Goal: Task Accomplishment & Management: Manage account settings

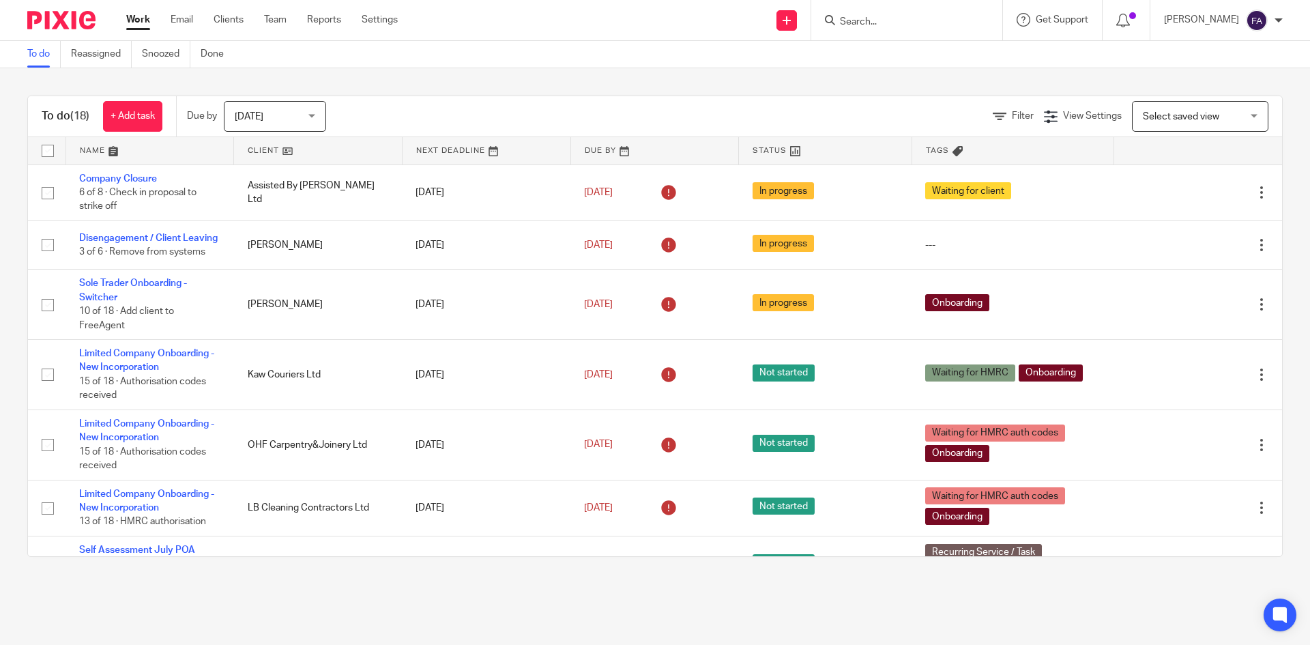
click at [276, 122] on span "[DATE]" at bounding box center [271, 116] width 72 height 29
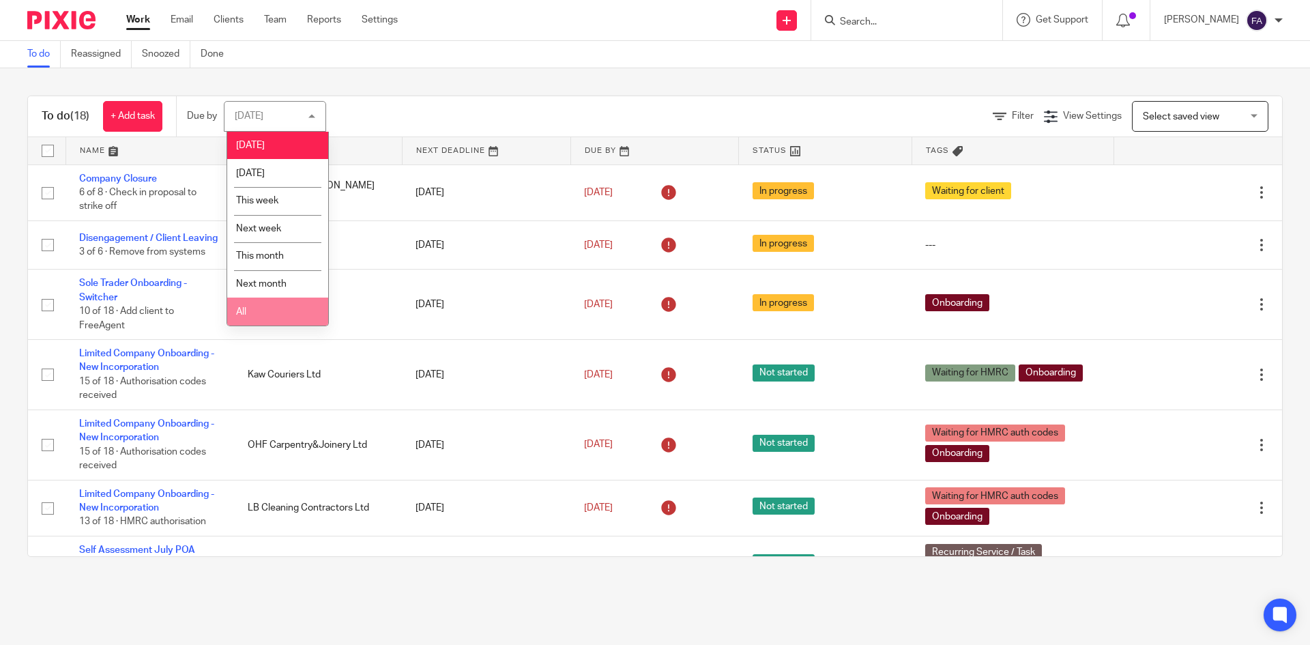
click at [268, 304] on li "All" at bounding box center [277, 312] width 101 height 28
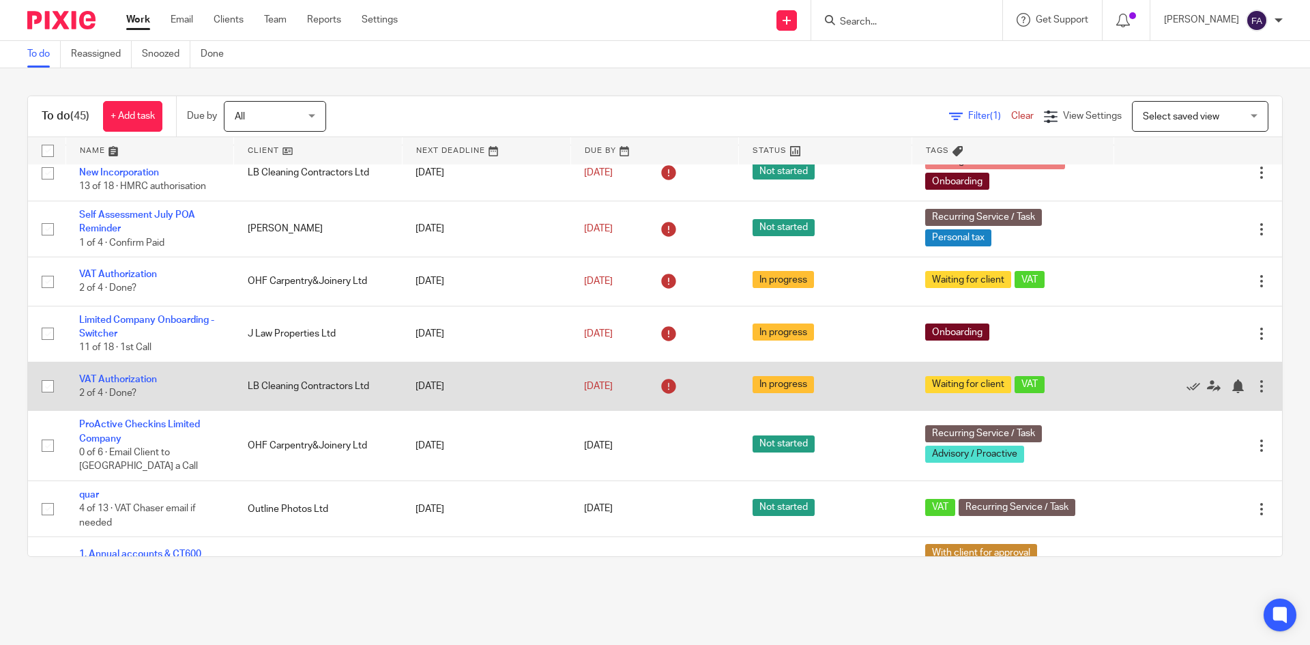
scroll to position [341, 0]
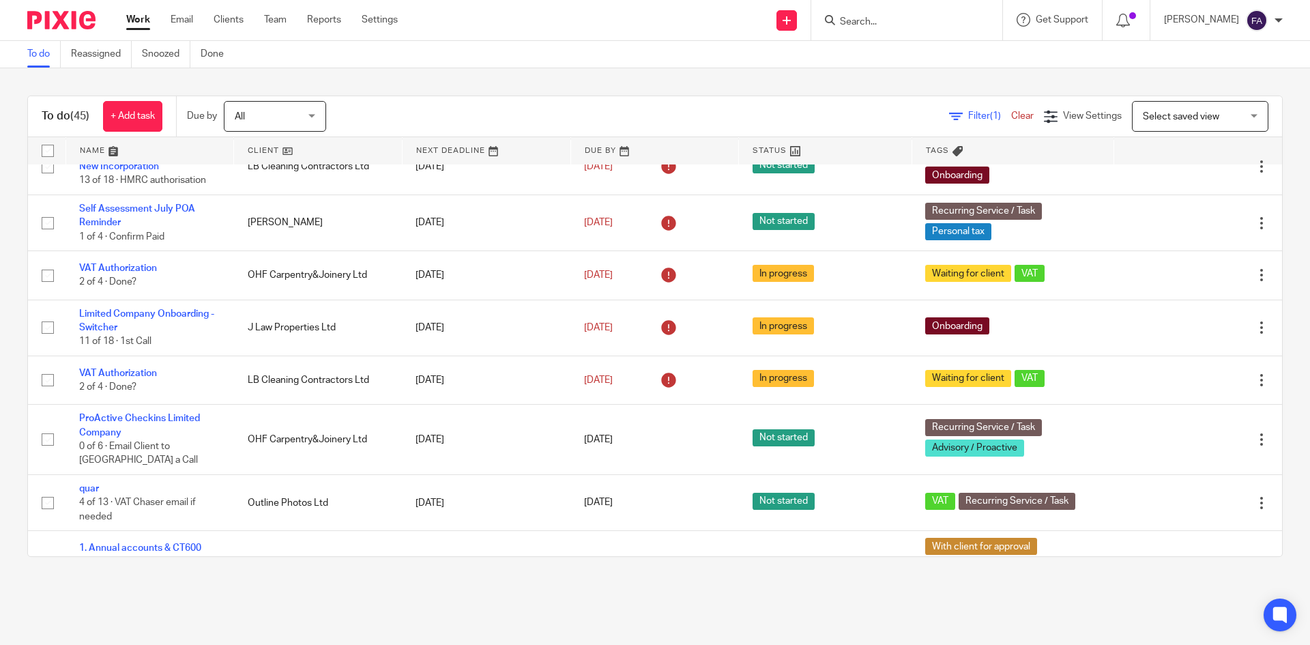
click at [49, 144] on input "checkbox" at bounding box center [48, 151] width 26 height 26
checkbox input "true"
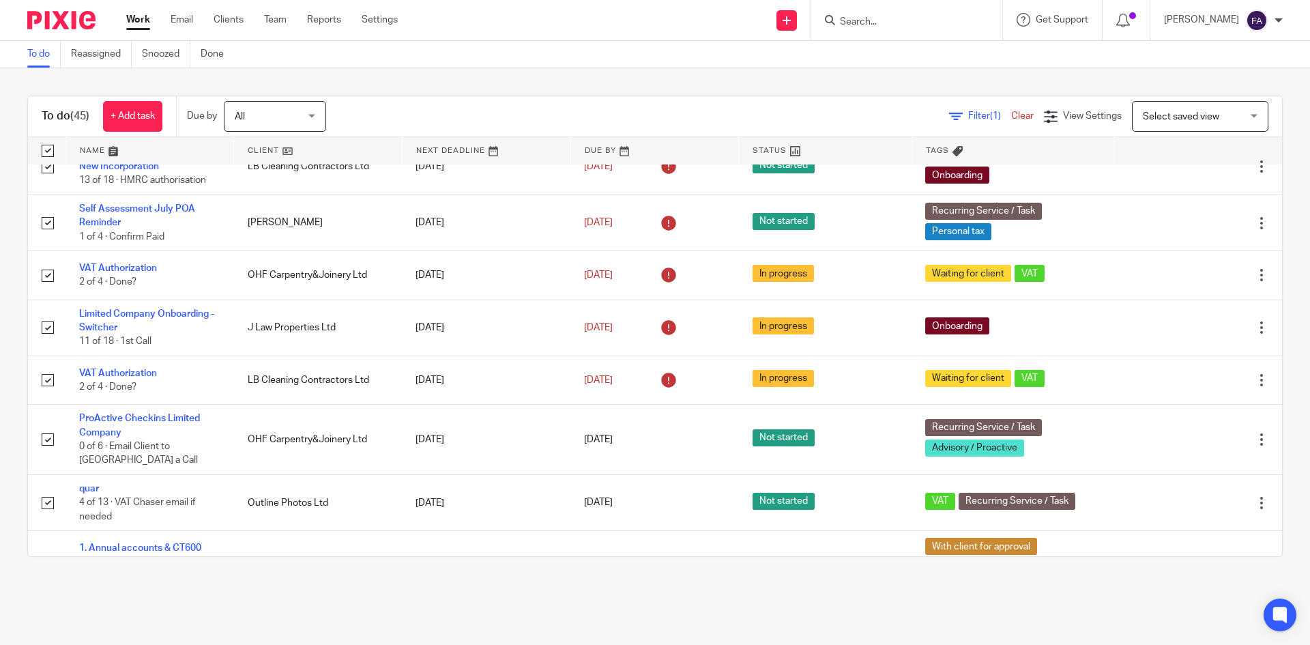
checkbox input "true"
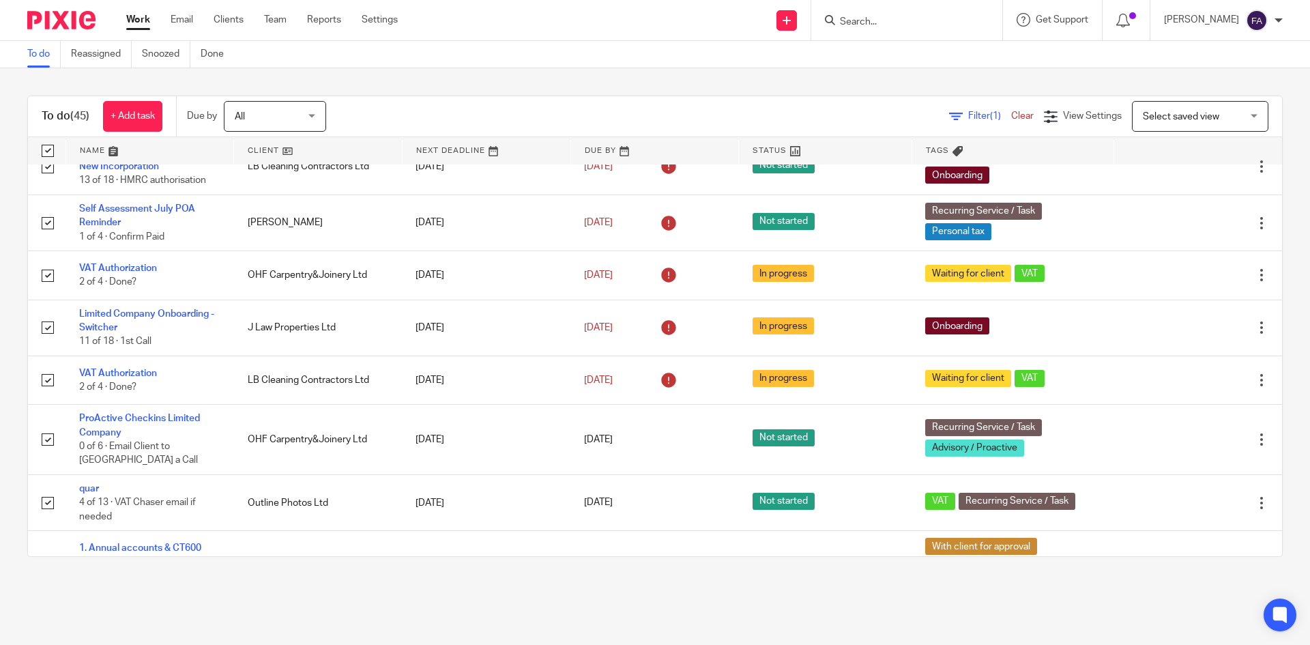
checkbox input "true"
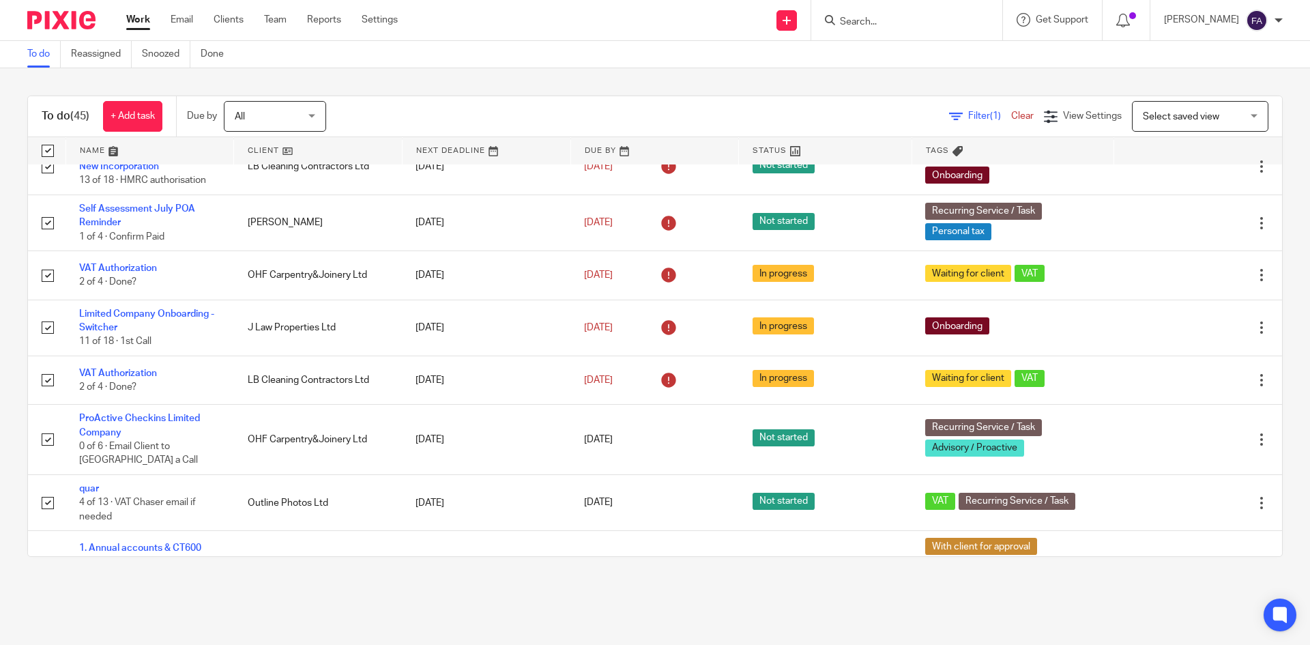
checkbox input "true"
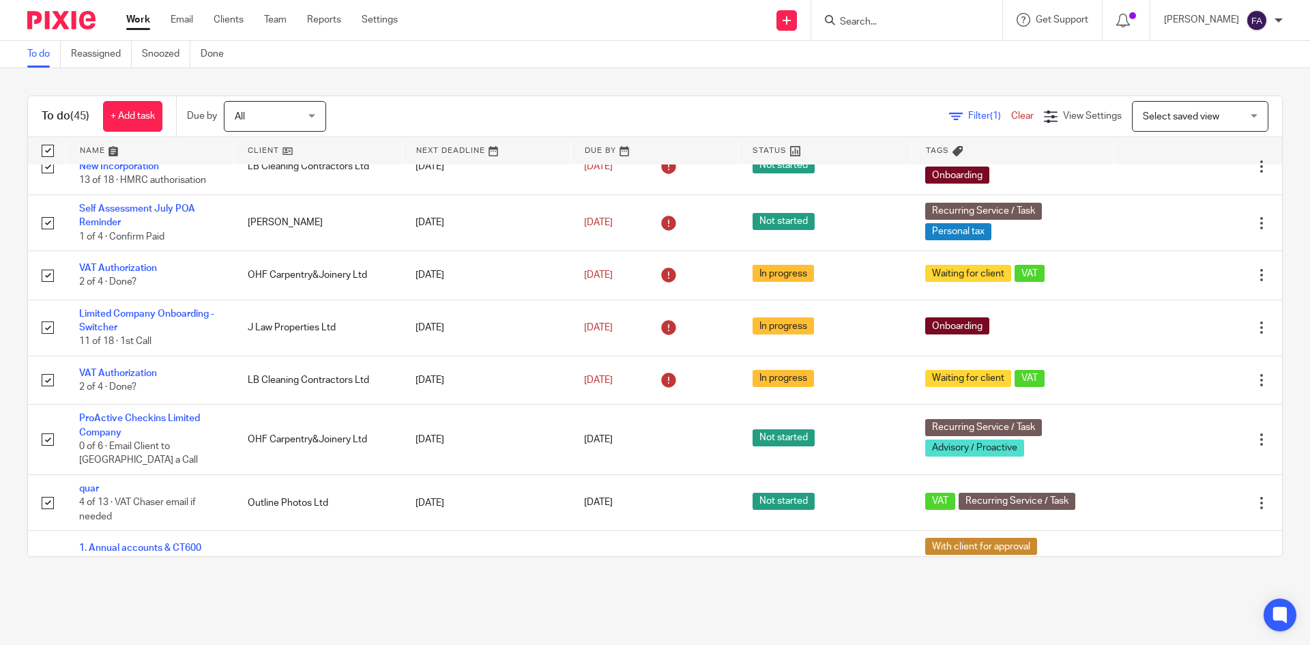
checkbox input "true"
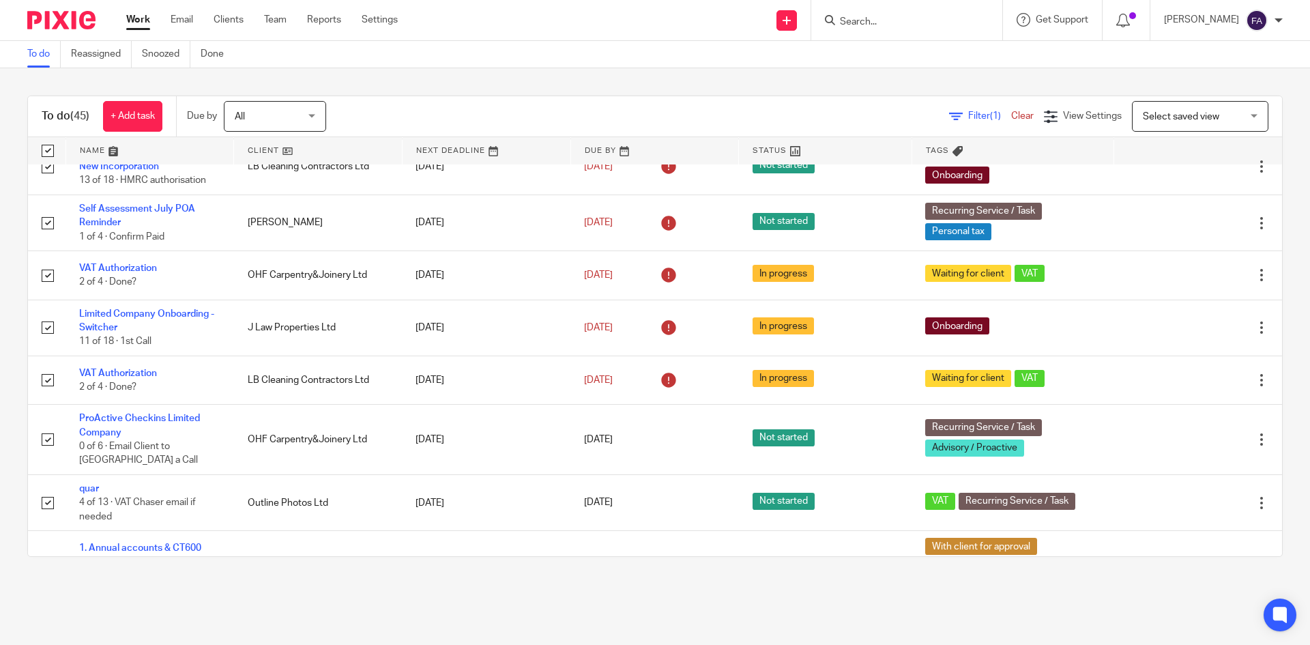
checkbox input "true"
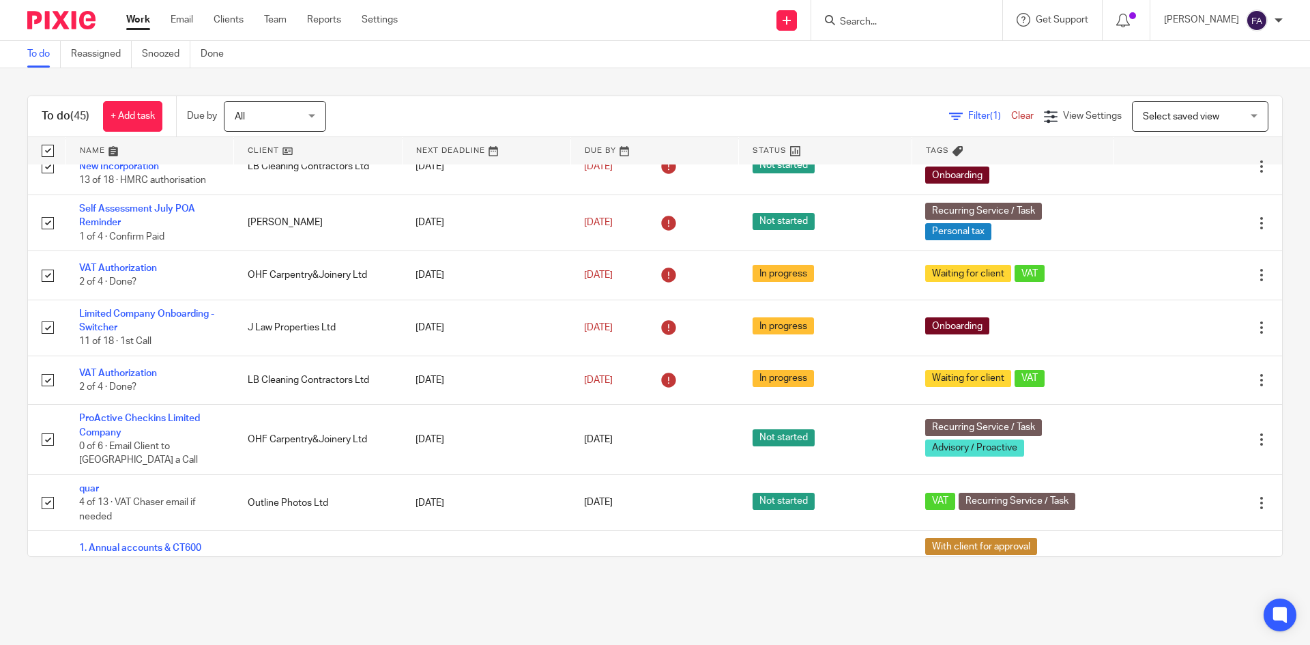
checkbox input "true"
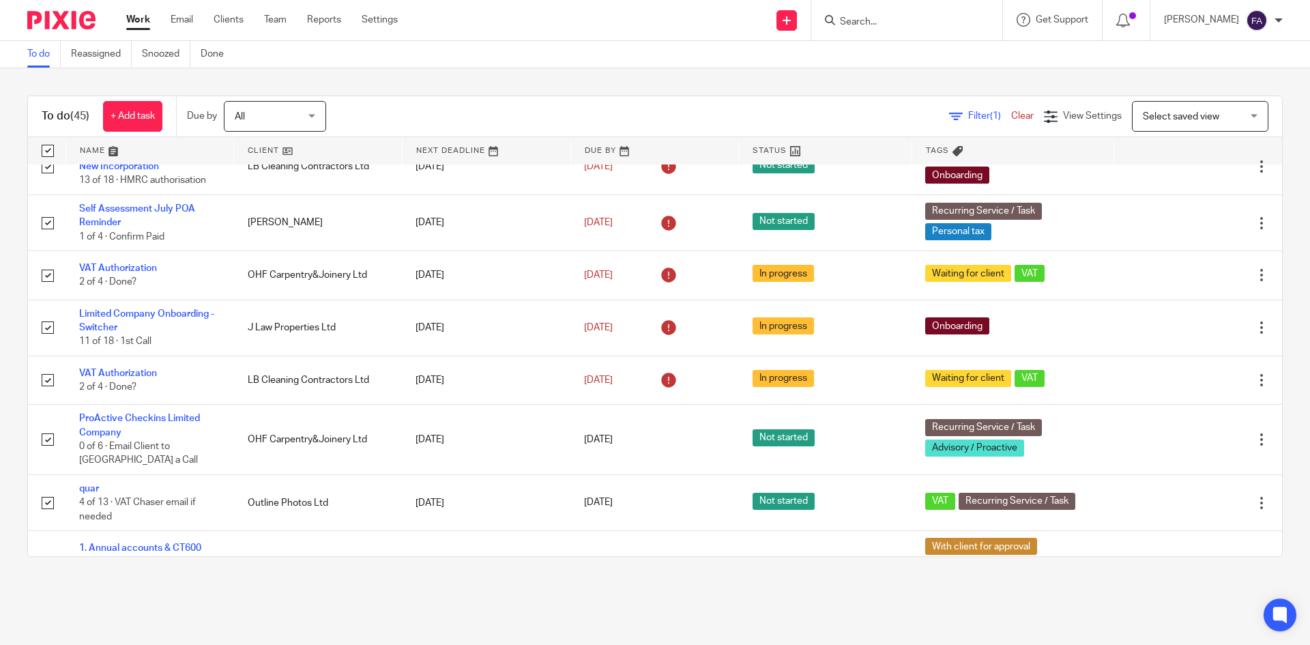
checkbox input "true"
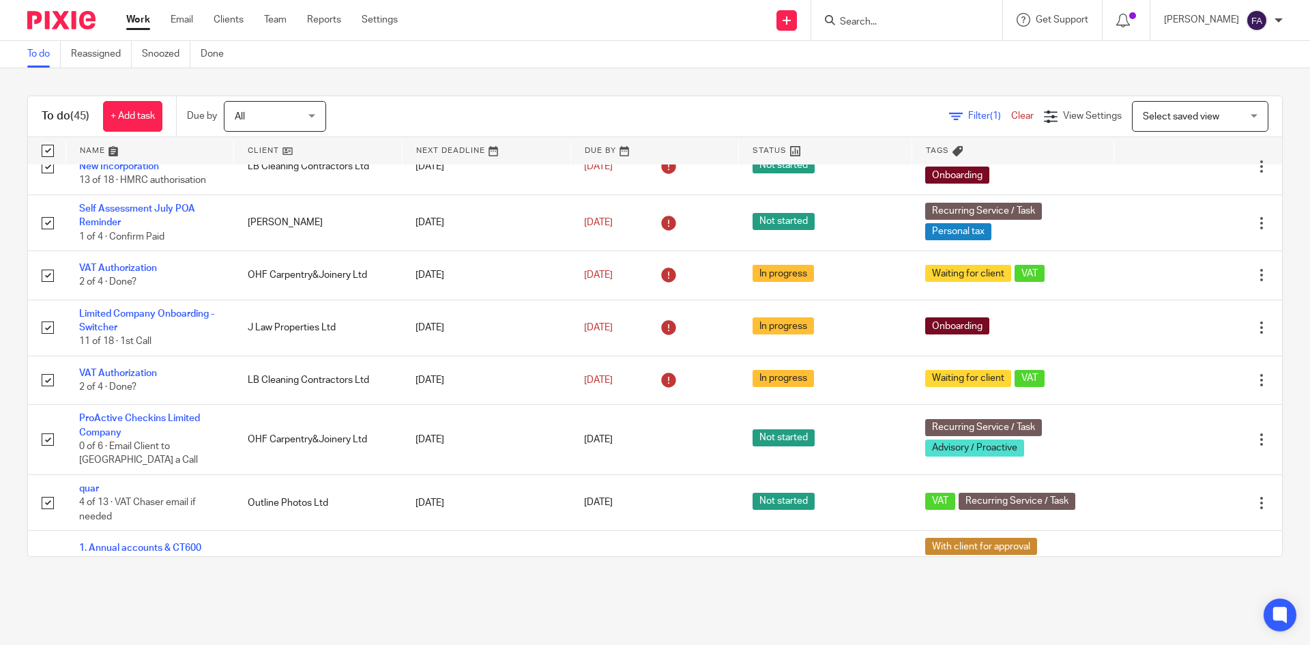
checkbox input "true"
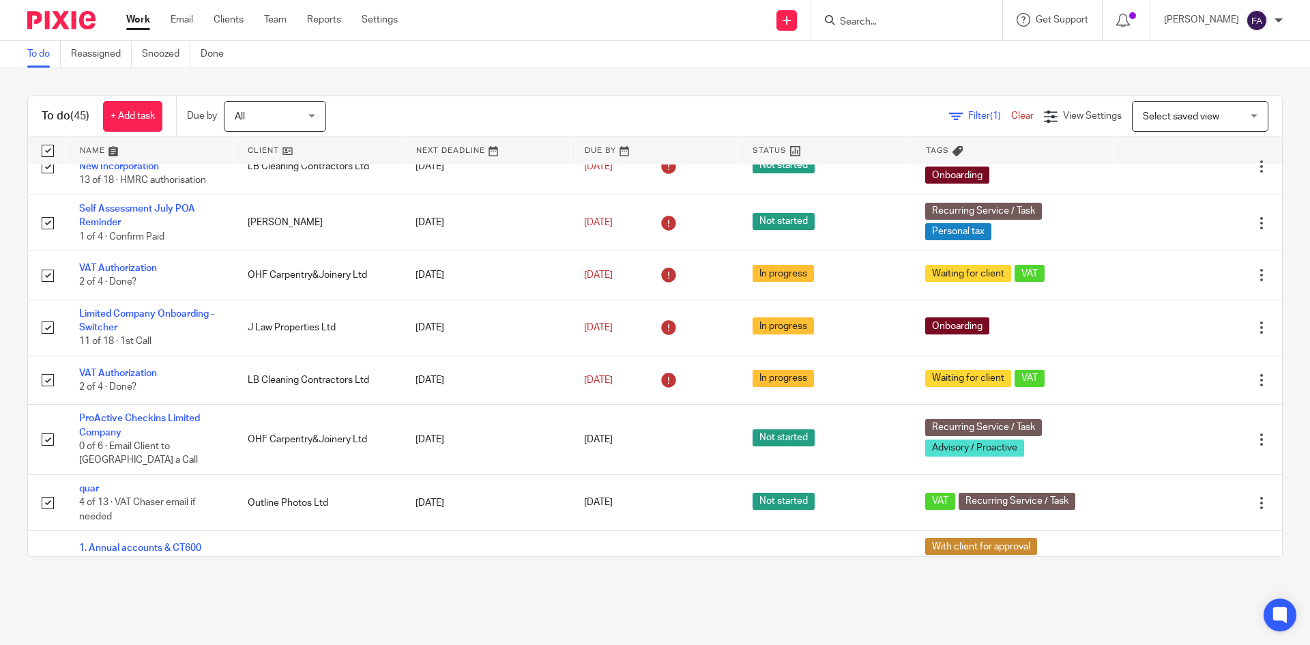
checkbox input "true"
click at [345, 113] on span "Assignee" at bounding box center [337, 117] width 40 height 10
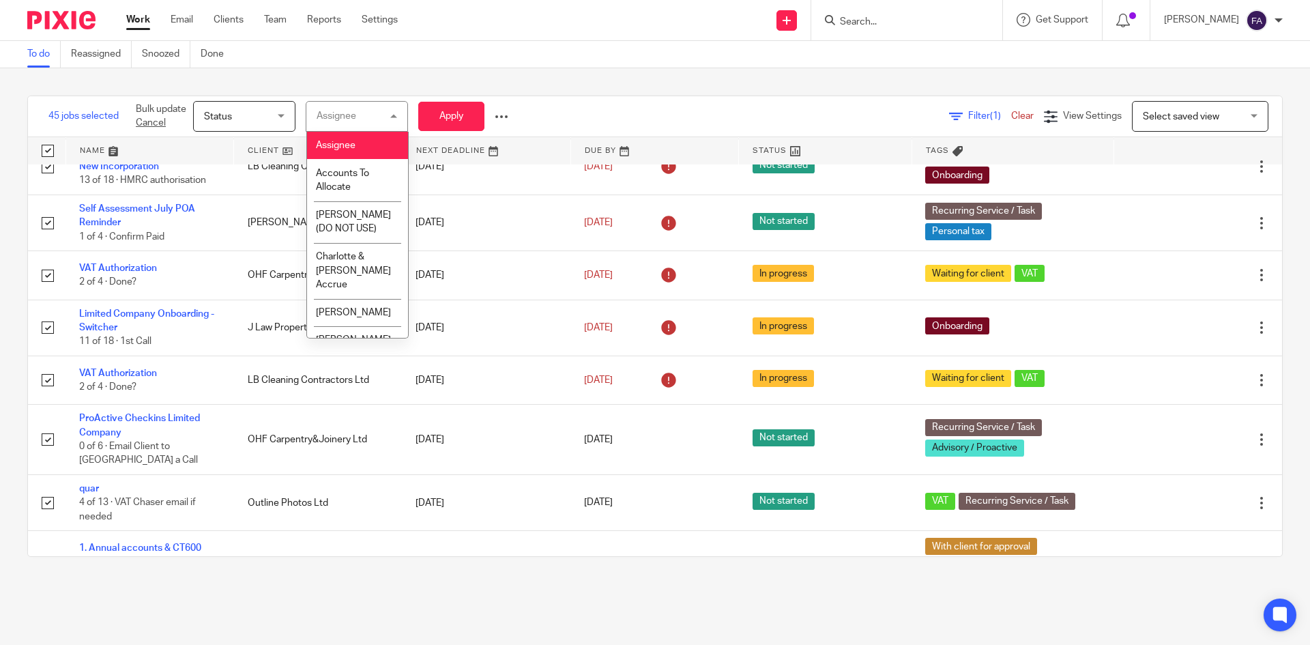
click at [345, 113] on div "Assignee" at bounding box center [337, 116] width 40 height 10
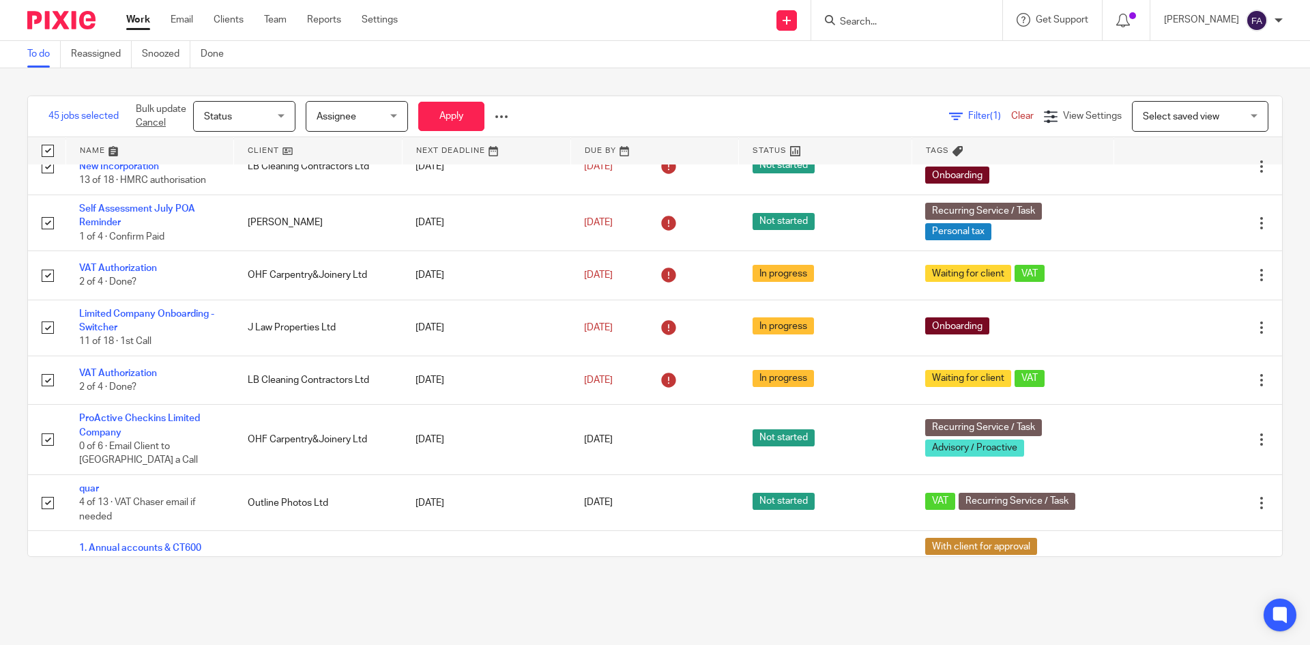
click at [389, 115] on span "Assignee" at bounding box center [353, 116] width 72 height 29
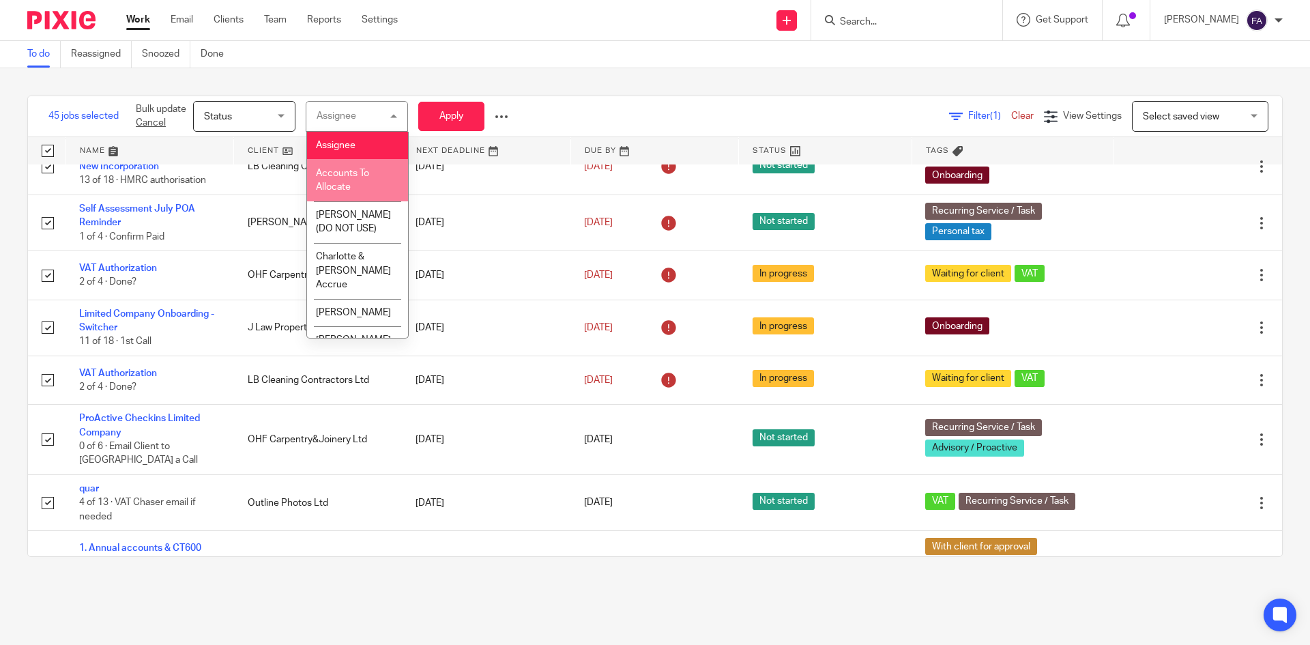
click at [573, 91] on div "45 jobs selected Bulk update Cancel Status Status Status Not started In progres…" at bounding box center [655, 326] width 1310 height 516
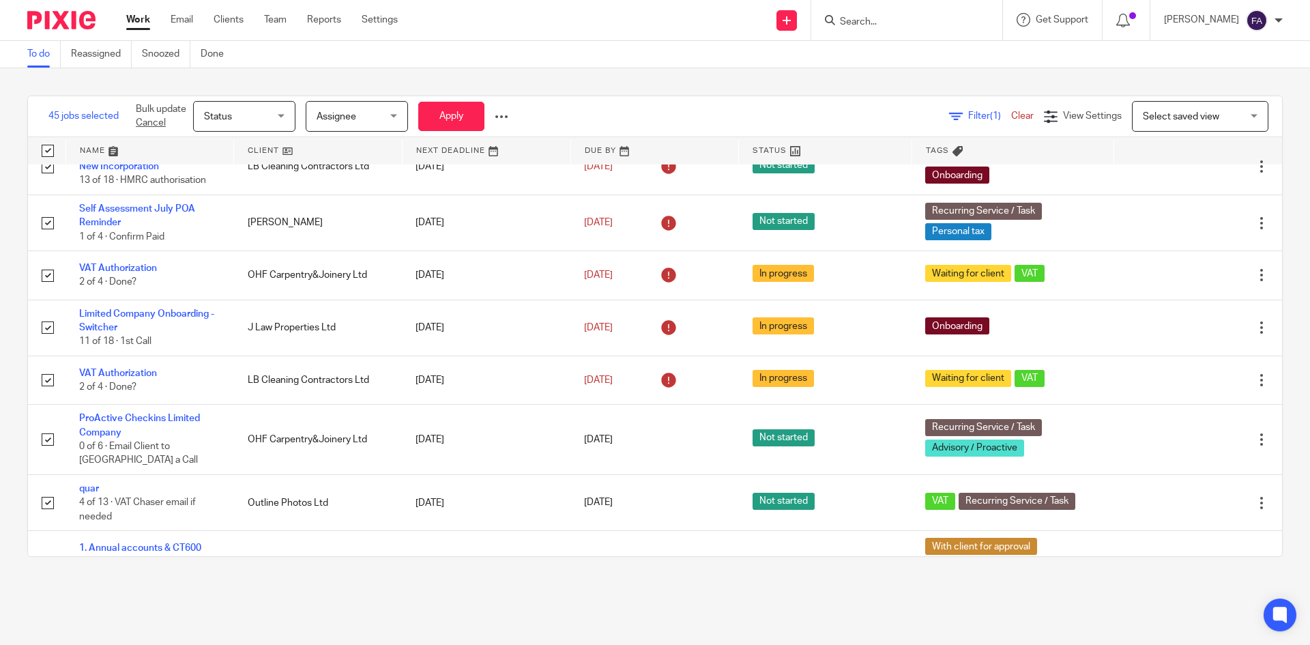
click at [53, 149] on input "checkbox" at bounding box center [48, 151] width 26 height 26
checkbox input "false"
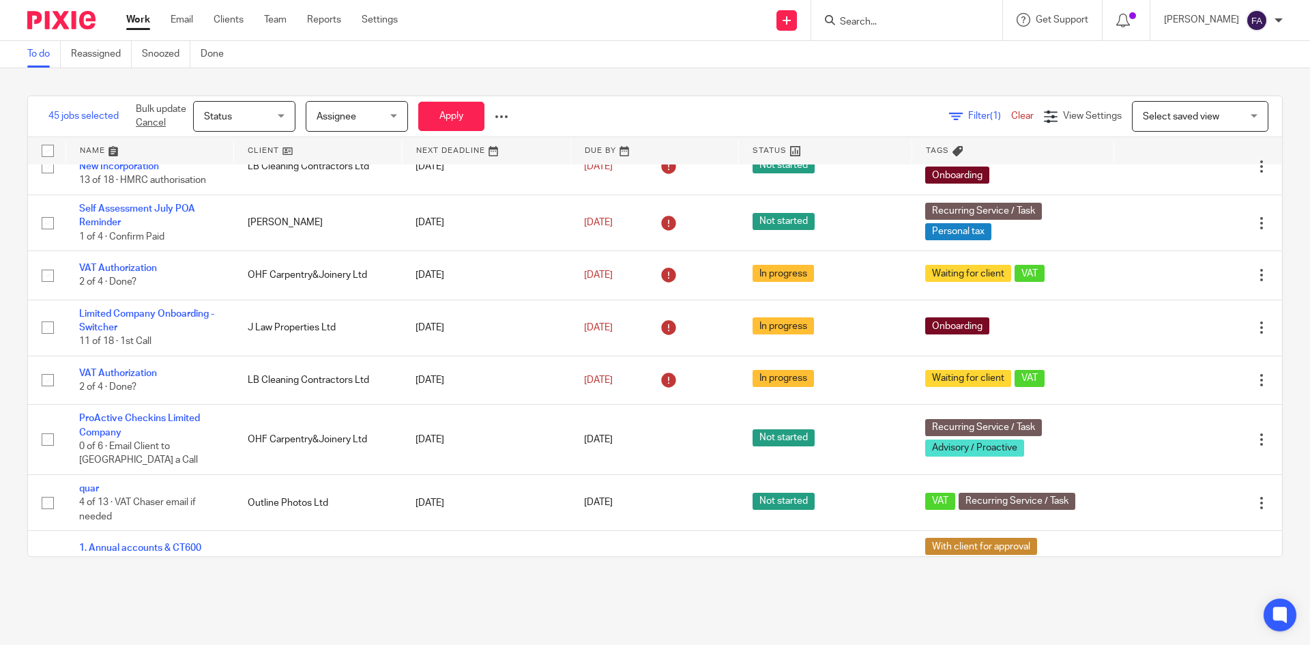
checkbox input "false"
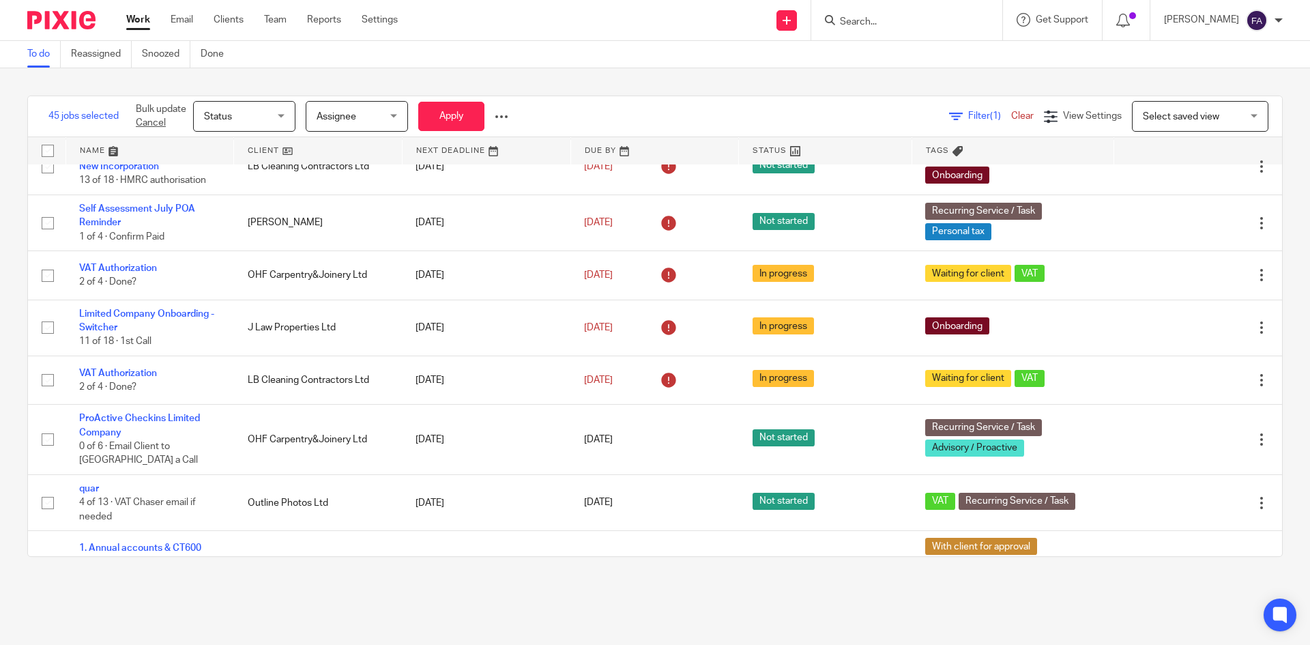
checkbox input "false"
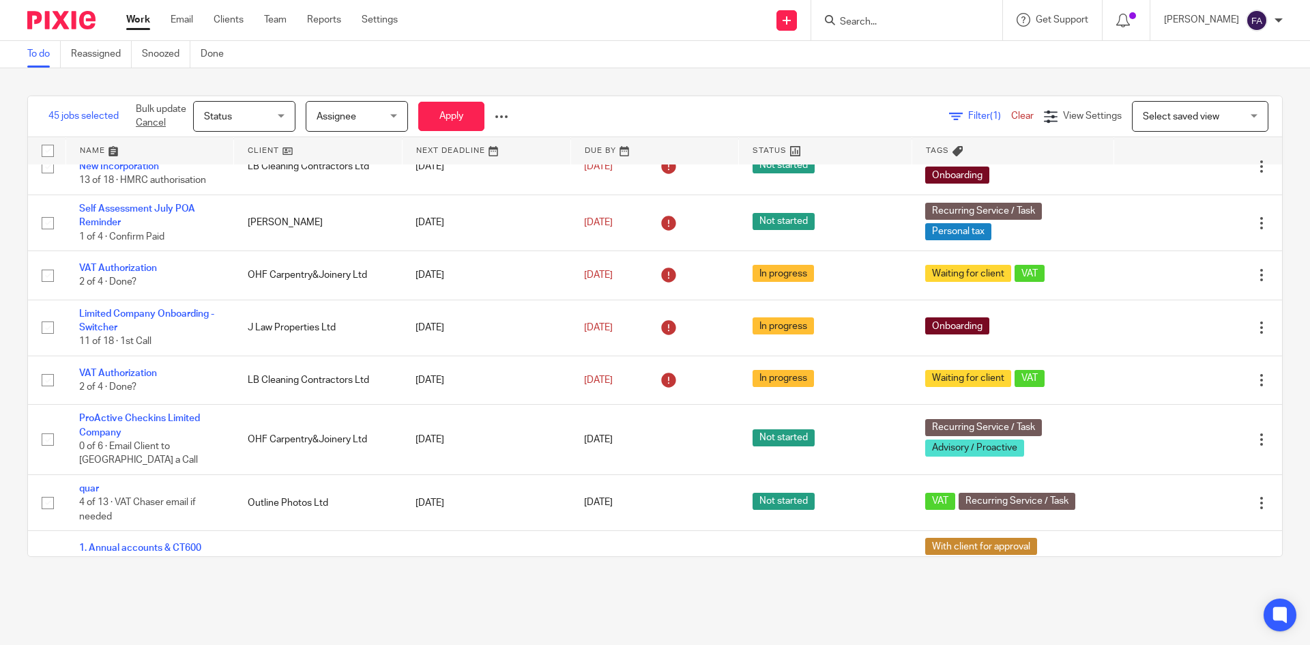
checkbox input "false"
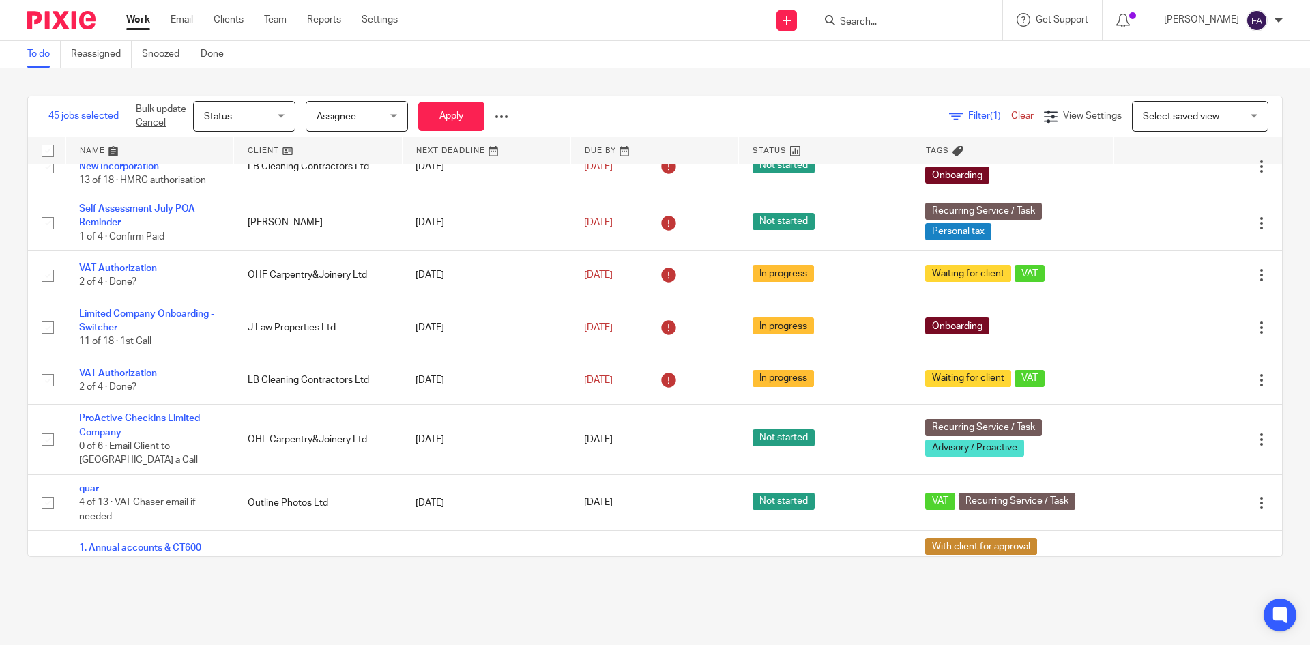
checkbox input "false"
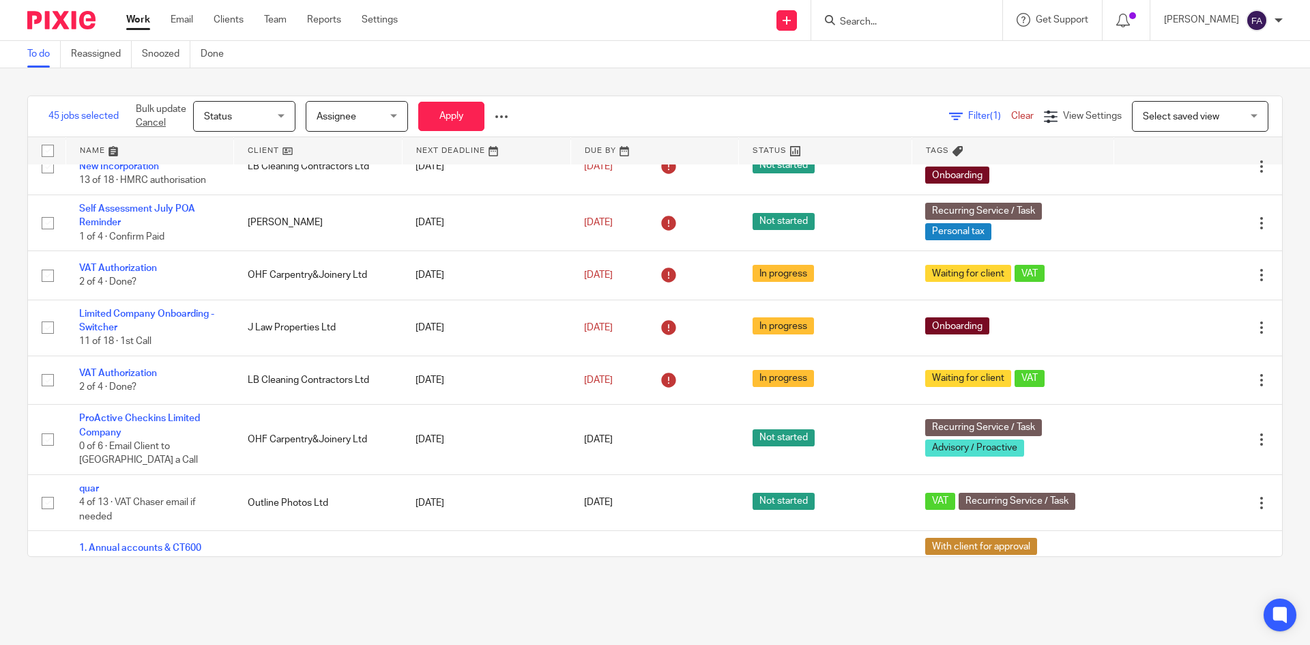
checkbox input "false"
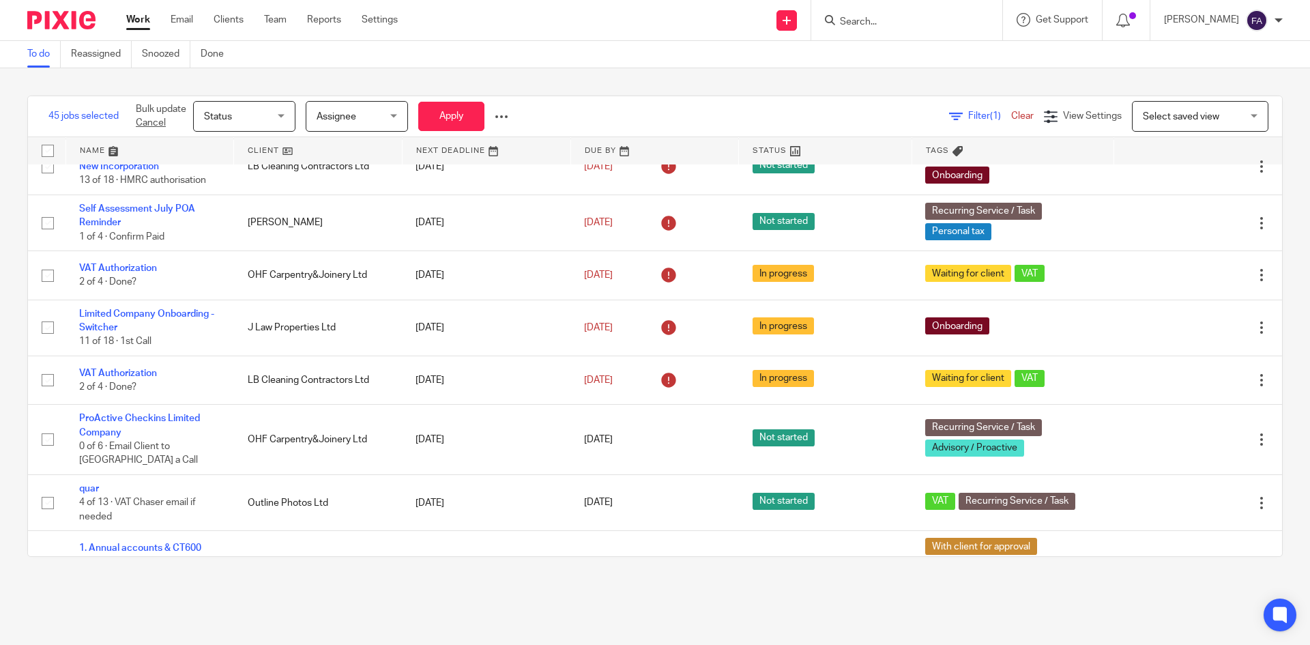
checkbox input "false"
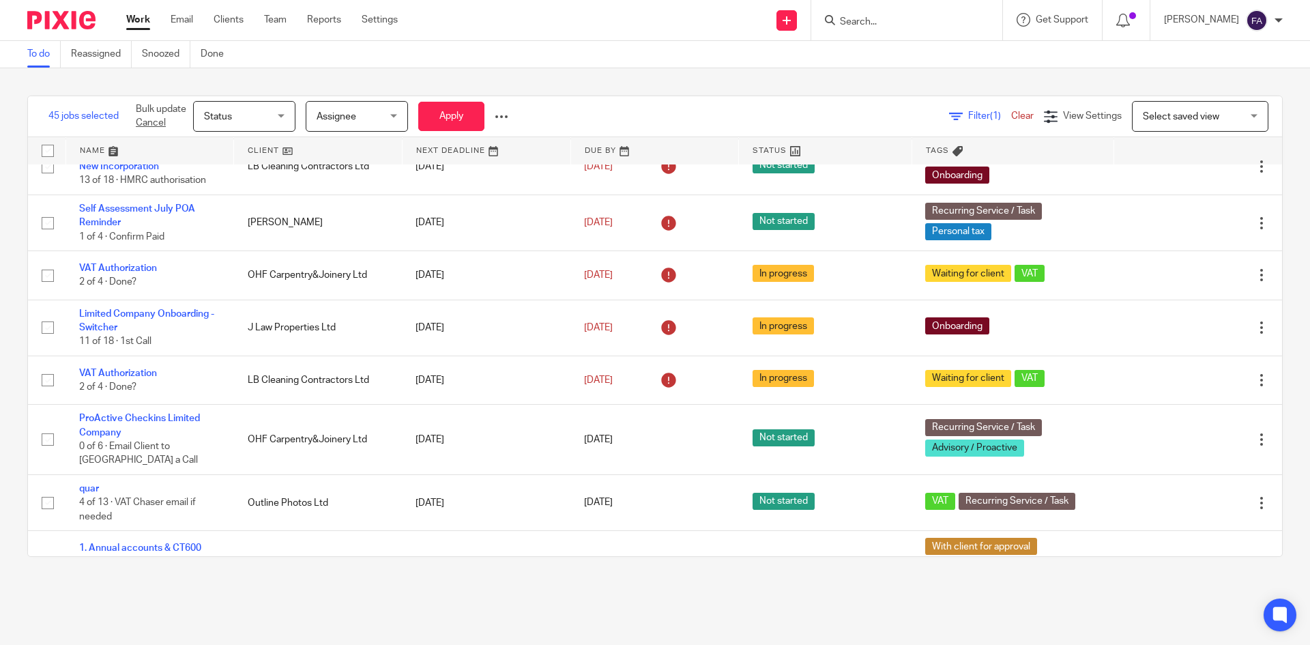
checkbox input "false"
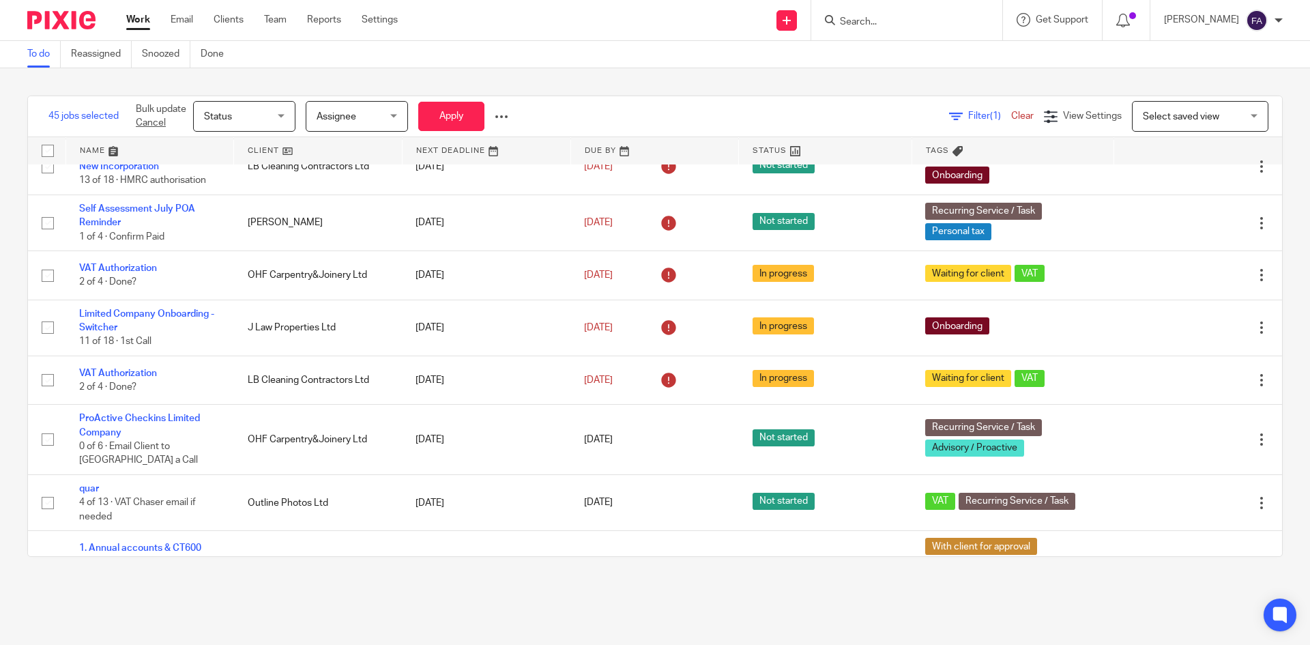
checkbox input "false"
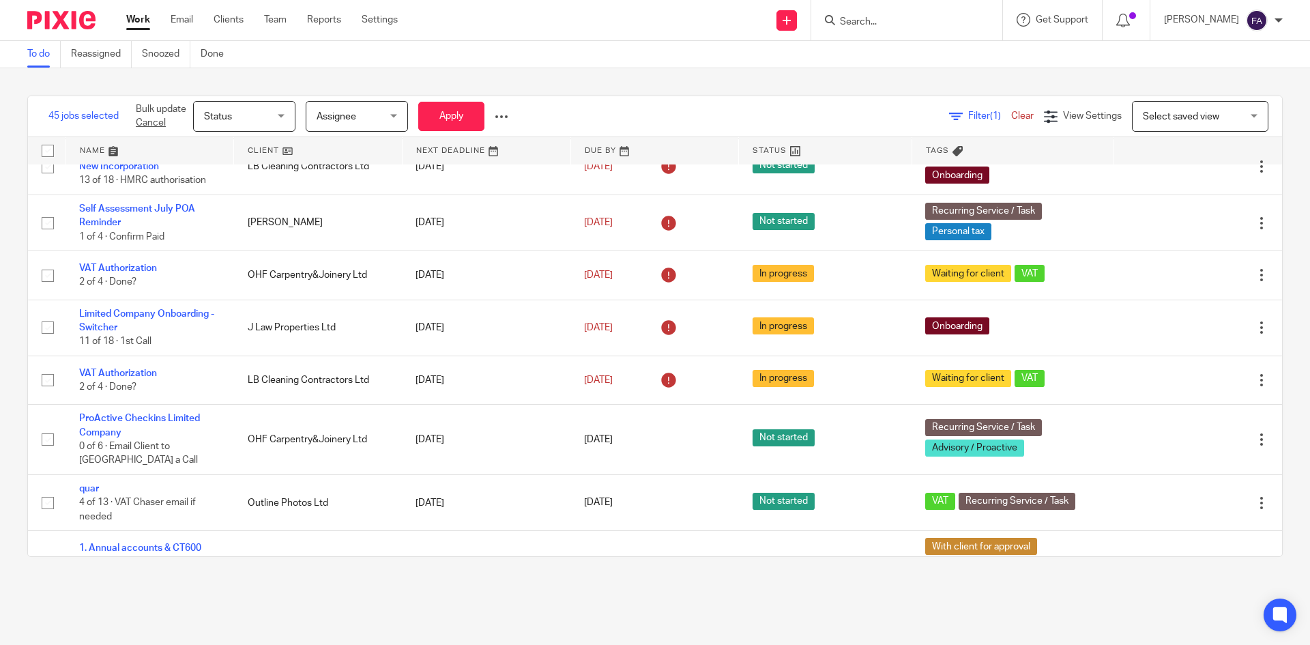
checkbox input "false"
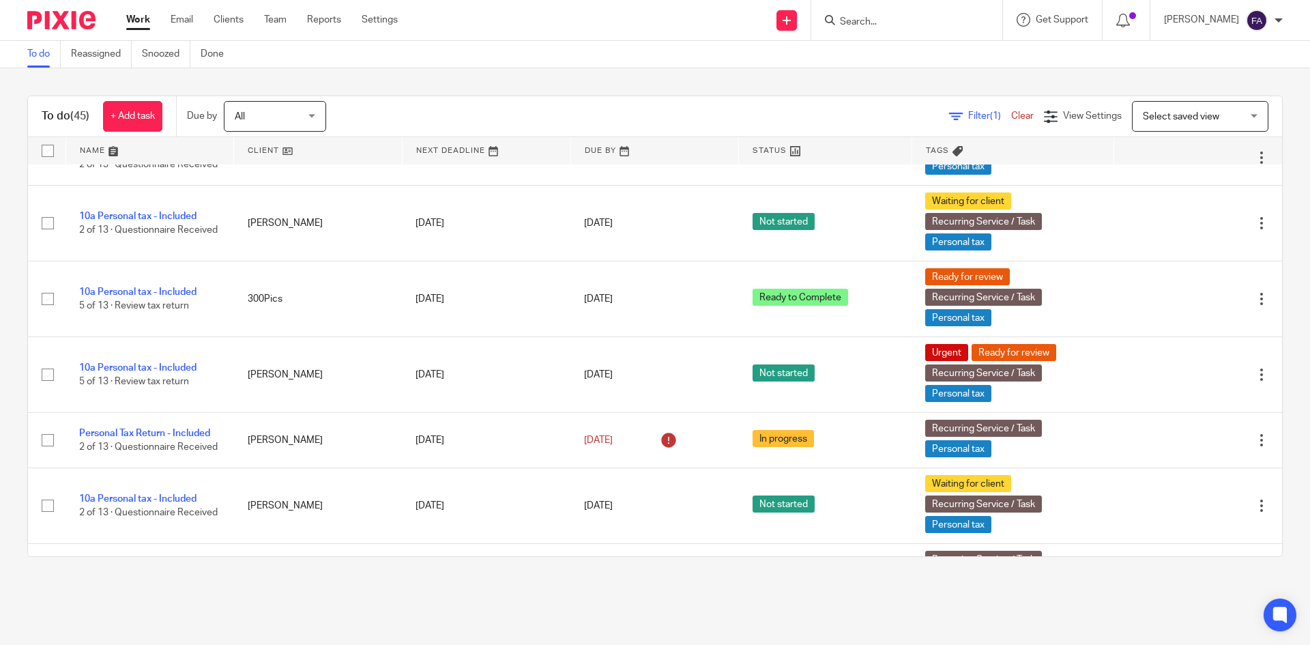
scroll to position [1638, 0]
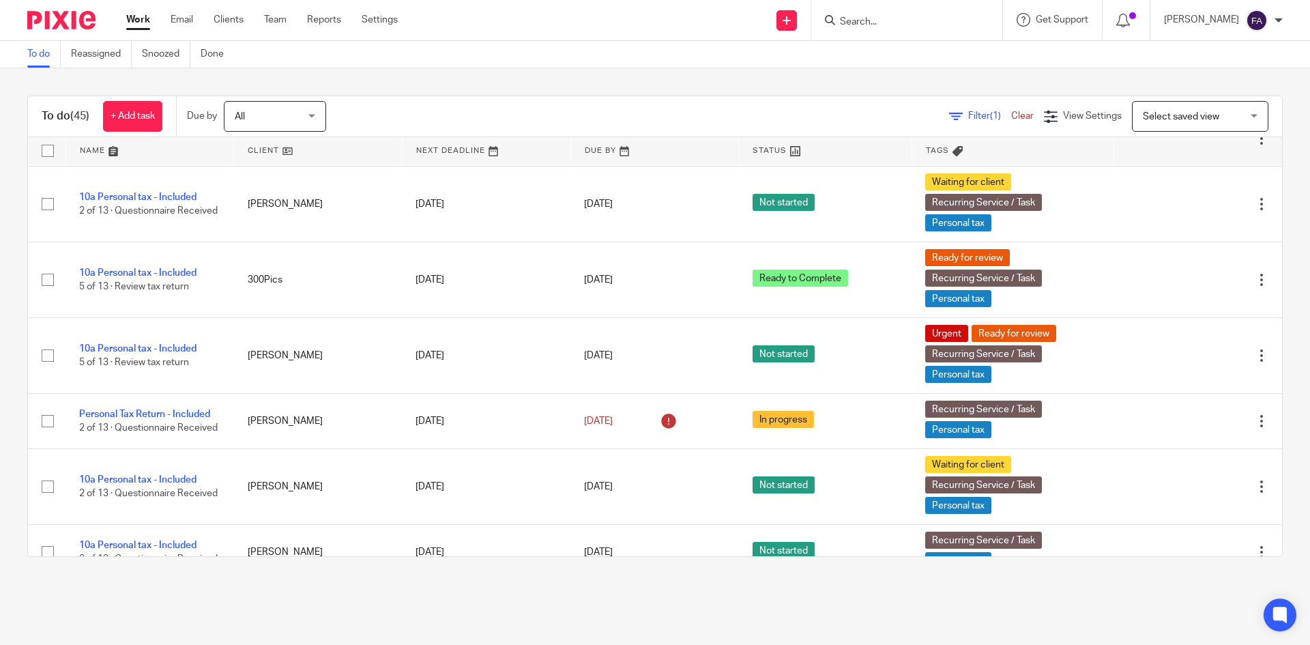
click at [953, 14] on form at bounding box center [911, 20] width 145 height 17
click at [946, 19] on input "Search" at bounding box center [900, 22] width 123 height 12
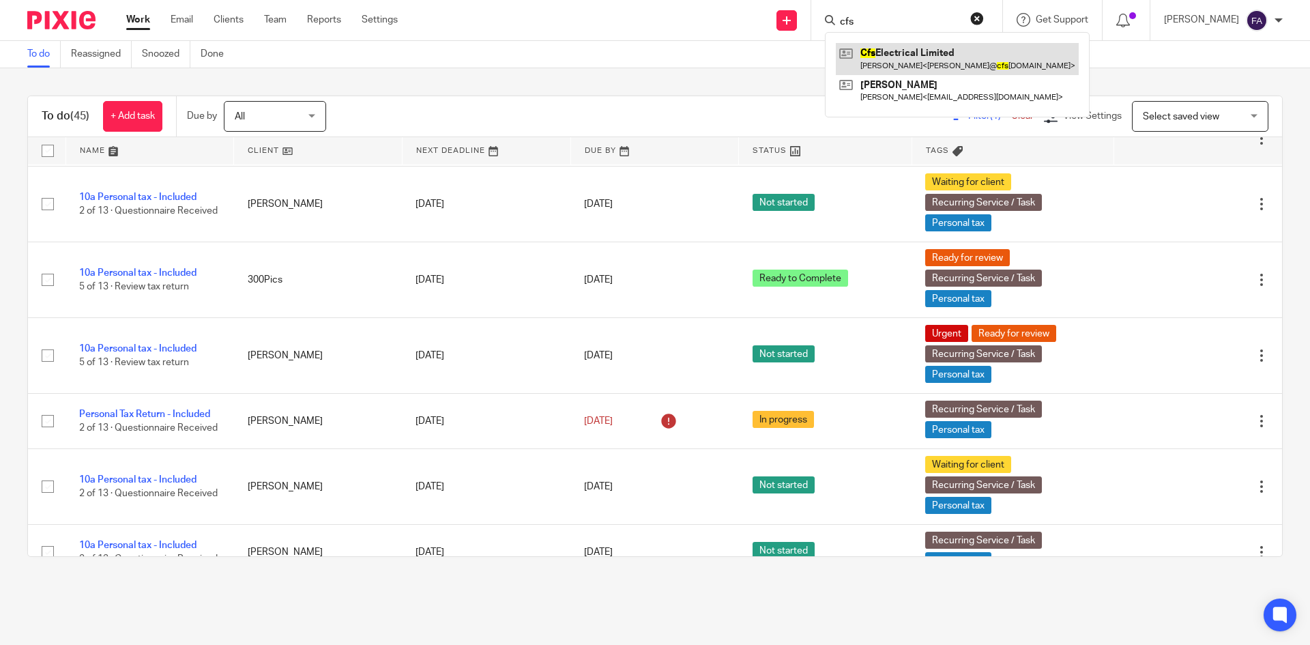
type input "cfs"
click at [950, 67] on link at bounding box center [957, 58] width 243 height 31
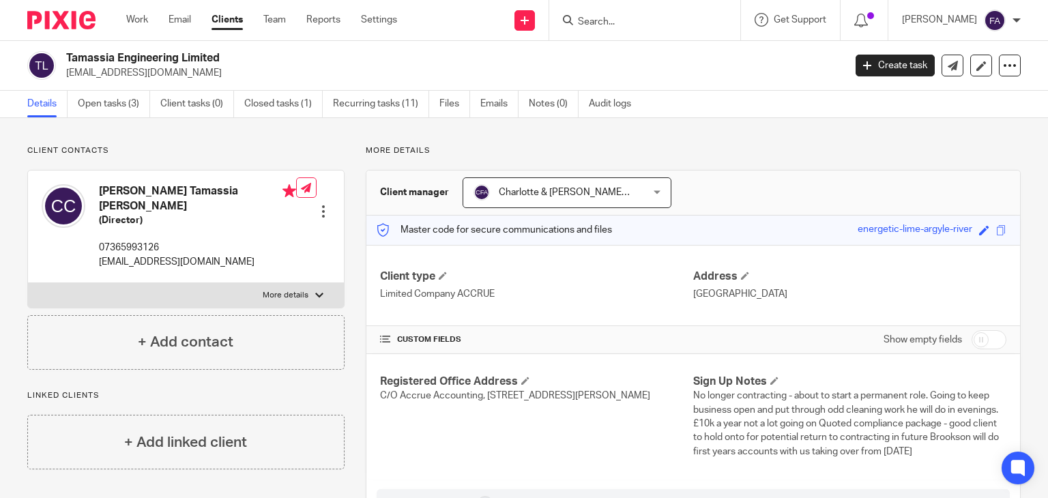
click at [659, 17] on input "Search" at bounding box center [638, 22] width 123 height 12
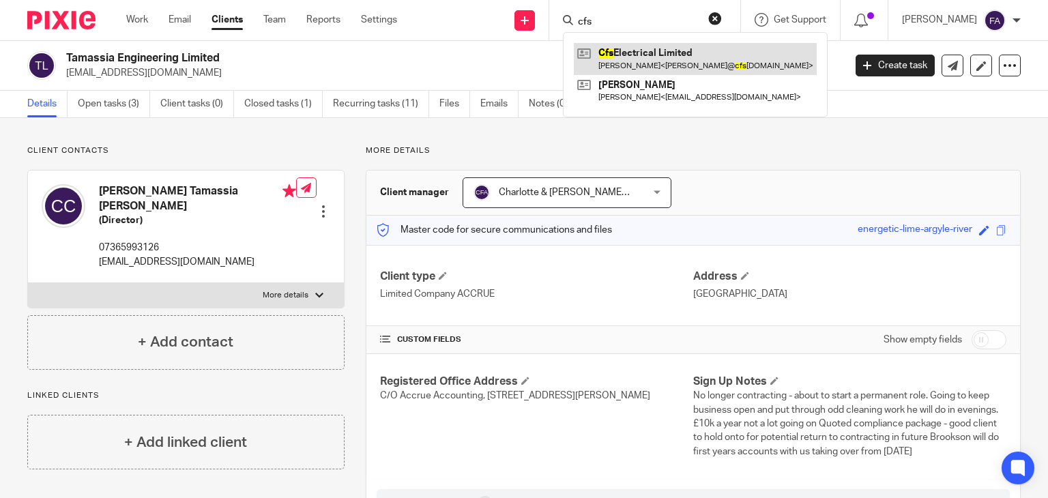
type input "cfs"
click at [674, 49] on link at bounding box center [695, 58] width 243 height 31
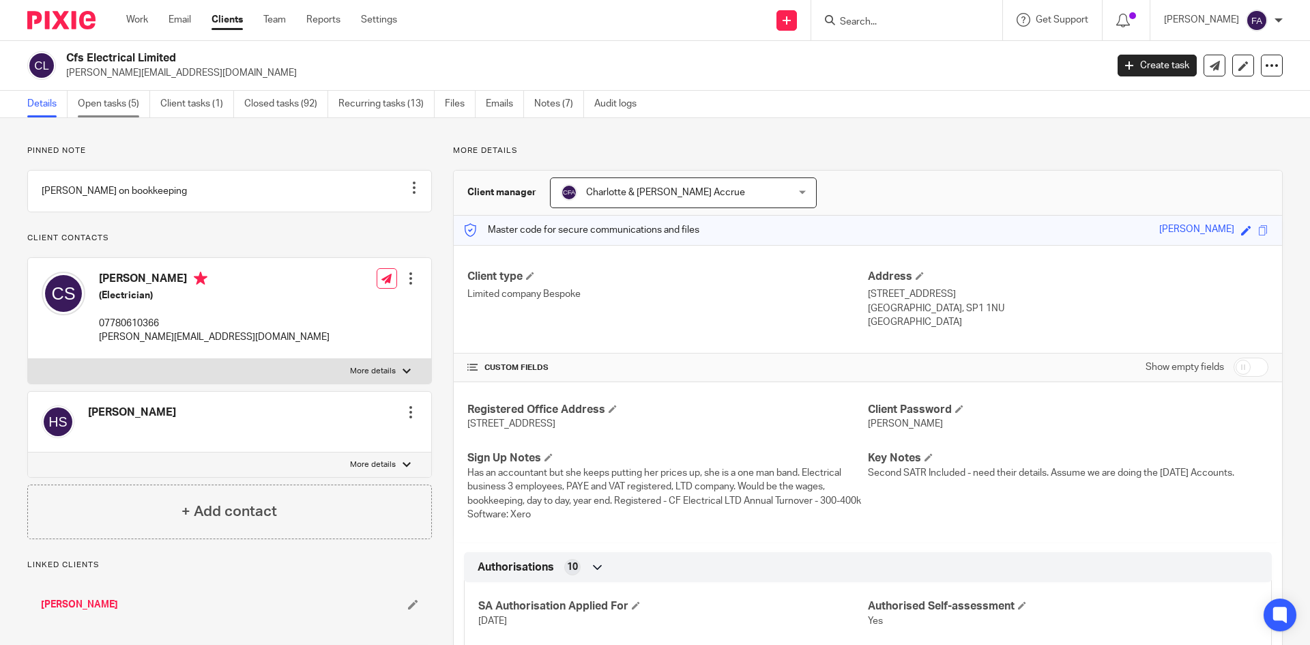
click at [124, 98] on link "Open tasks (5)" at bounding box center [114, 104] width 72 height 27
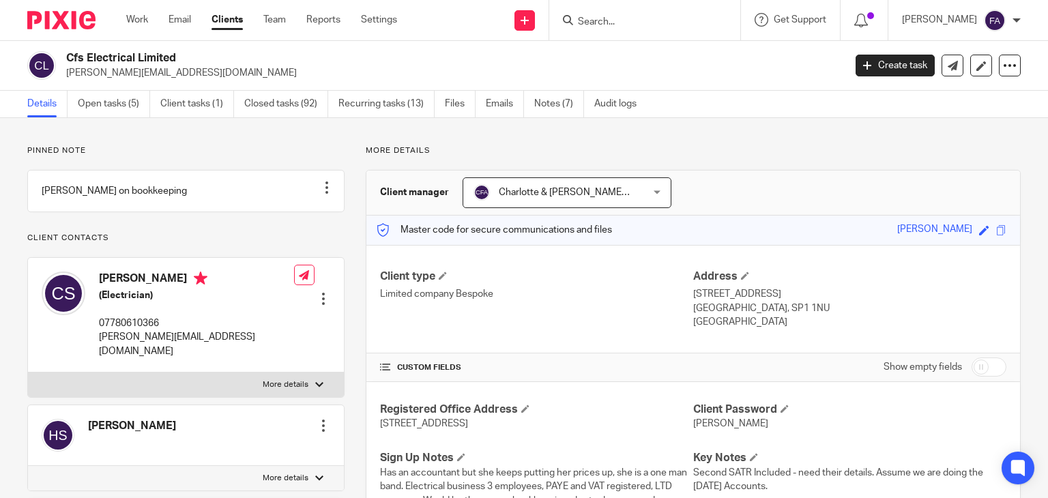
click at [639, 20] on input "Search" at bounding box center [638, 22] width 123 height 12
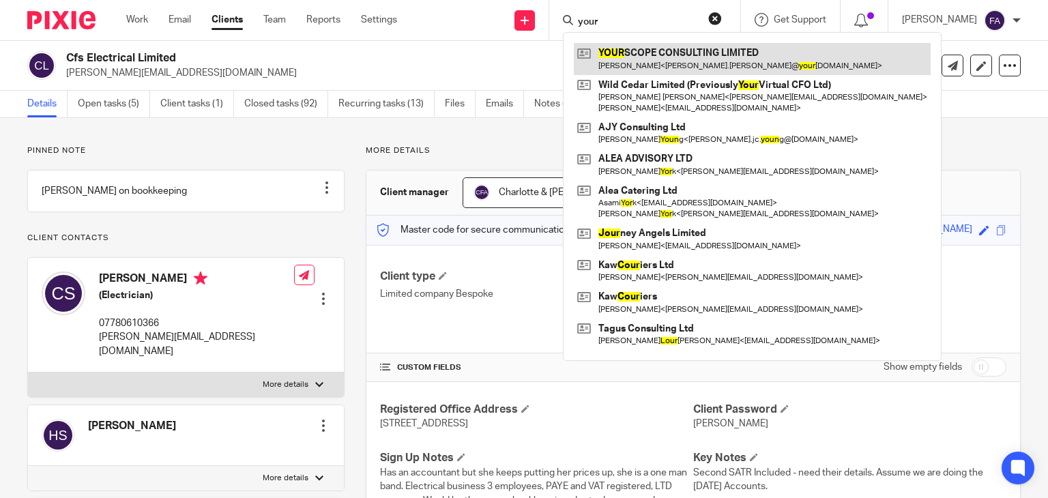
type input "your"
click at [658, 50] on link at bounding box center [752, 58] width 357 height 31
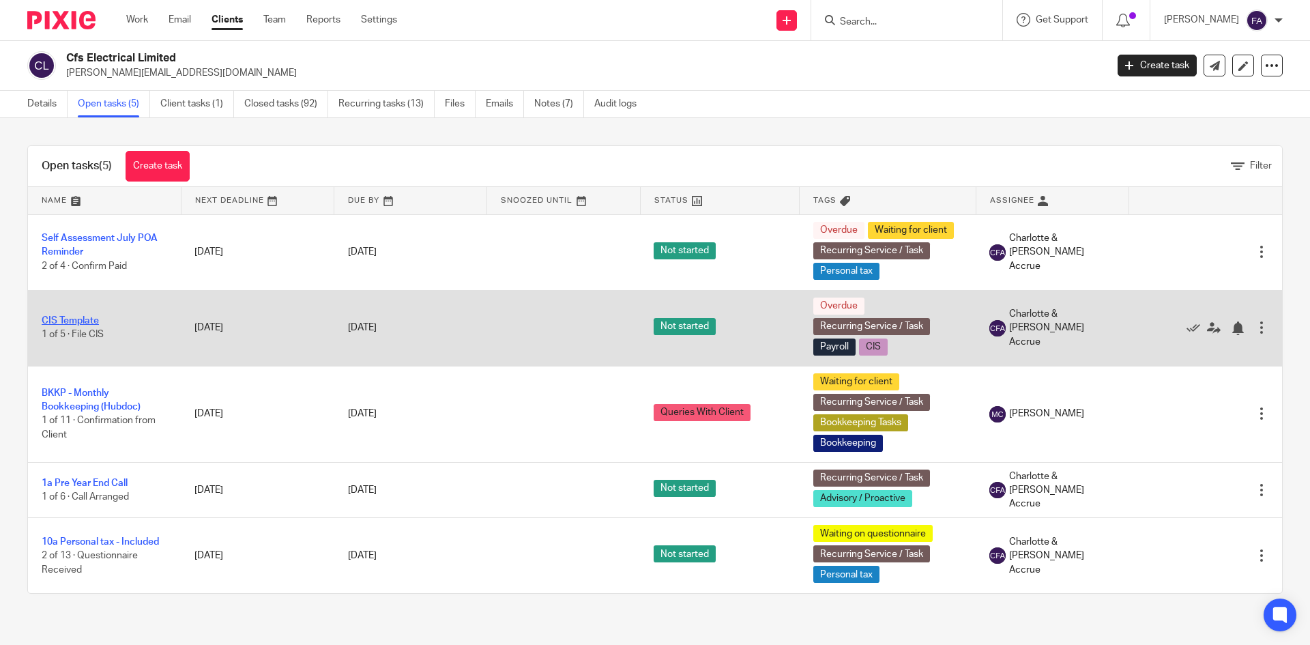
click at [95, 321] on link "CIS Template" at bounding box center [70, 321] width 57 height 10
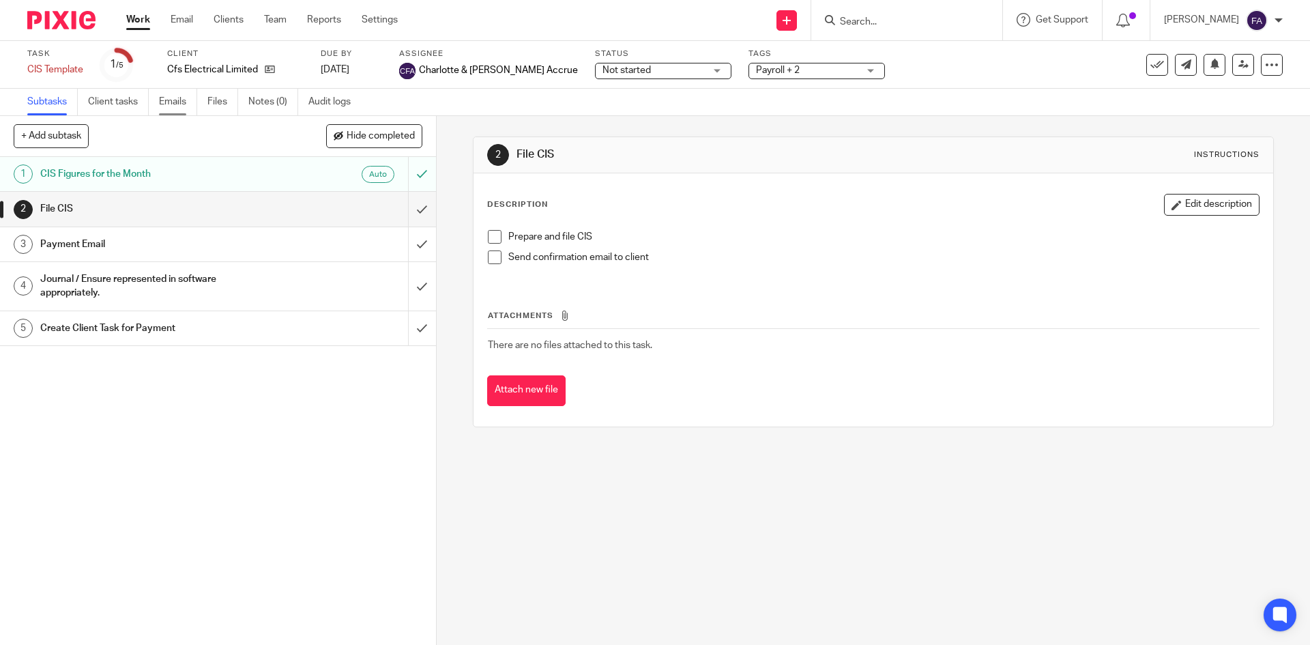
click at [191, 102] on link "Emails" at bounding box center [178, 102] width 38 height 27
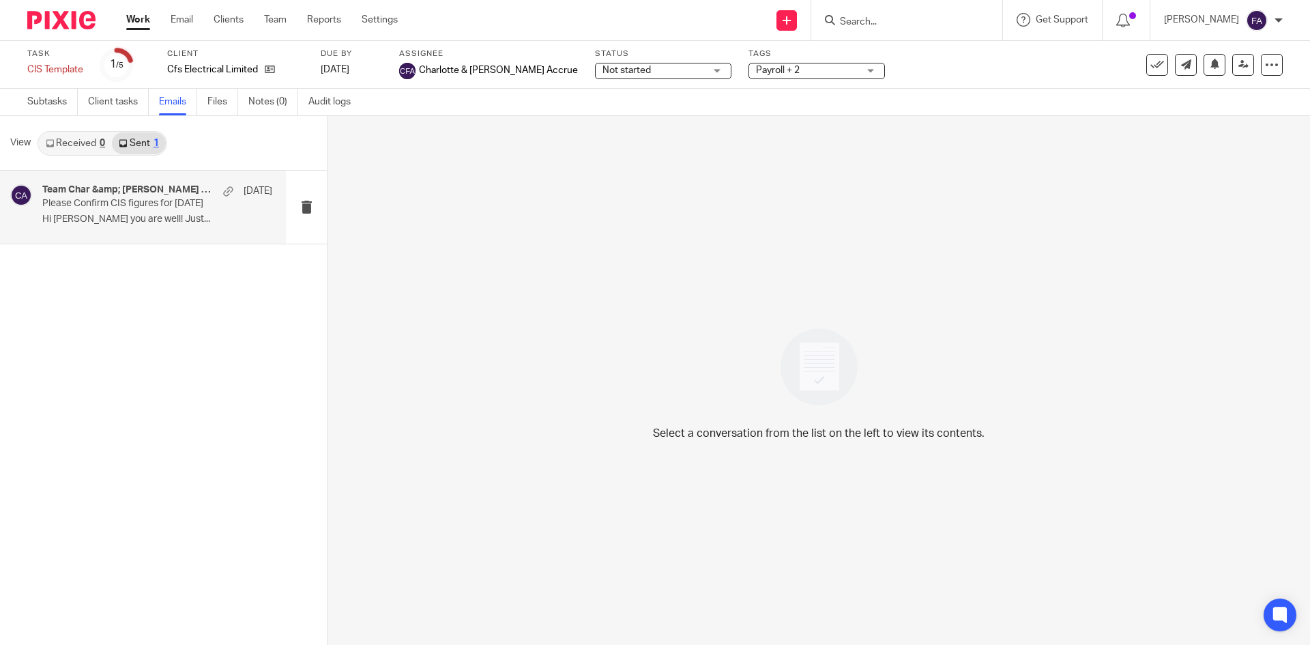
click at [165, 228] on div "Team Char &amp; Finn, Charlotte &amp; Finn Accrue 11 Sep Please Confirm CIS fig…" at bounding box center [157, 207] width 230 height 46
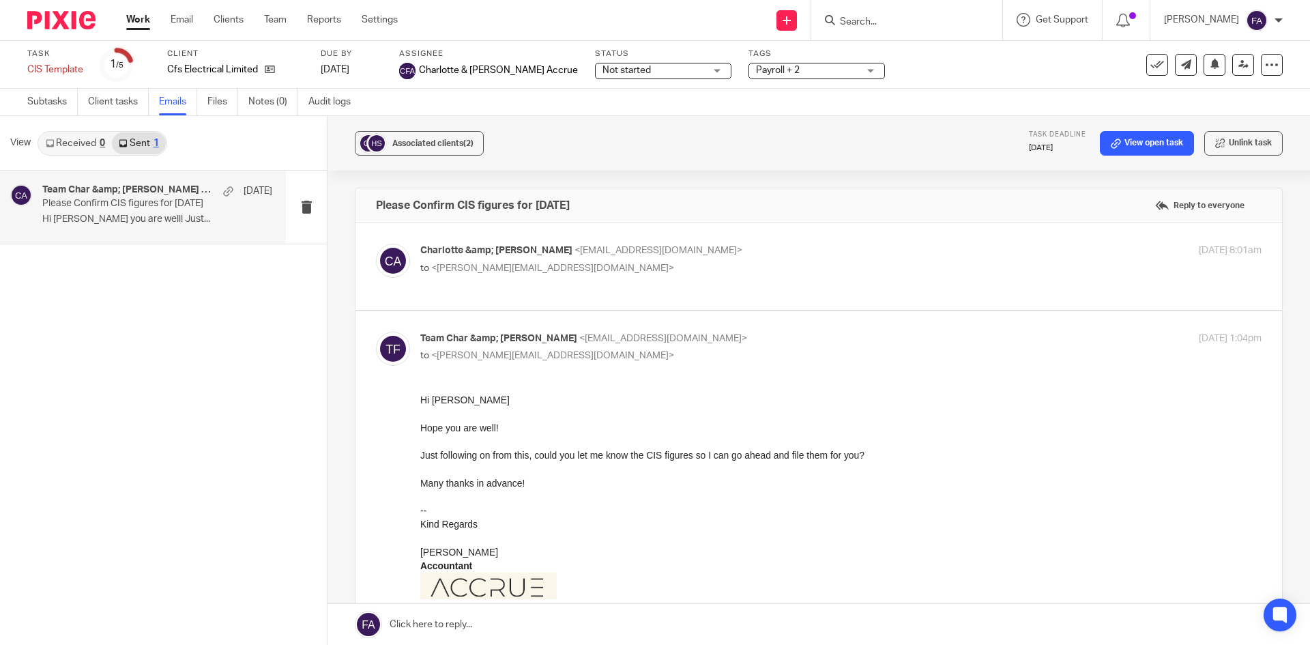
click at [656, 275] on p "to <clint@cfselectrical.com>" at bounding box center [700, 268] width 561 height 14
checkbox input "true"
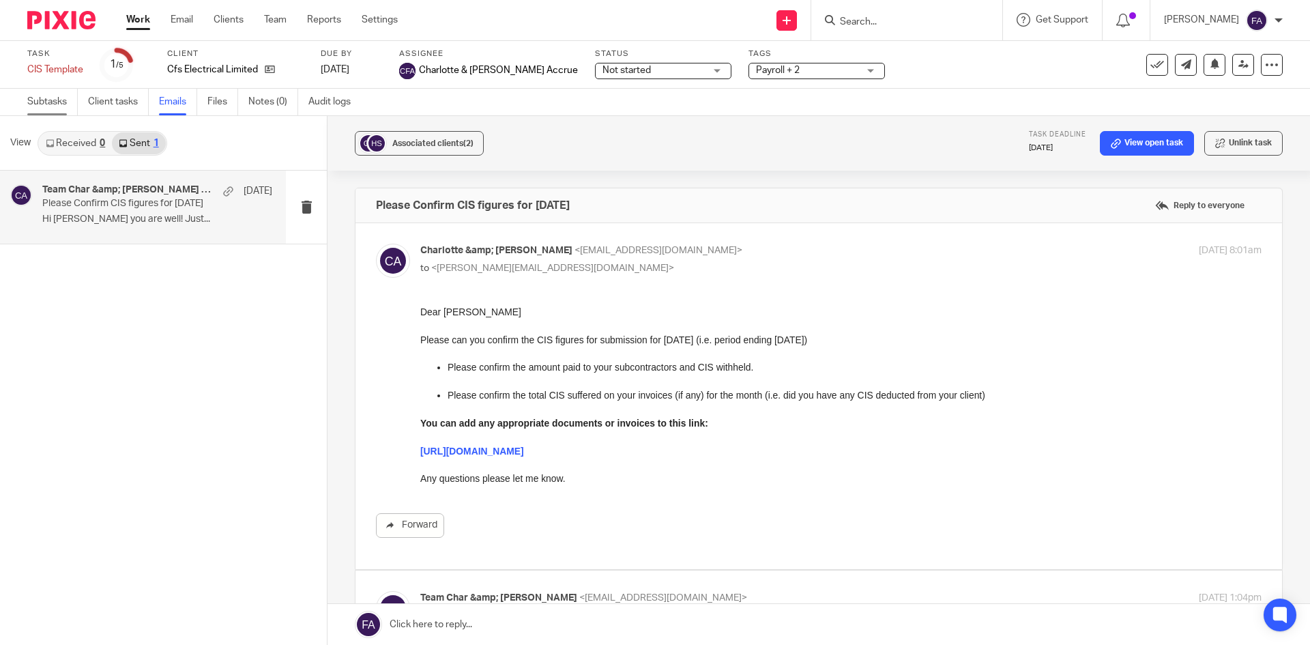
click at [57, 110] on link "Subtasks" at bounding box center [52, 102] width 50 height 27
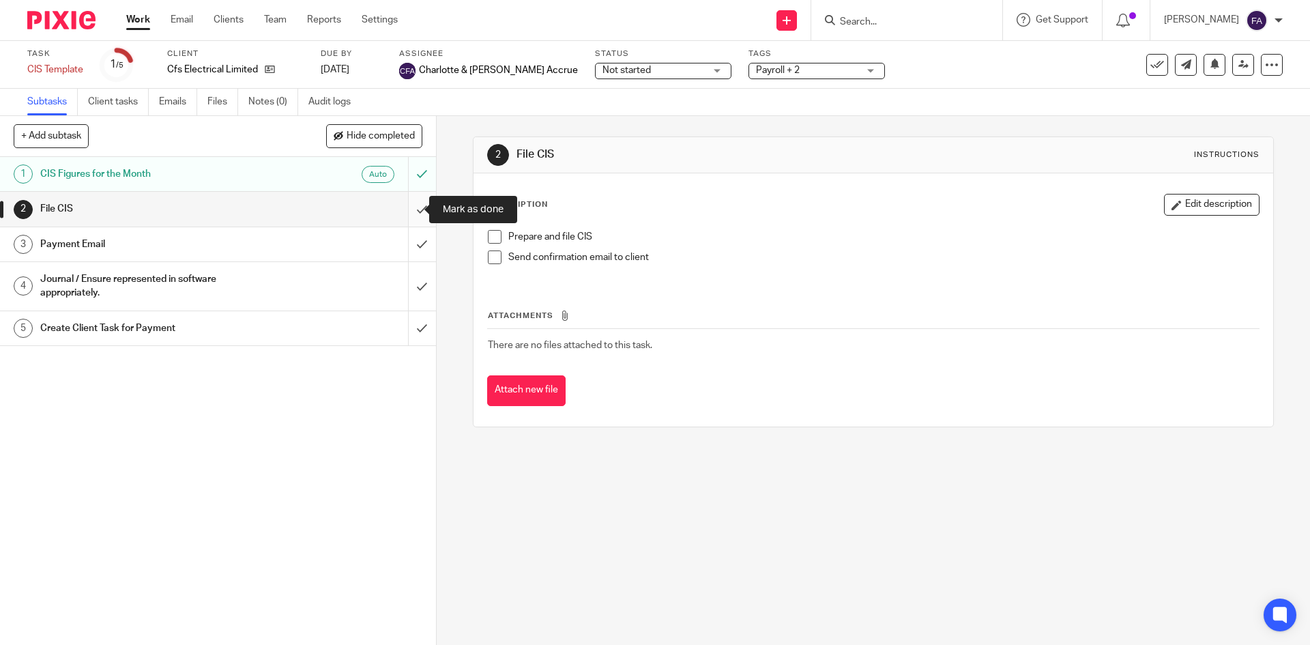
click at [403, 201] on input "submit" at bounding box center [218, 209] width 436 height 34
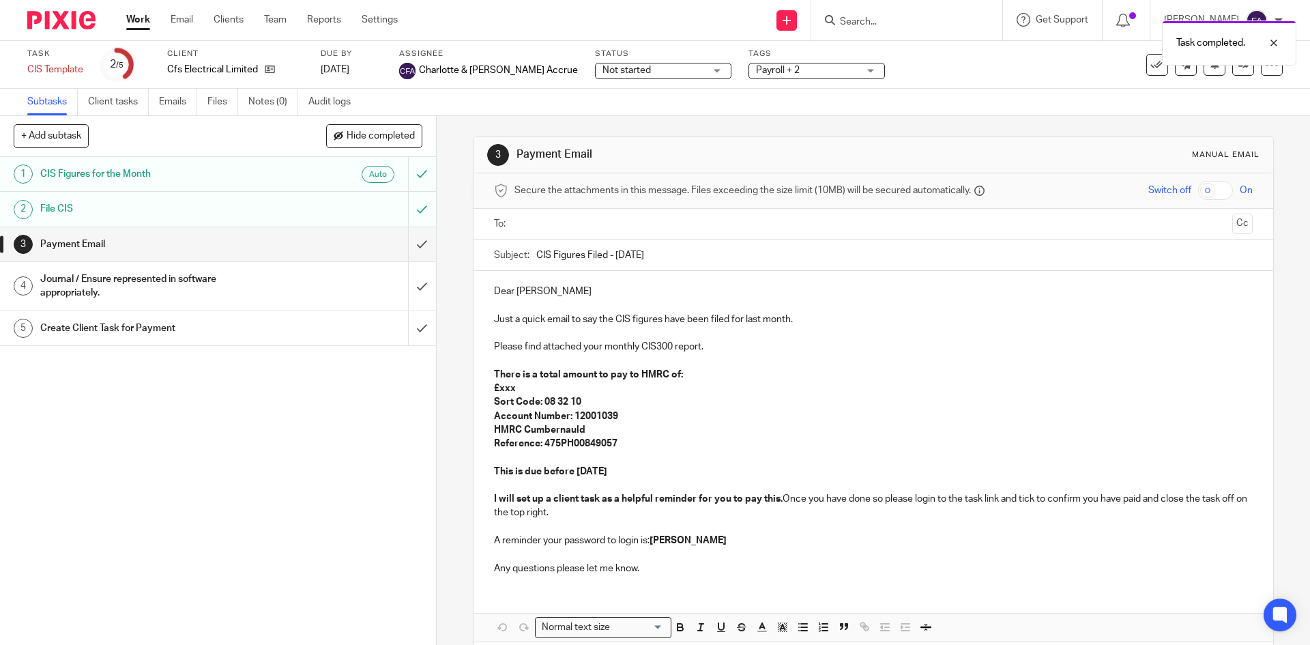
click at [562, 222] on input "text" at bounding box center [872, 224] width 707 height 16
click at [675, 346] on p "Please find attached your monthly CIS300 report." at bounding box center [873, 350] width 758 height 14
drag, startPoint x: 713, startPoint y: 349, endPoint x: 639, endPoint y: 348, distance: 74.4
click at [639, 348] on p "Please find attached your monthly CIS300 report." at bounding box center [873, 350] width 758 height 14
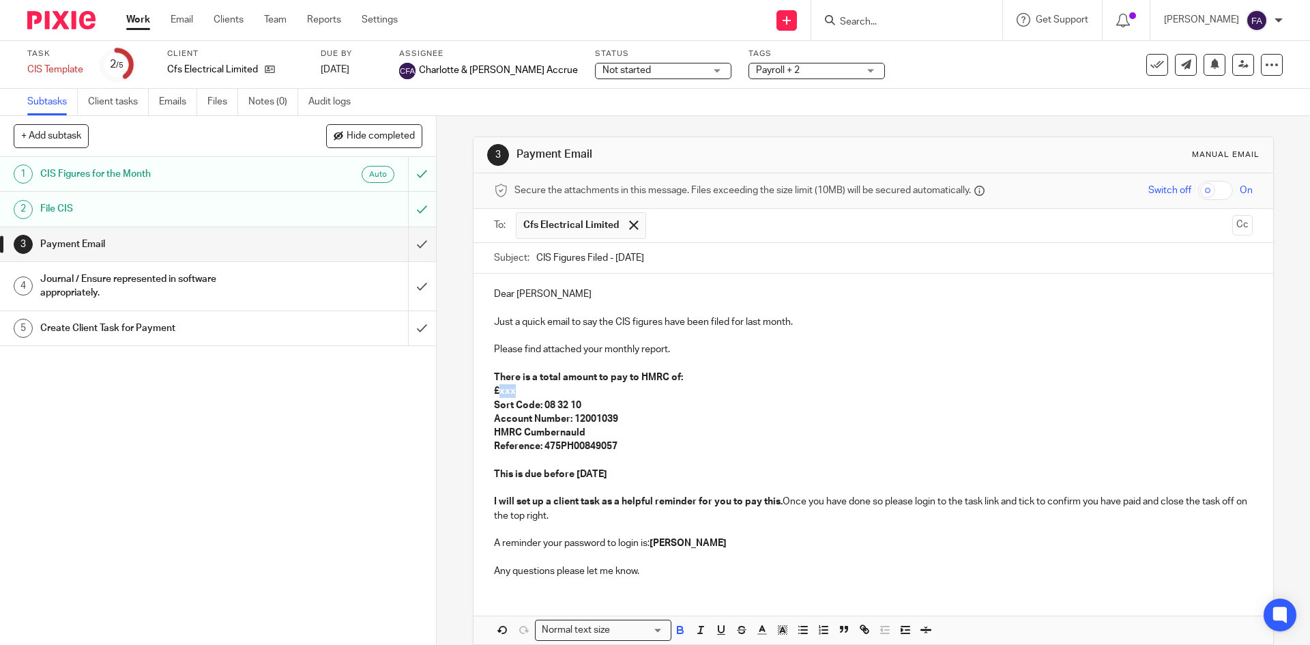
drag, startPoint x: 519, startPoint y: 387, endPoint x: 495, endPoint y: 396, distance: 25.5
click at [495, 396] on p "£xxx" at bounding box center [873, 391] width 758 height 14
drag, startPoint x: 583, startPoint y: 478, endPoint x: 570, endPoint y: 478, distance: 12.3
click at [570, 478] on strong "This is due before 16 Sep 2025" at bounding box center [550, 474] width 113 height 10
click at [697, 545] on strong "Clinton-Holly" at bounding box center [688, 543] width 77 height 10
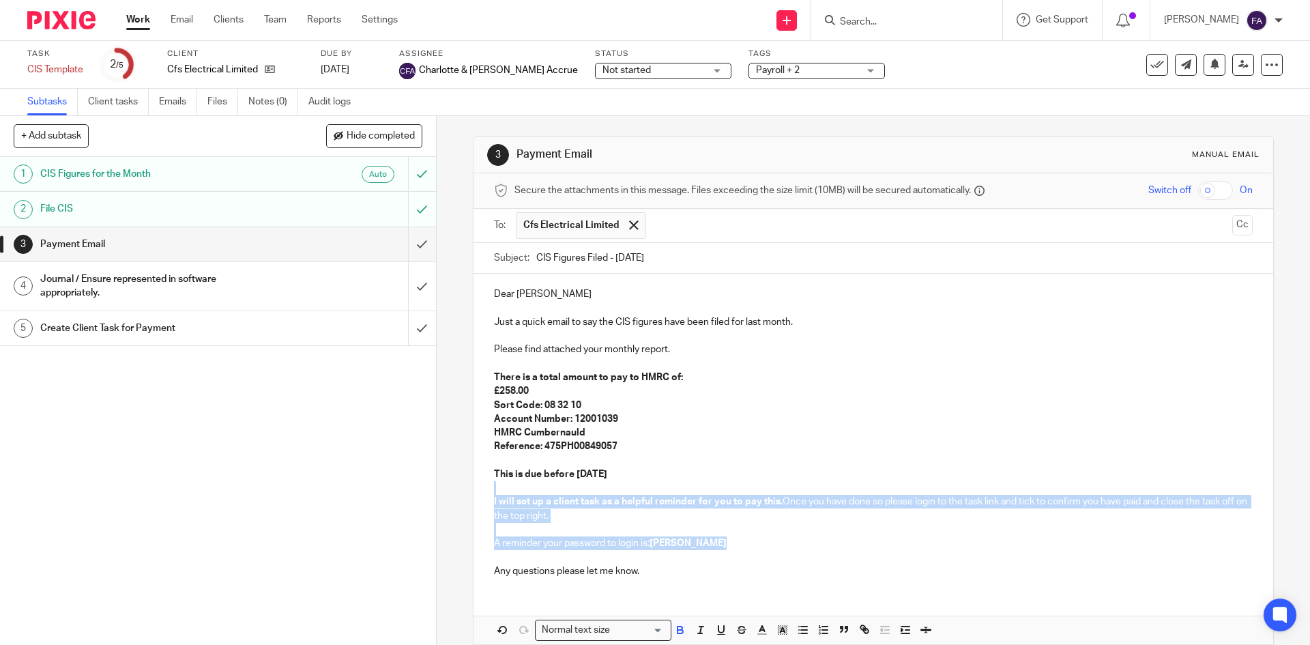
drag, startPoint x: 729, startPoint y: 540, endPoint x: 489, endPoint y: 494, distance: 244.6
click at [489, 494] on div "Dear Clint Just a quick email to say the CIS figures have been filed for last m…" at bounding box center [873, 431] width 799 height 315
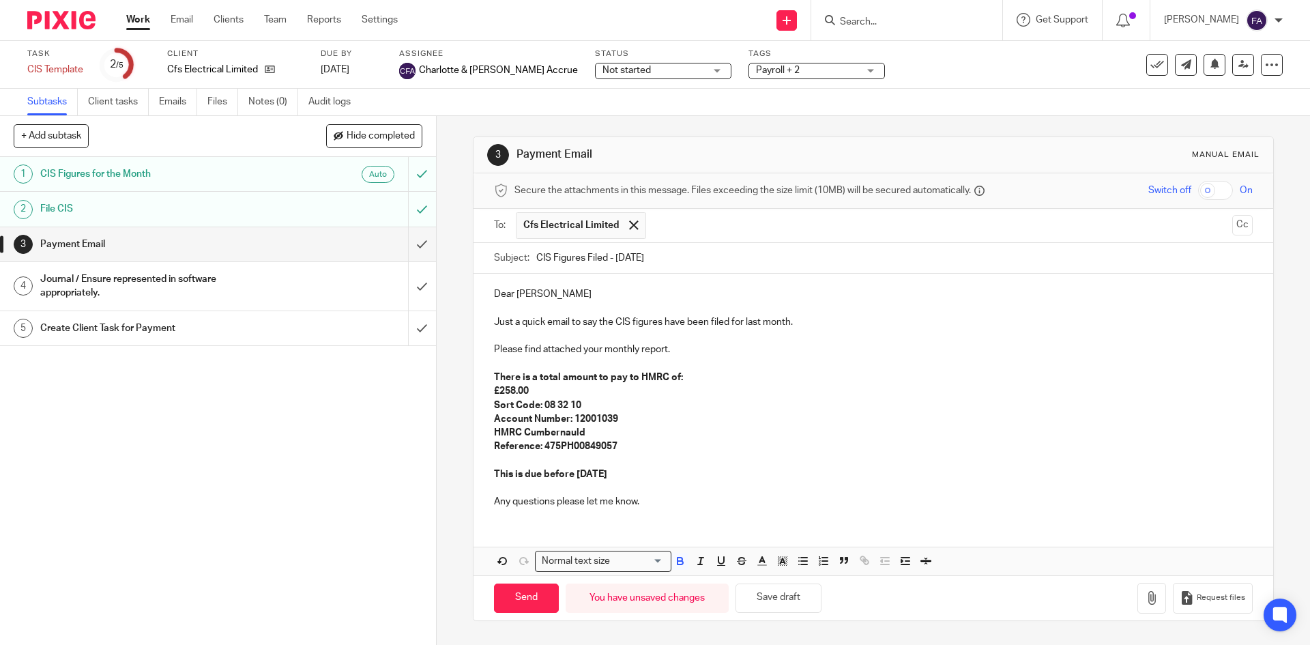
click at [613, 392] on p "£258.00" at bounding box center [873, 391] width 758 height 14
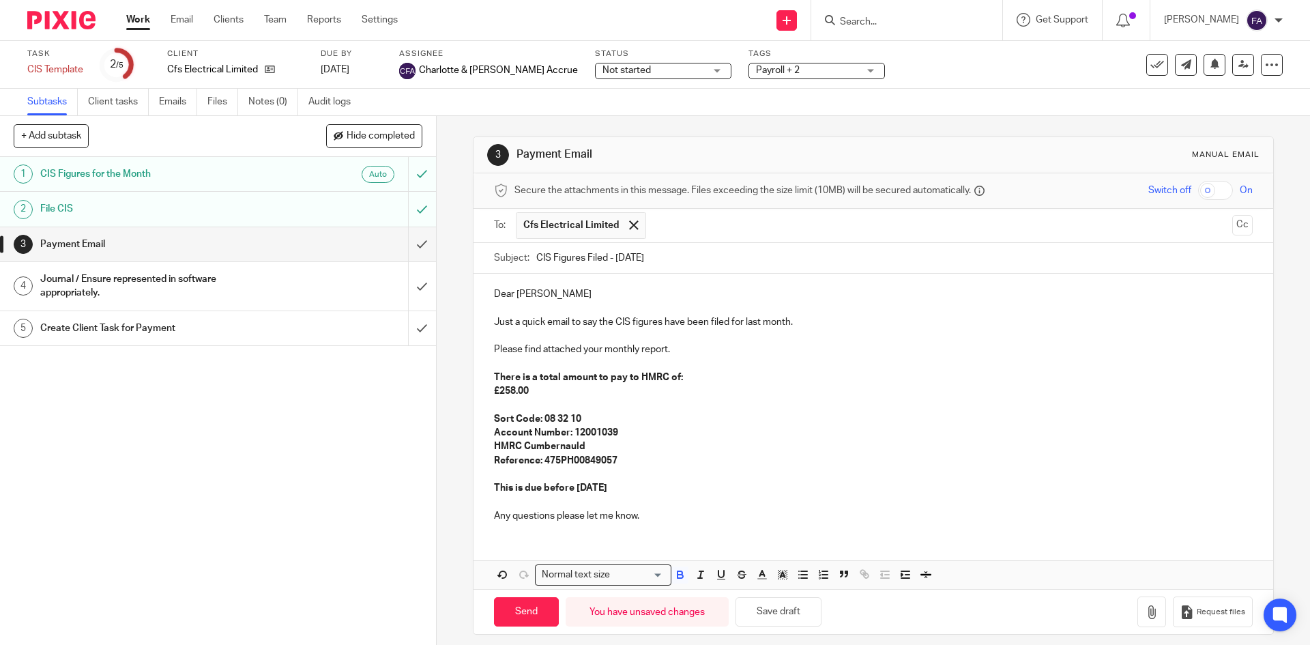
click at [488, 392] on div "Dear Clint Just a quick email to say the CIS figures have been filed for last m…" at bounding box center [873, 403] width 799 height 259
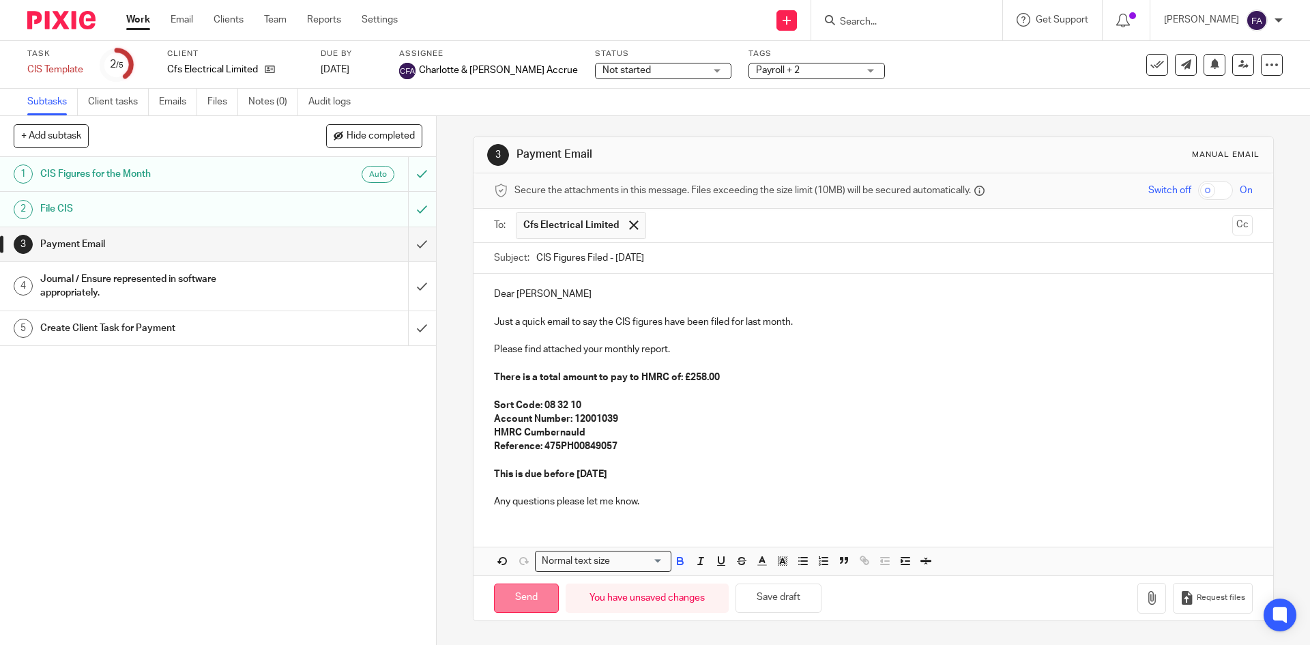
click at [519, 596] on input "Send" at bounding box center [526, 597] width 65 height 29
type input "Sent"
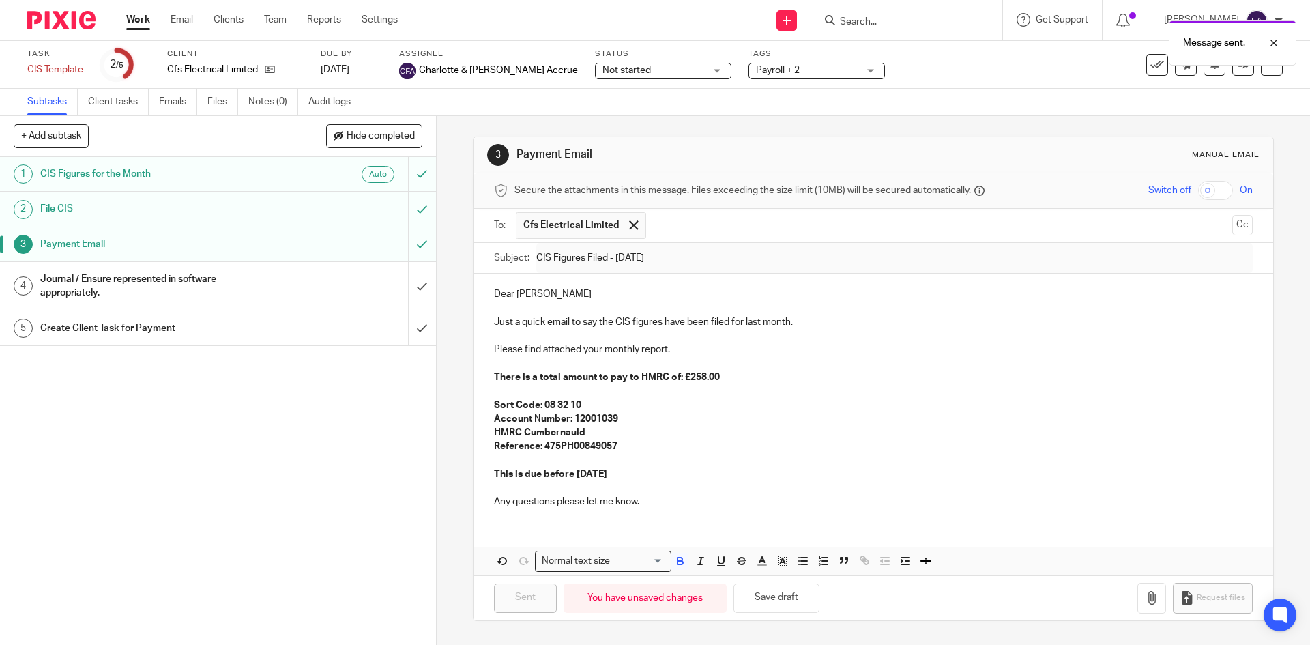
click at [1150, 64] on div "Message sent." at bounding box center [975, 40] width 641 height 52
click at [1151, 68] on icon at bounding box center [1158, 65] width 14 height 14
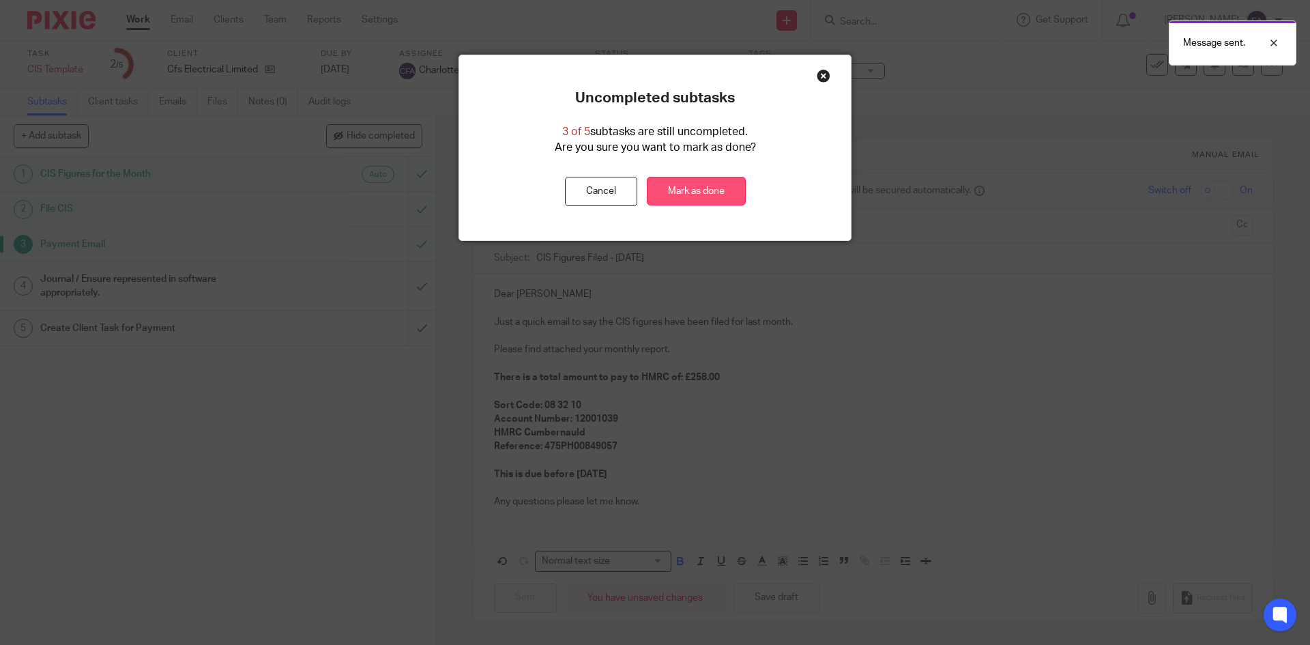
click at [661, 196] on link "Mark as done" at bounding box center [696, 191] width 99 height 29
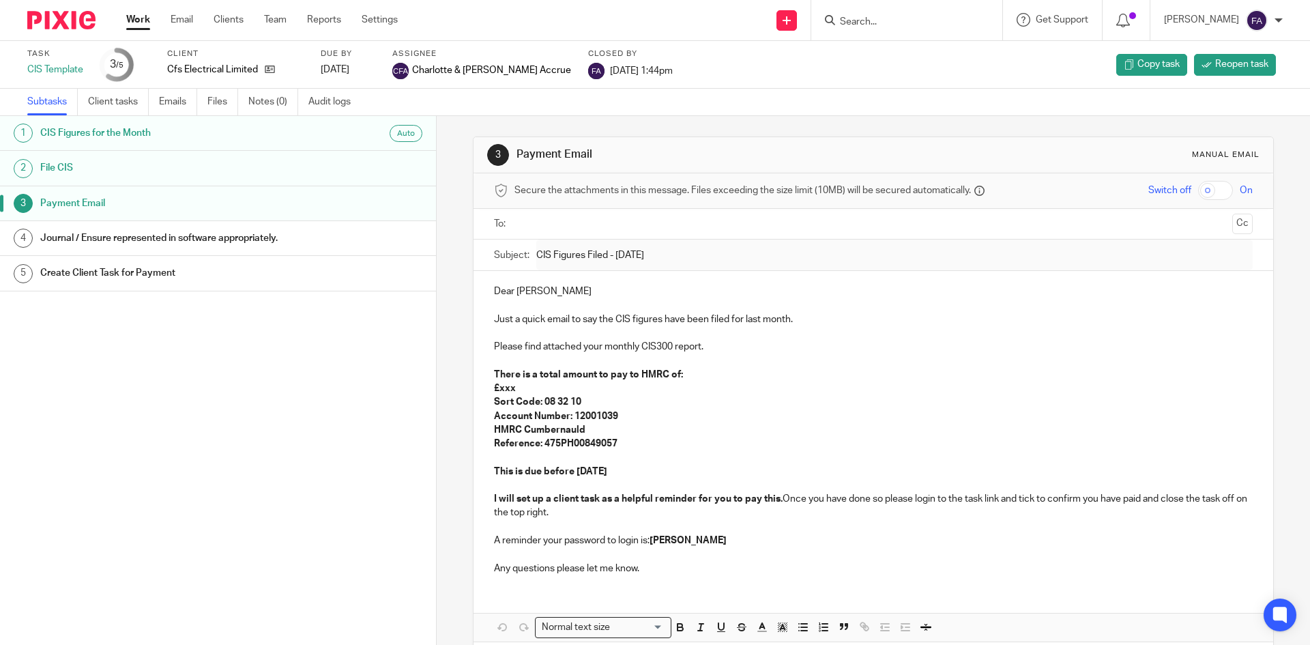
click at [132, 21] on link "Work" at bounding box center [138, 20] width 24 height 14
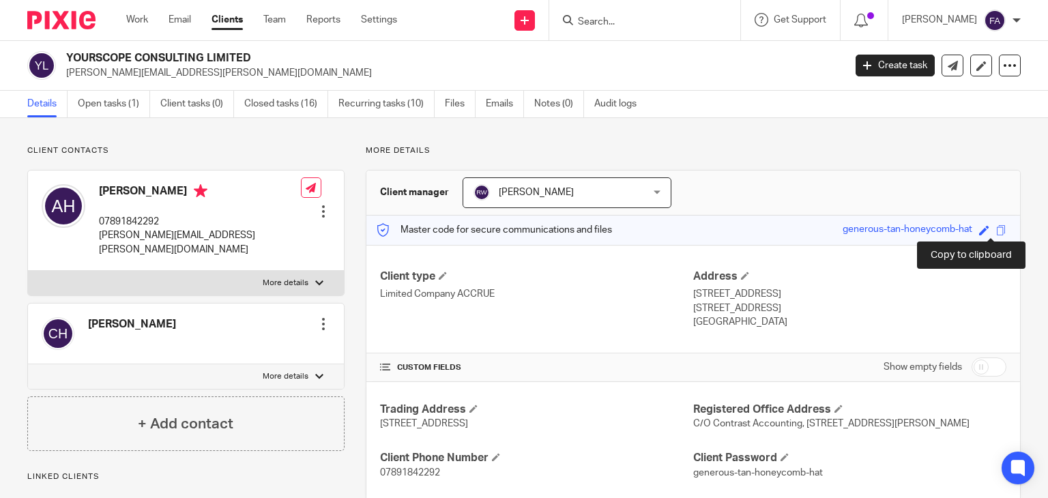
click at [996, 230] on span at bounding box center [1001, 230] width 10 height 10
click at [635, 28] on input "Search" at bounding box center [638, 22] width 123 height 12
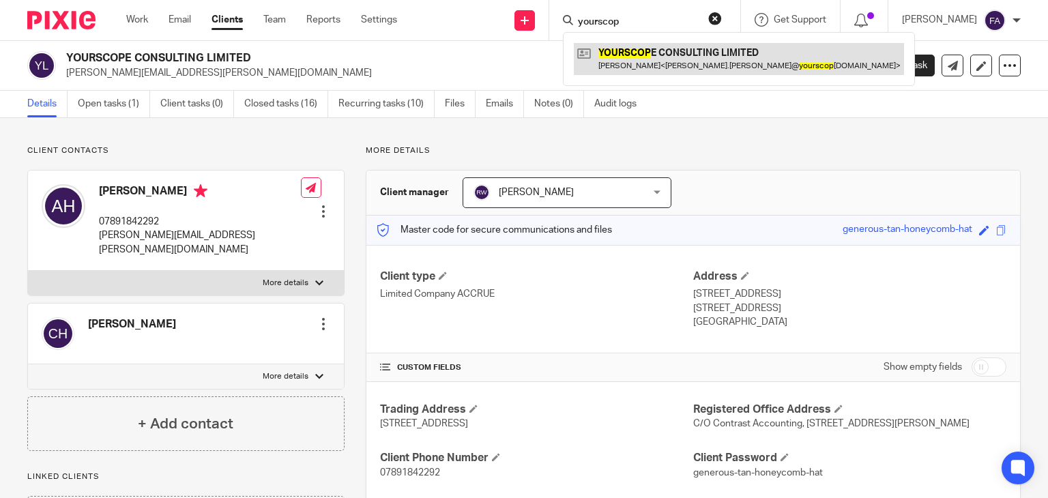
type input "yourscop"
click at [665, 65] on link at bounding box center [739, 58] width 330 height 31
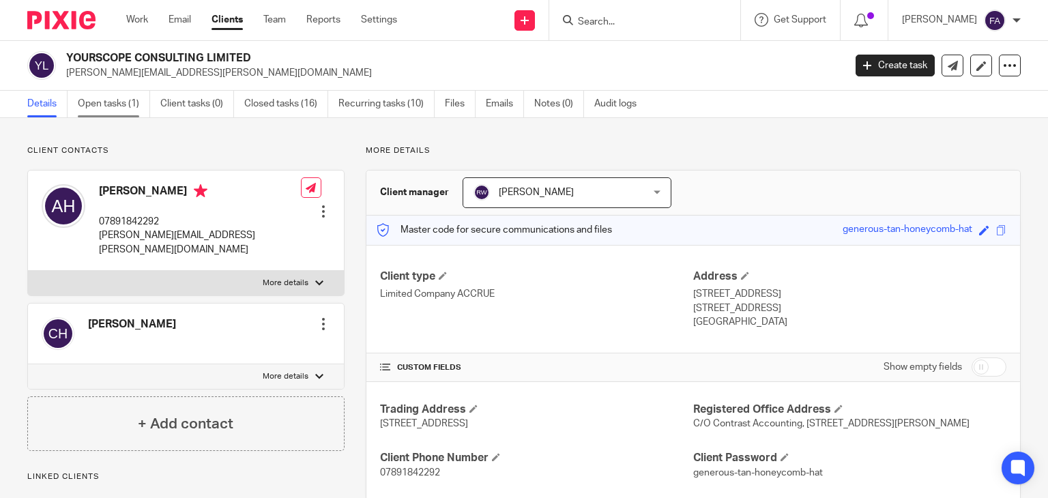
click at [126, 114] on link "Open tasks (1)" at bounding box center [114, 104] width 72 height 27
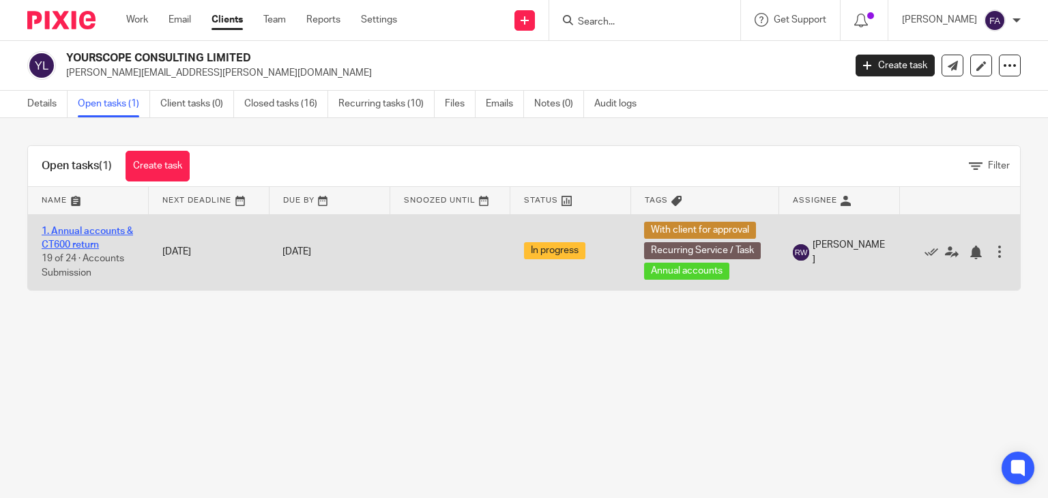
click at [96, 227] on link "1. Annual accounts & CT600 return" at bounding box center [87, 238] width 91 height 23
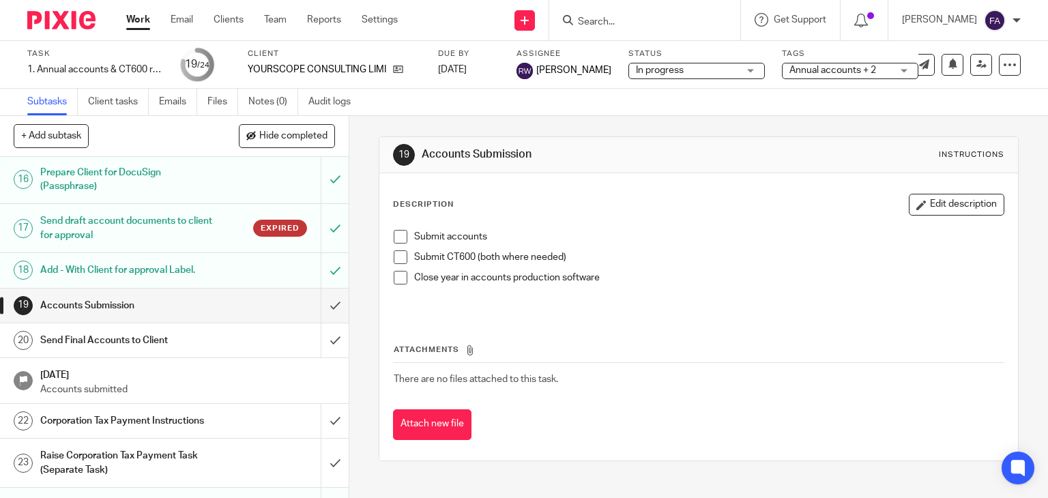
scroll to position [734, 0]
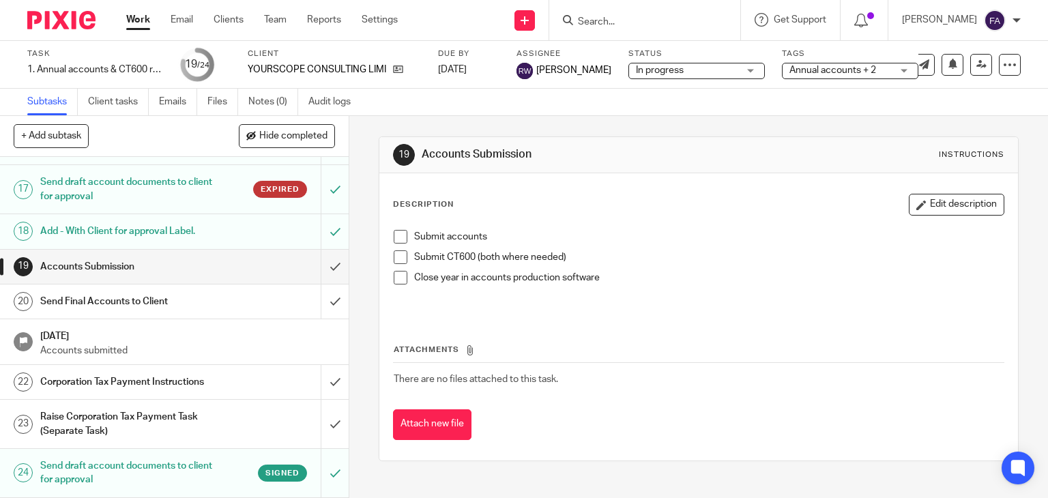
click at [254, 298] on div "Send Final Accounts to Client" at bounding box center [173, 301] width 267 height 20
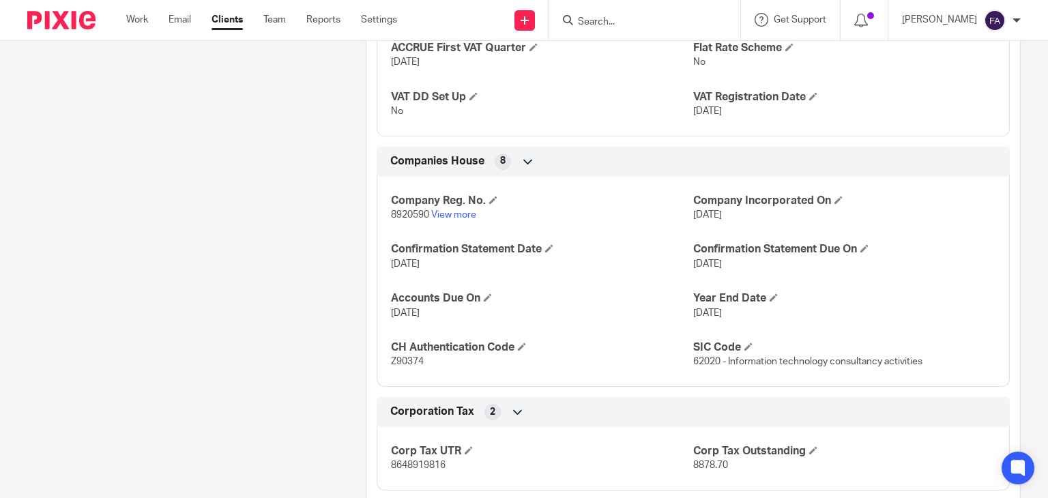
scroll to position [1228, 0]
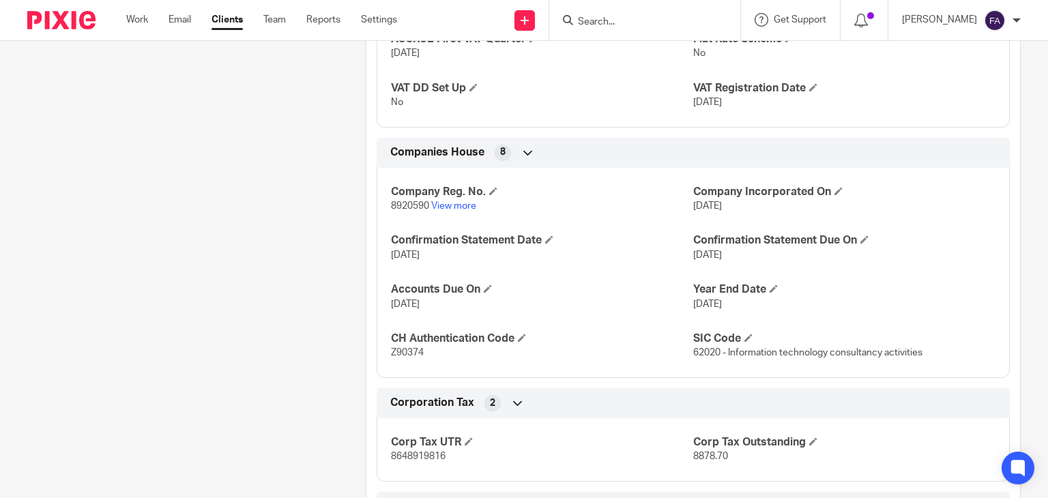
click at [405, 358] on span "Z90374" at bounding box center [407, 353] width 33 height 10
copy span "Z90374"
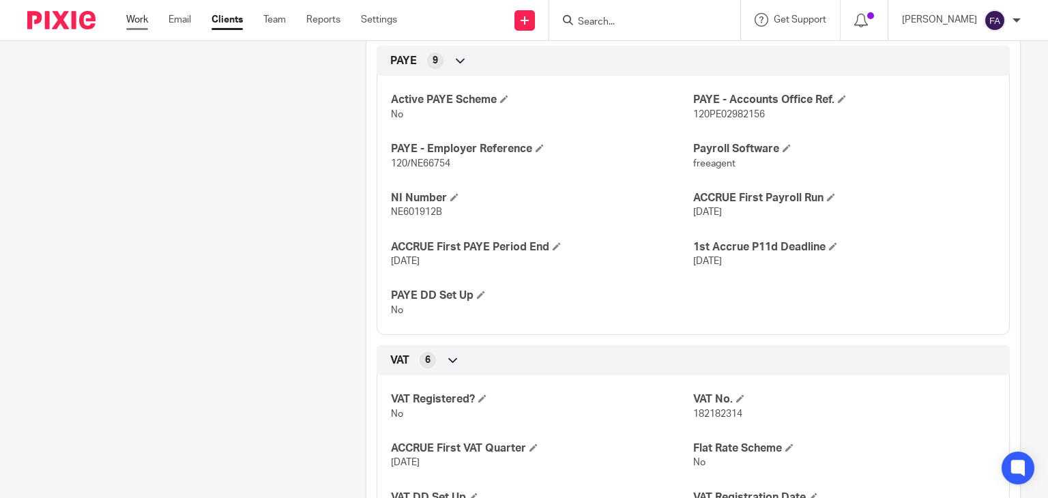
scroll to position [409, 0]
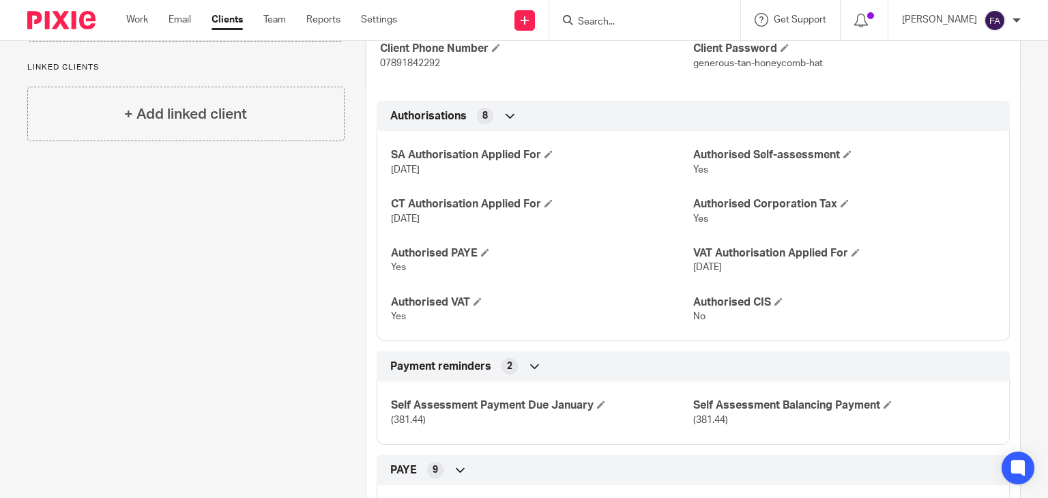
click at [616, 26] on input "Search" at bounding box center [638, 22] width 123 height 12
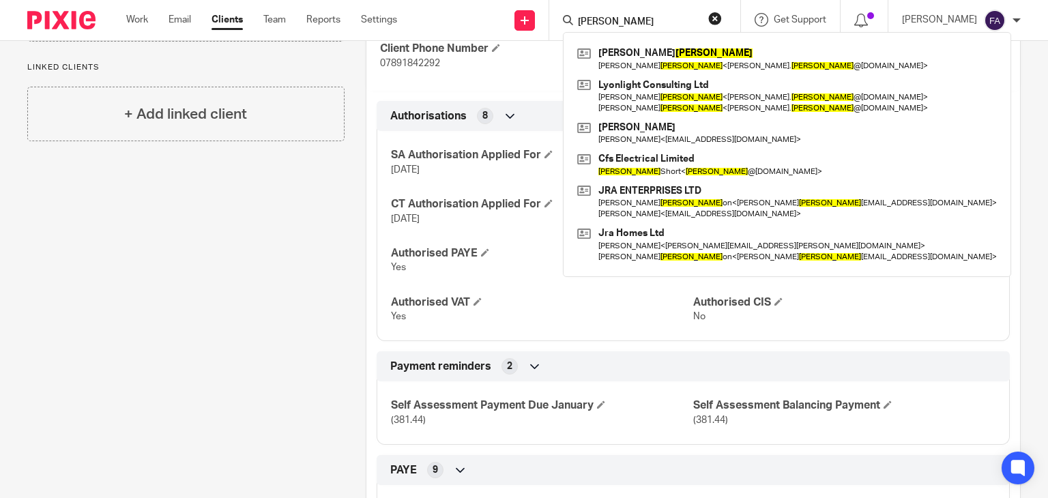
click at [642, 21] on input "clift" at bounding box center [638, 22] width 123 height 12
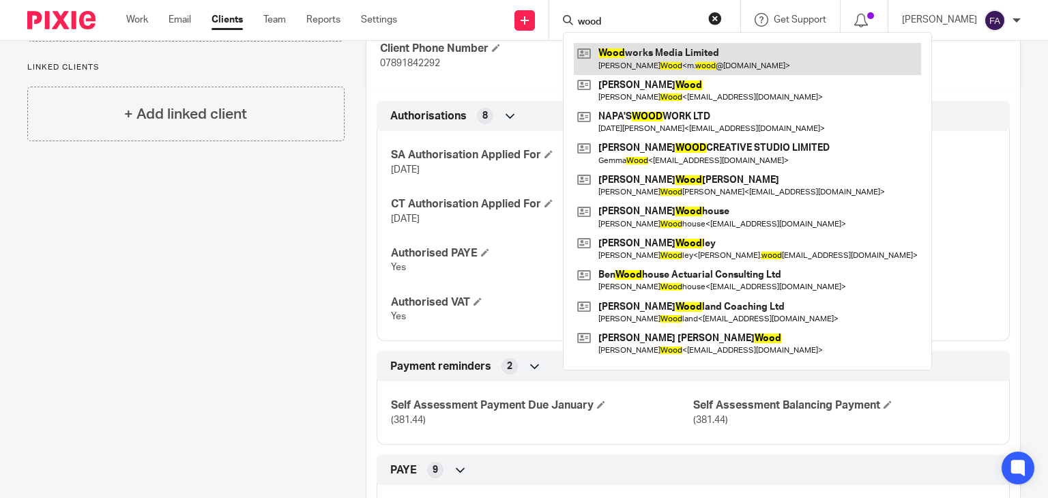
type input "wood"
click at [703, 61] on link at bounding box center [747, 58] width 347 height 31
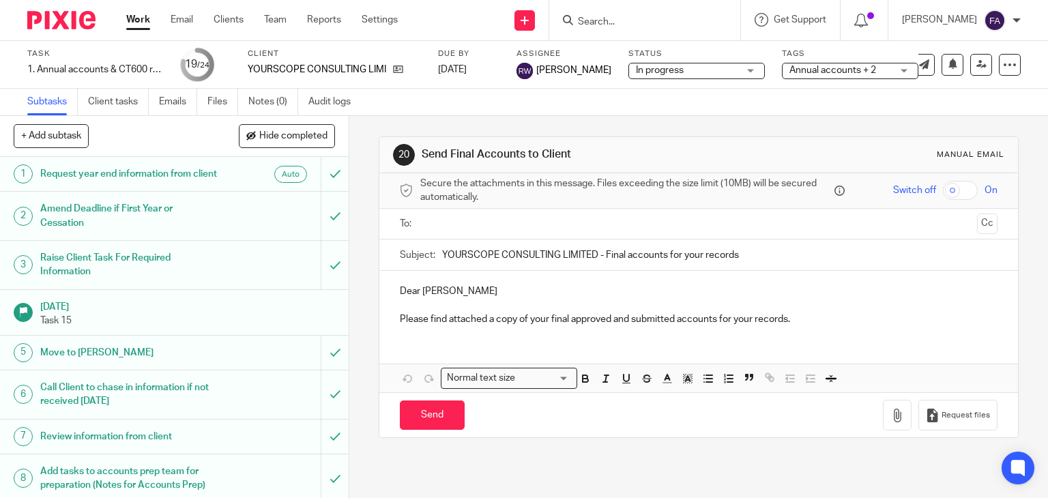
click at [504, 233] on ul at bounding box center [700, 224] width 556 height 23
click at [504, 222] on input "text" at bounding box center [698, 224] width 547 height 16
click at [497, 219] on input "text" at bounding box center [698, 224] width 547 height 16
click at [443, 219] on input "text" at bounding box center [698, 224] width 547 height 16
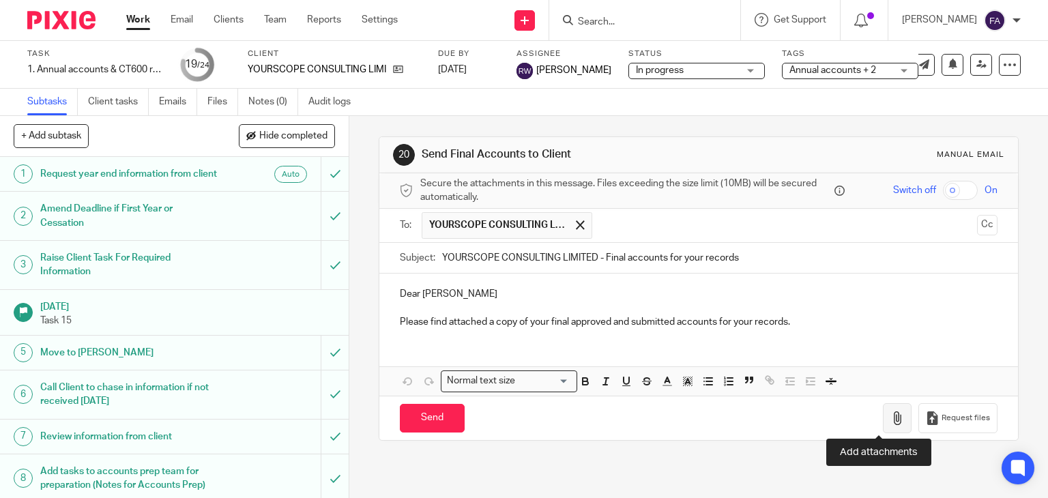
click at [883, 421] on button "button" at bounding box center [897, 418] width 29 height 31
drag, startPoint x: 469, startPoint y: 308, endPoint x: 587, endPoint y: 302, distance: 117.5
click at [469, 308] on p at bounding box center [699, 309] width 598 height 14
click at [891, 421] on icon "button" at bounding box center [898, 418] width 14 height 14
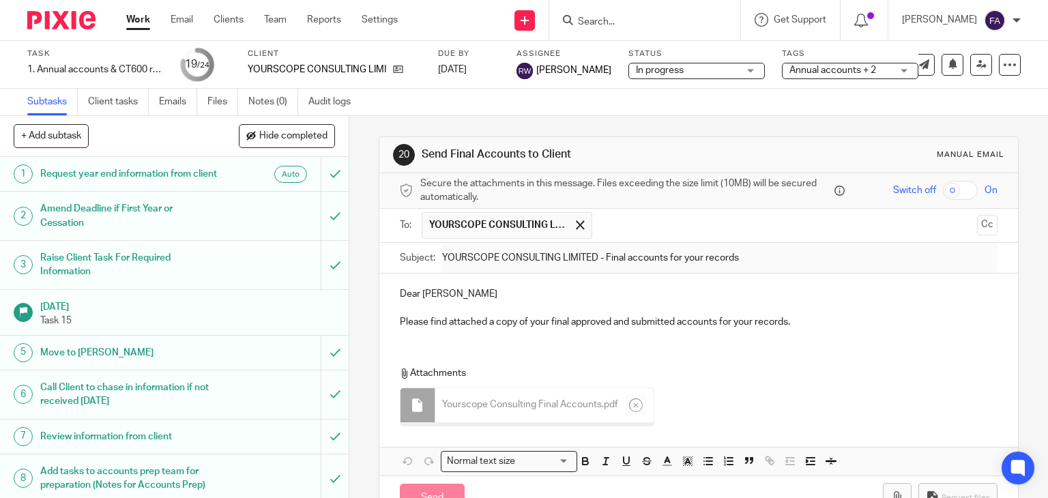
click at [435, 418] on div "Yourscope Consulting Final Accounts . pdf" at bounding box center [544, 405] width 218 height 34
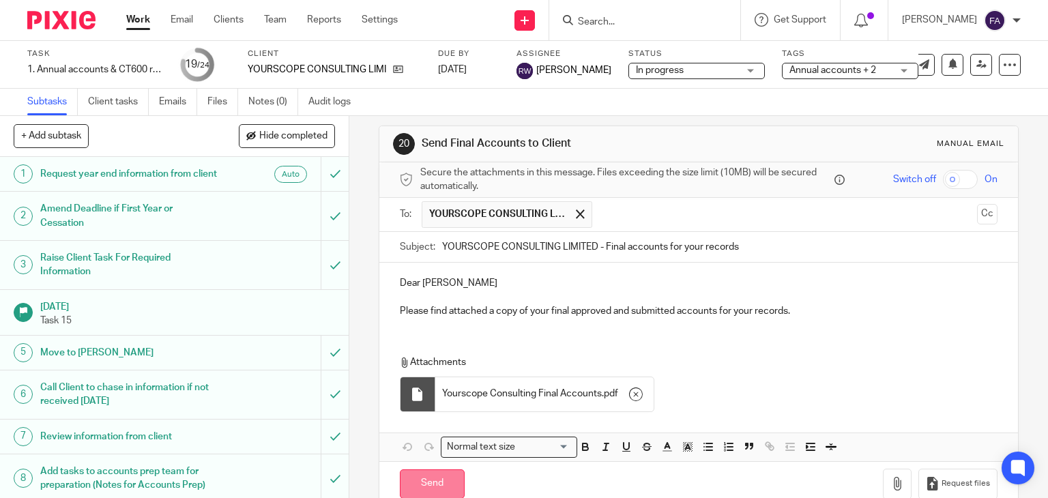
scroll to position [38, 0]
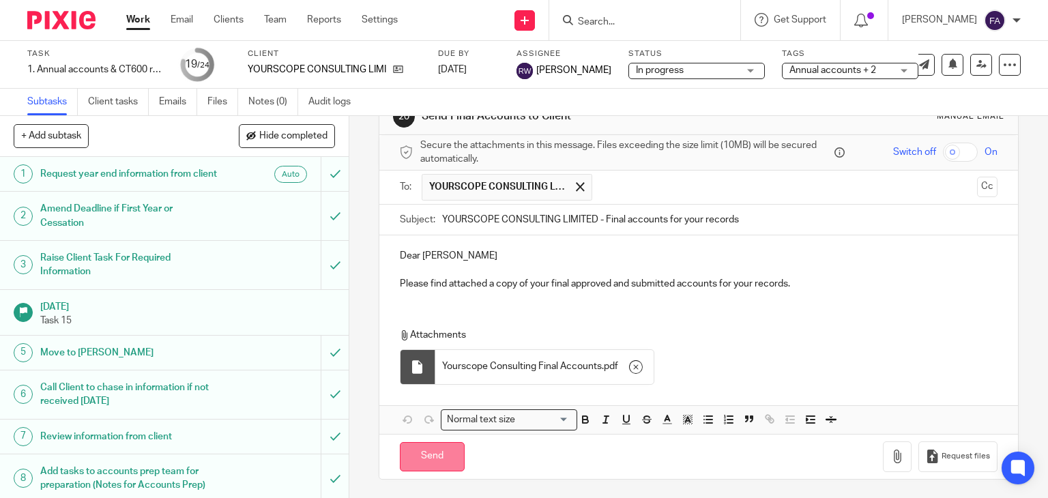
click at [430, 448] on input "Send" at bounding box center [432, 456] width 65 height 29
type input "Sent"
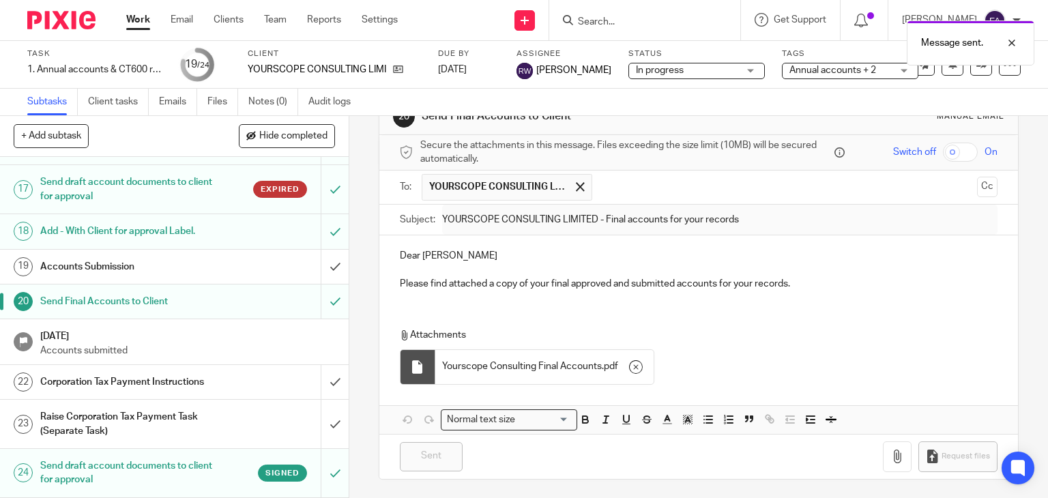
scroll to position [734, 0]
click at [233, 381] on div "Corporation Tax Payment Instructions" at bounding box center [173, 382] width 267 height 20
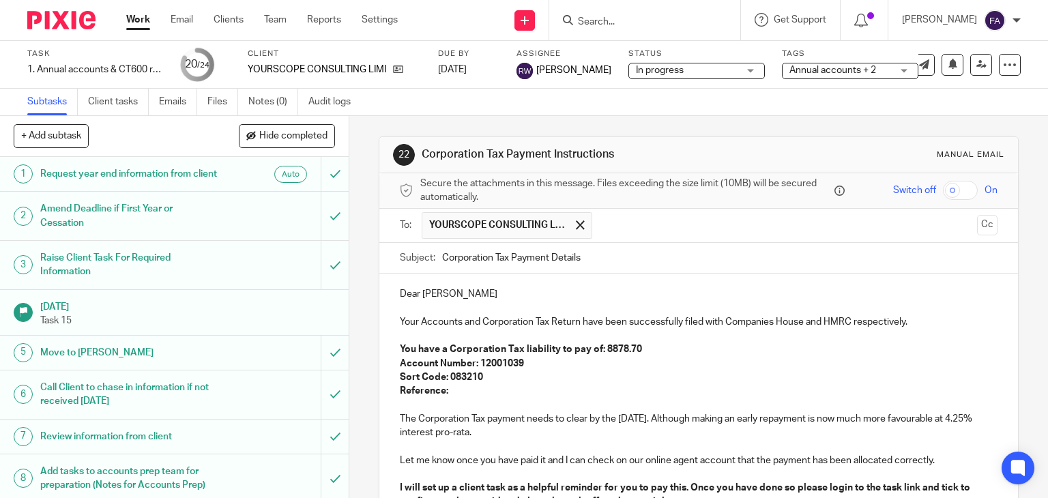
click at [601, 345] on strong "You have a Corporation Tax liability to pay of: 8878.70" at bounding box center [521, 350] width 242 height 10
click at [460, 384] on p "Reference:" at bounding box center [699, 391] width 598 height 14
click at [467, 399] on p at bounding box center [699, 406] width 598 height 14
click at [462, 392] on p "Reference:" at bounding box center [699, 391] width 598 height 14
drag, startPoint x: 485, startPoint y: 390, endPoint x: 447, endPoint y: 394, distance: 37.7
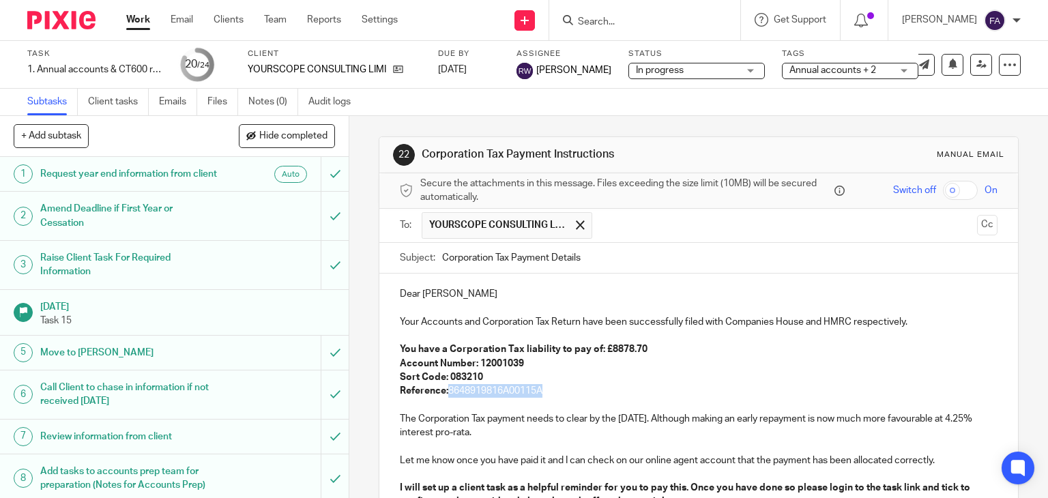
click at [447, 394] on p "Reference: 8648919816A00115A" at bounding box center [699, 391] width 598 height 14
click at [487, 403] on p at bounding box center [699, 406] width 598 height 14
click at [940, 323] on p "Your Accounts and Corporation Tax Return have been successfully filed with Comp…" at bounding box center [699, 322] width 598 height 14
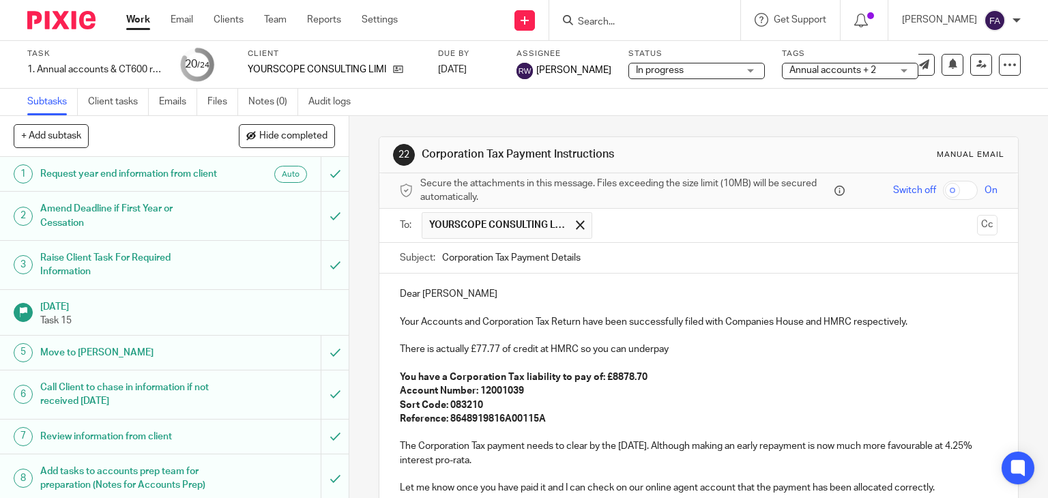
click at [475, 345] on p "There is actually £77.77 of credit at HMRC so you can underpay" at bounding box center [699, 350] width 598 height 14
drag, startPoint x: 461, startPoint y: 349, endPoint x: 555, endPoint y: 354, distance: 93.6
click at [549, 354] on p "There is actually £77.77 of credit at HMRC so you can underpay" at bounding box center [699, 350] width 598 height 14
click at [556, 354] on p "There is actually £77.77 of credit at HMRC so you can underpay" at bounding box center [699, 350] width 598 height 14
click at [628, 353] on p "There is actually £77.77 of credit at HMRC so you can underpay" at bounding box center [699, 350] width 598 height 14
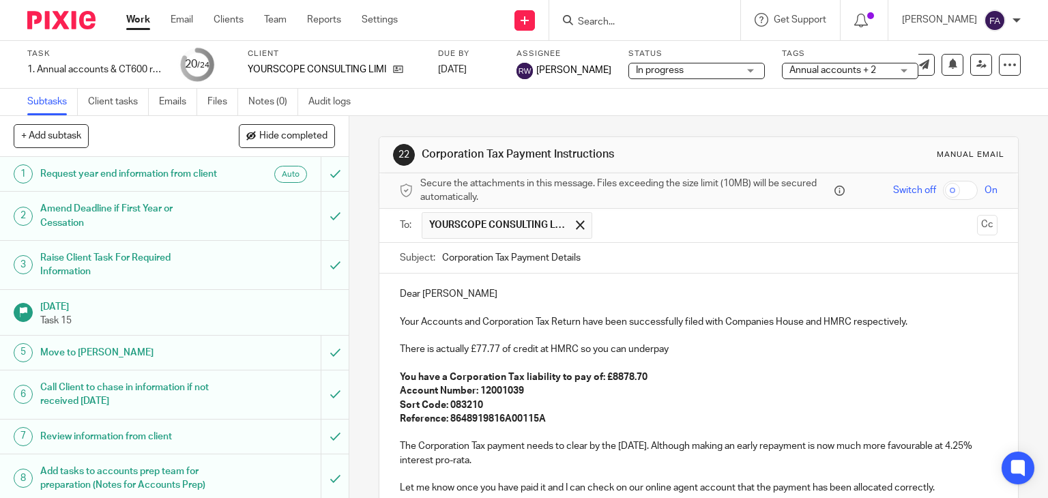
click at [671, 353] on p "There is actually £77.77 of credit at HMRC so you can underpay" at bounding box center [699, 350] width 598 height 14
drag, startPoint x: 460, startPoint y: 357, endPoint x: 667, endPoint y: 351, distance: 206.8
click at [667, 351] on div "Dear [PERSON_NAME] Your Accounts and Corporation Tax Return have been successfu…" at bounding box center [698, 438] width 639 height 328
click at [667, 350] on p "There is actually £77.77 of credit at HMRC so you can underpay" at bounding box center [699, 350] width 598 height 14
click at [677, 349] on p "There is actually £77.77 of credit at HMRC so you can underpay" at bounding box center [699, 350] width 598 height 14
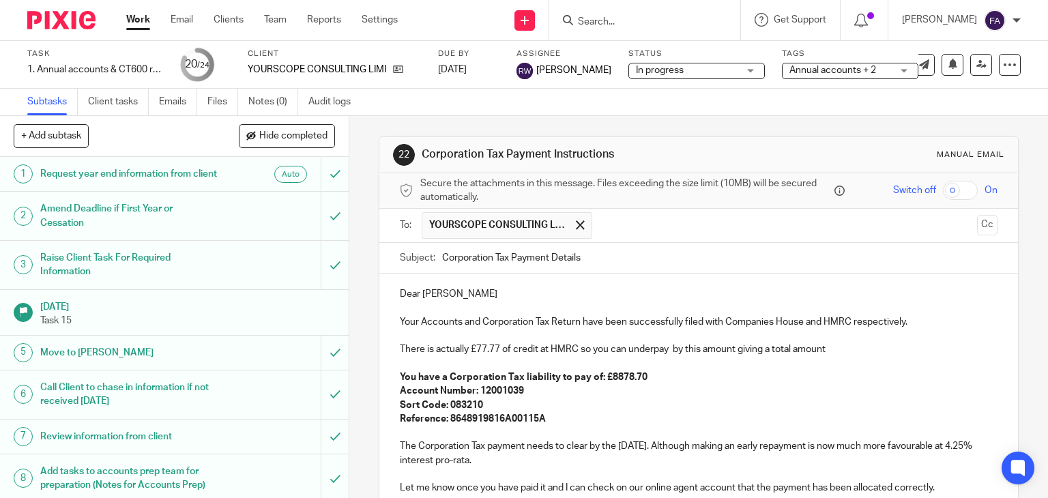
click at [666, 357] on p at bounding box center [699, 364] width 598 height 14
click at [665, 352] on p "There is actually £77.77 of credit at HMRC so you can underpay by this amount g…" at bounding box center [699, 350] width 598 height 14
click at [671, 349] on p "There is actually £77.77 of credit at HMRC so you can underpay by this amount g…" at bounding box center [699, 350] width 598 height 14
click at [852, 353] on p "There is actually £77.77 of credit at HMRC so you can underpay by this amount g…" at bounding box center [699, 350] width 598 height 14
drag, startPoint x: 693, startPoint y: 358, endPoint x: 846, endPoint y: 347, distance: 153.2
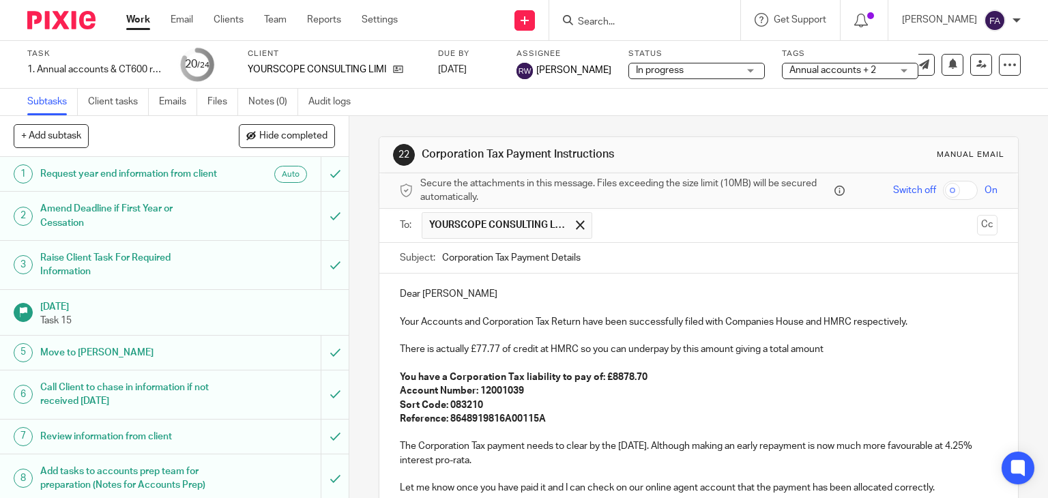
click at [846, 347] on div "Dear [PERSON_NAME] Your Accounts and Corporation Tax Return have been successfu…" at bounding box center [698, 438] width 639 height 328
drag, startPoint x: 742, startPoint y: 353, endPoint x: 755, endPoint y: 352, distance: 12.4
click at [743, 353] on p "There is actually £77.77 of credit at HMRC so you can underpay by this amount g…" at bounding box center [699, 350] width 598 height 14
click at [852, 340] on p at bounding box center [699, 336] width 598 height 14
click at [835, 351] on p "There is actually £77.77 of credit at HMRC so you can underpay by this amount g…" at bounding box center [699, 350] width 598 height 14
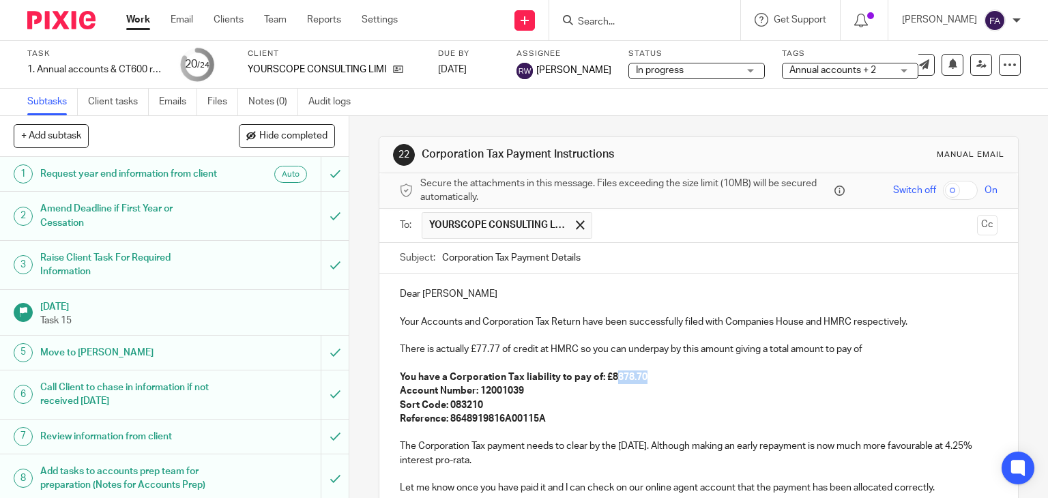
drag, startPoint x: 629, startPoint y: 376, endPoint x: 607, endPoint y: 379, distance: 22.1
click at [607, 379] on p "You have a Corporation Tax liability to pay of: £8878.70" at bounding box center [699, 378] width 598 height 14
click at [421, 349] on p "There is actually £77.77 of credit at HMRC so you can underpay by this amount g…" at bounding box center [699, 350] width 598 height 14
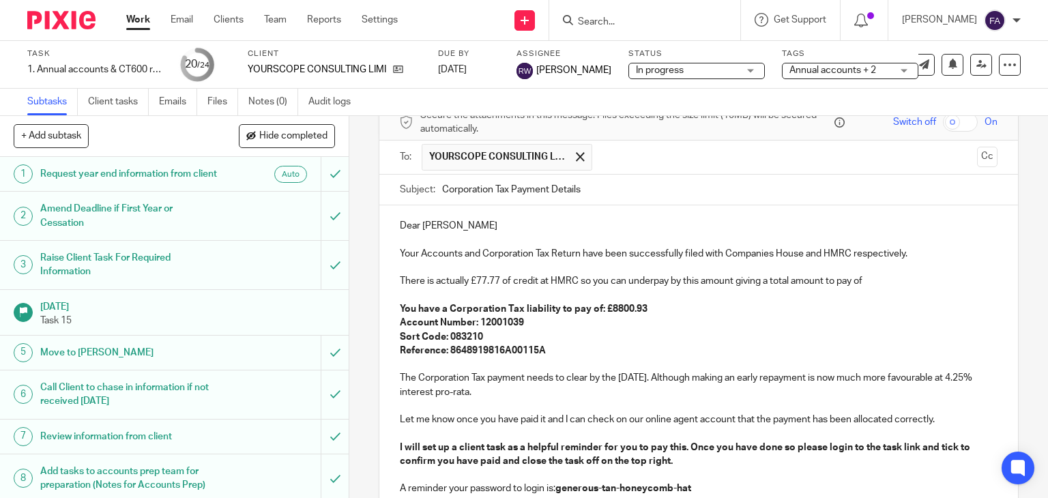
click at [411, 394] on p "The Corporation Tax payment needs to clear by the [DATE]. Although making an ea…" at bounding box center [699, 385] width 598 height 28
drag, startPoint x: 416, startPoint y: 392, endPoint x: 396, endPoint y: 392, distance: 19.8
click at [400, 392] on p "The Corporation Tax payment needs to clear by the [DATE]. Although making an ea…" at bounding box center [699, 385] width 598 height 28
click at [620, 388] on p "The Corporation Tax payment needs to clear by the 16 Jan 2026. Although making …" at bounding box center [699, 385] width 598 height 28
drag, startPoint x: 671, startPoint y: 379, endPoint x: 617, endPoint y: 379, distance: 53.9
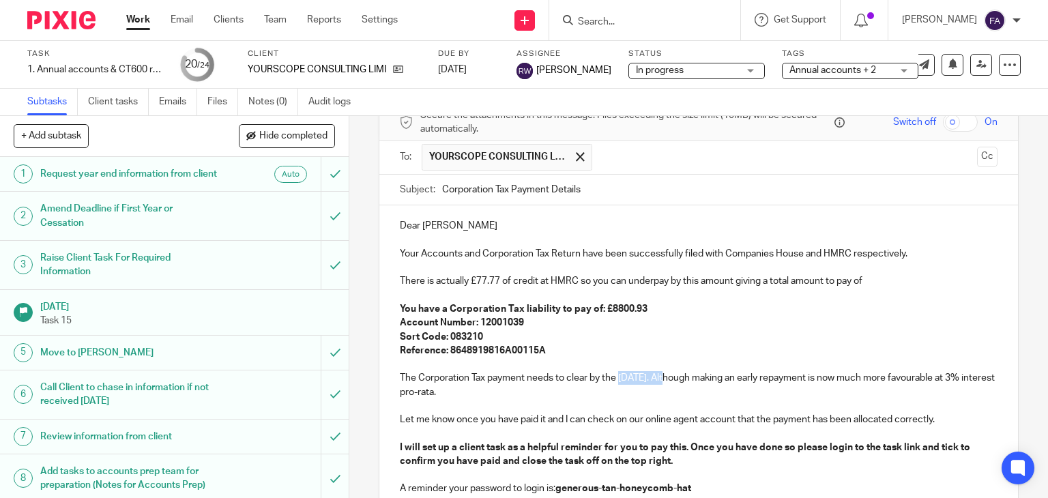
click at [617, 379] on p "The Corporation Tax payment needs to clear by the 16 Jan 2026. Although making …" at bounding box center [699, 385] width 598 height 28
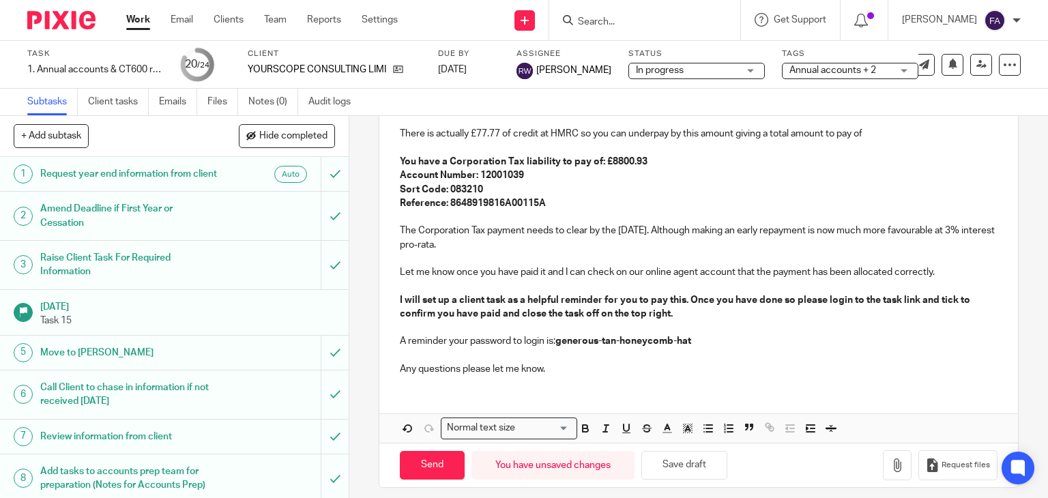
scroll to position [224, 0]
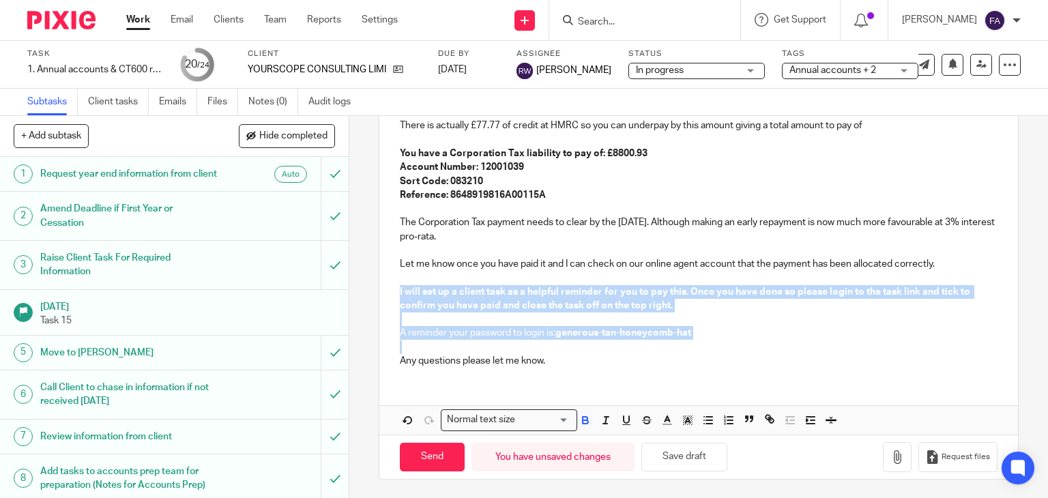
drag, startPoint x: 714, startPoint y: 344, endPoint x: 396, endPoint y: 287, distance: 323.0
click at [396, 287] on div "Dear Adam Your Accounts and Corporation Tax Return have been successfully filed…" at bounding box center [698, 214] width 639 height 328
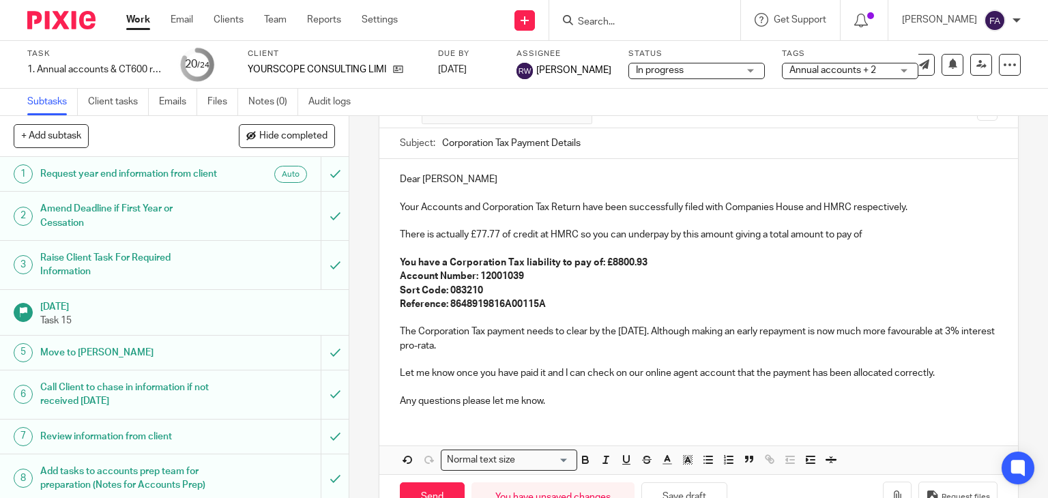
scroll to position [155, 0]
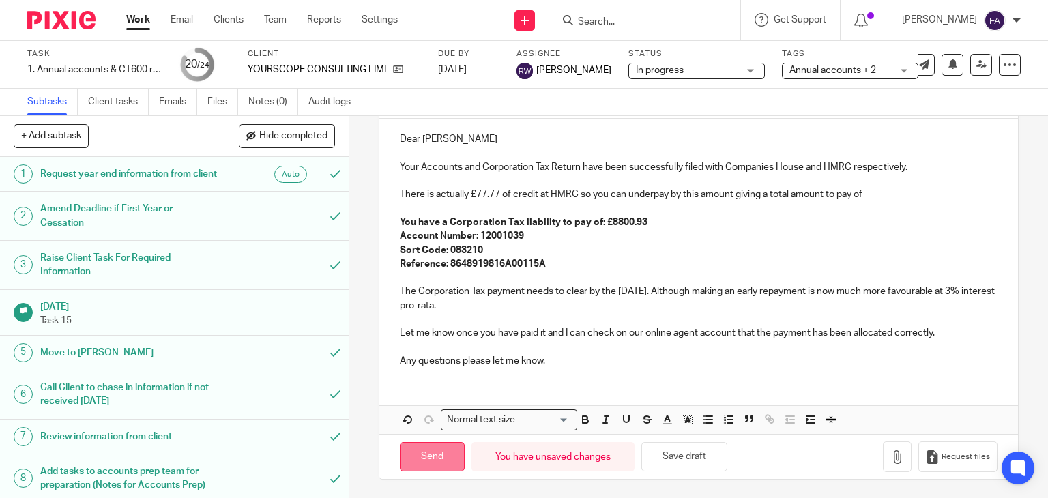
click at [426, 453] on input "Send" at bounding box center [432, 456] width 65 height 29
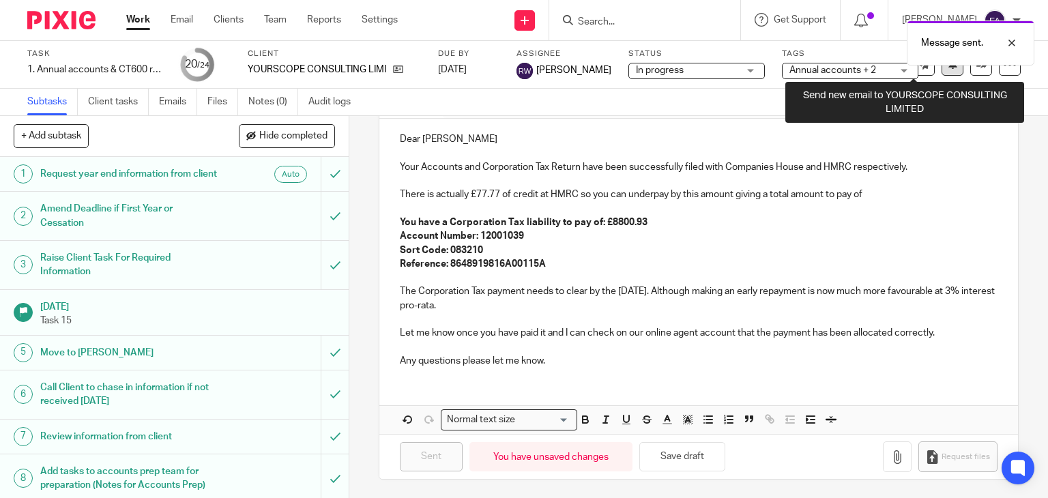
type input "Sent"
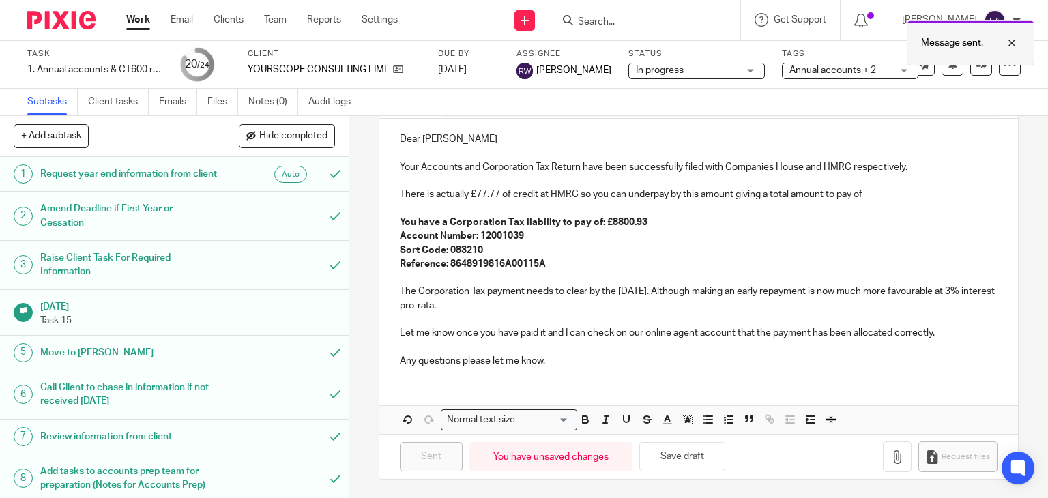
click at [1017, 42] on div at bounding box center [1001, 43] width 37 height 16
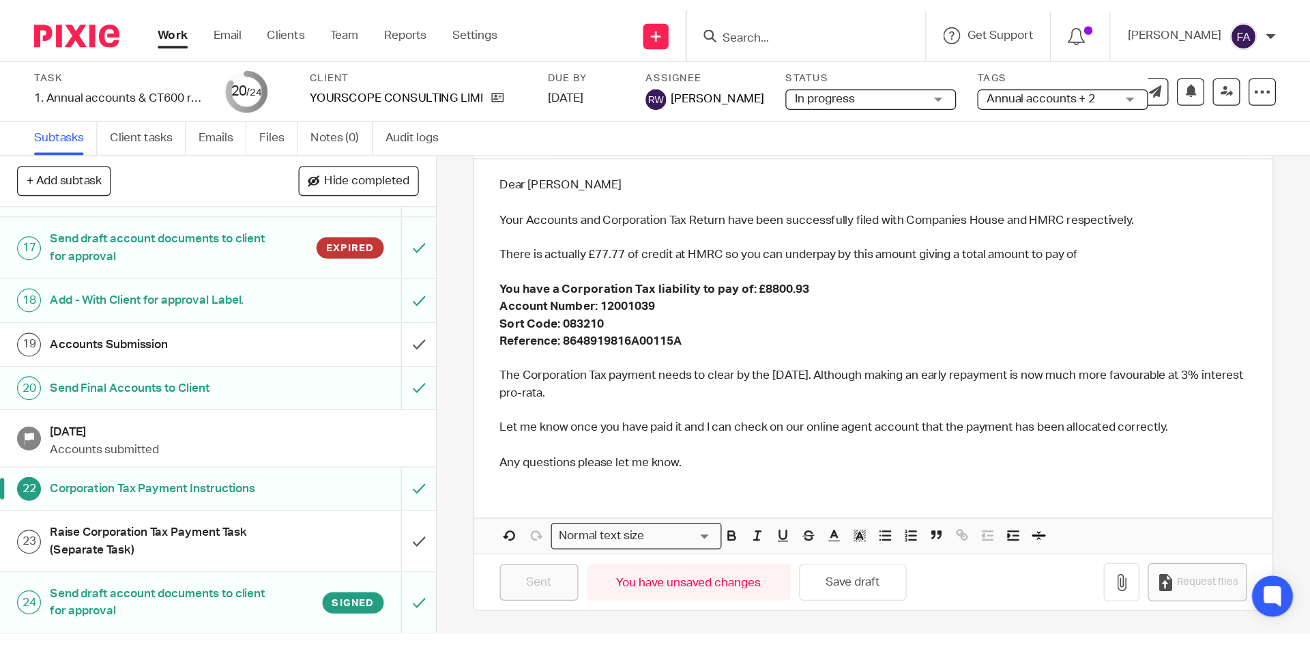
scroll to position [734, 0]
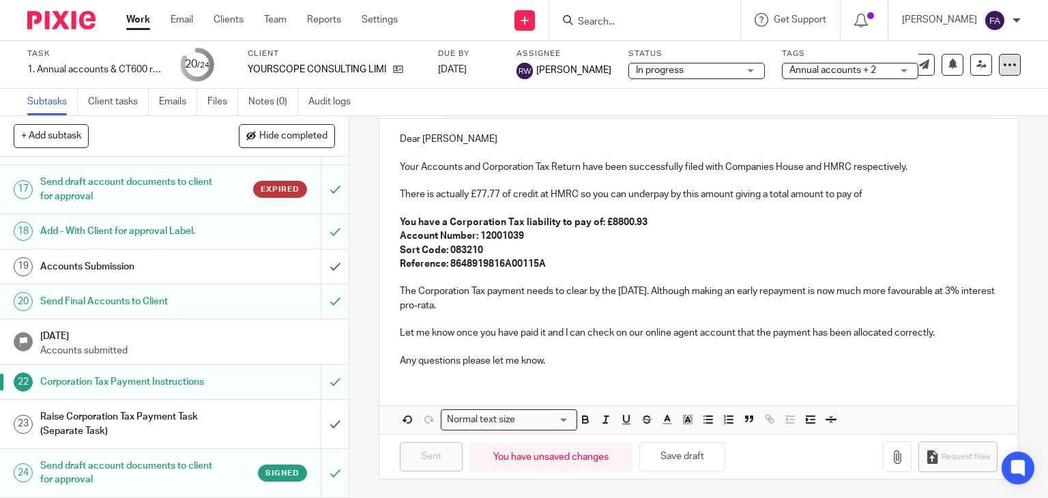
click at [1003, 65] on icon at bounding box center [1010, 65] width 14 height 14
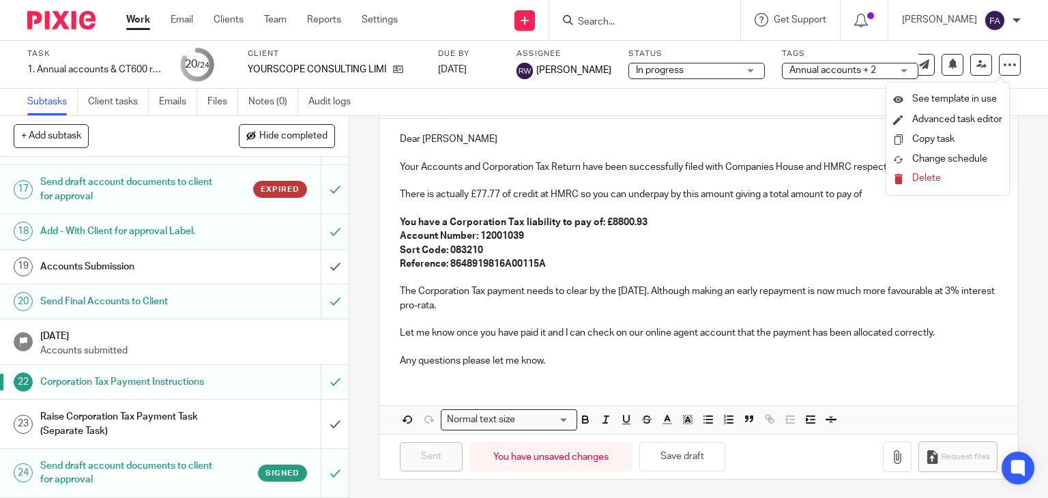
click at [856, 98] on div "Subtasks Client tasks Emails Files Notes (0) Audit logs" at bounding box center [524, 102] width 1048 height 27
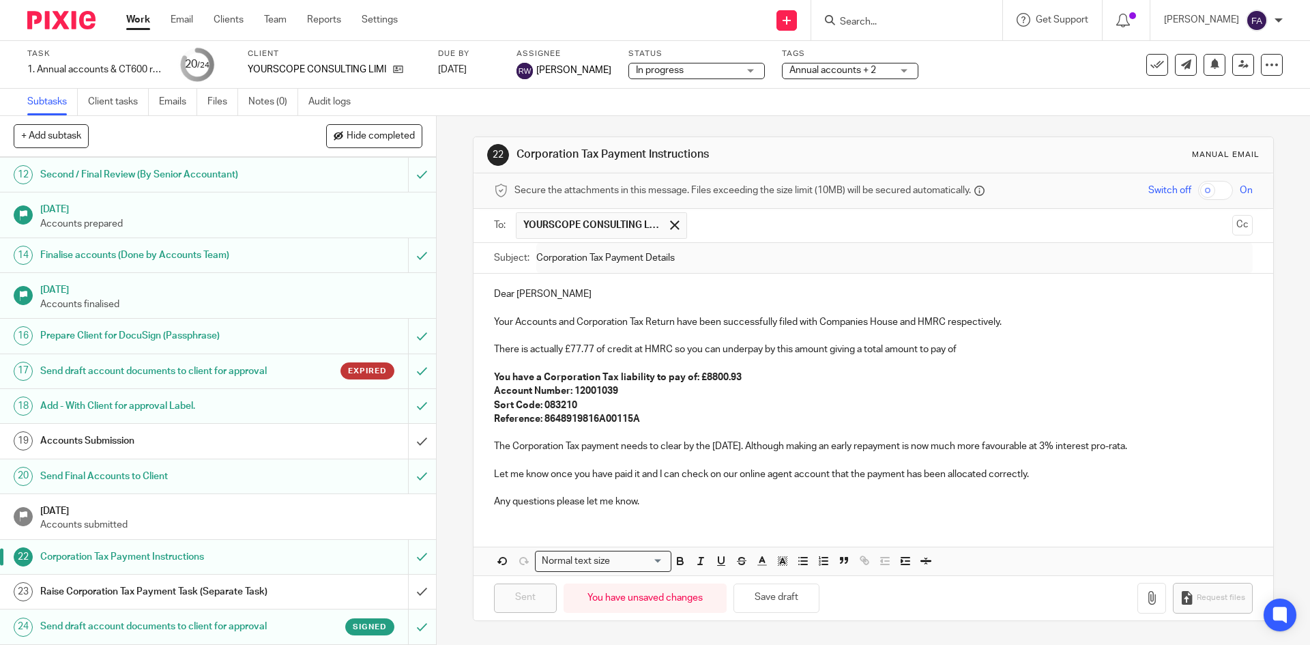
scroll to position [0, 0]
click at [1047, 55] on div "See template in use Advanced task editor Copy task Change schedule Delete" at bounding box center [1214, 65] width 136 height 22
click at [1047, 66] on button at bounding box center [1157, 65] width 22 height 22
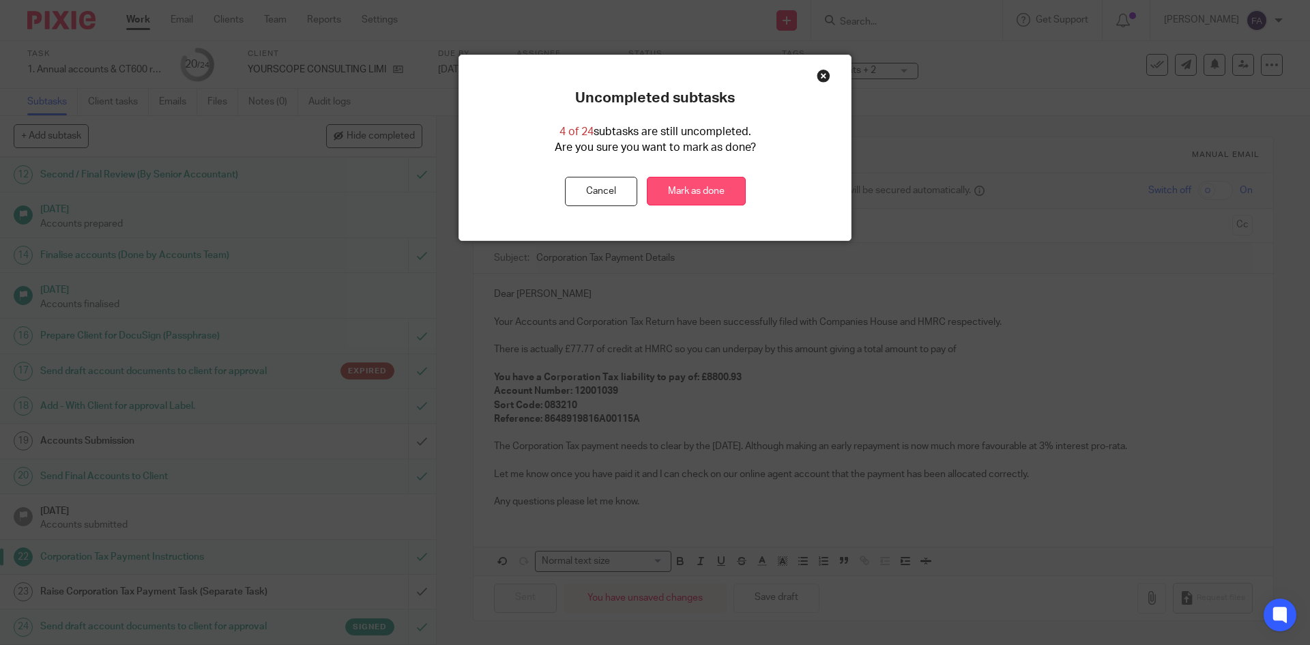
click at [720, 182] on link "Mark as done" at bounding box center [696, 191] width 99 height 29
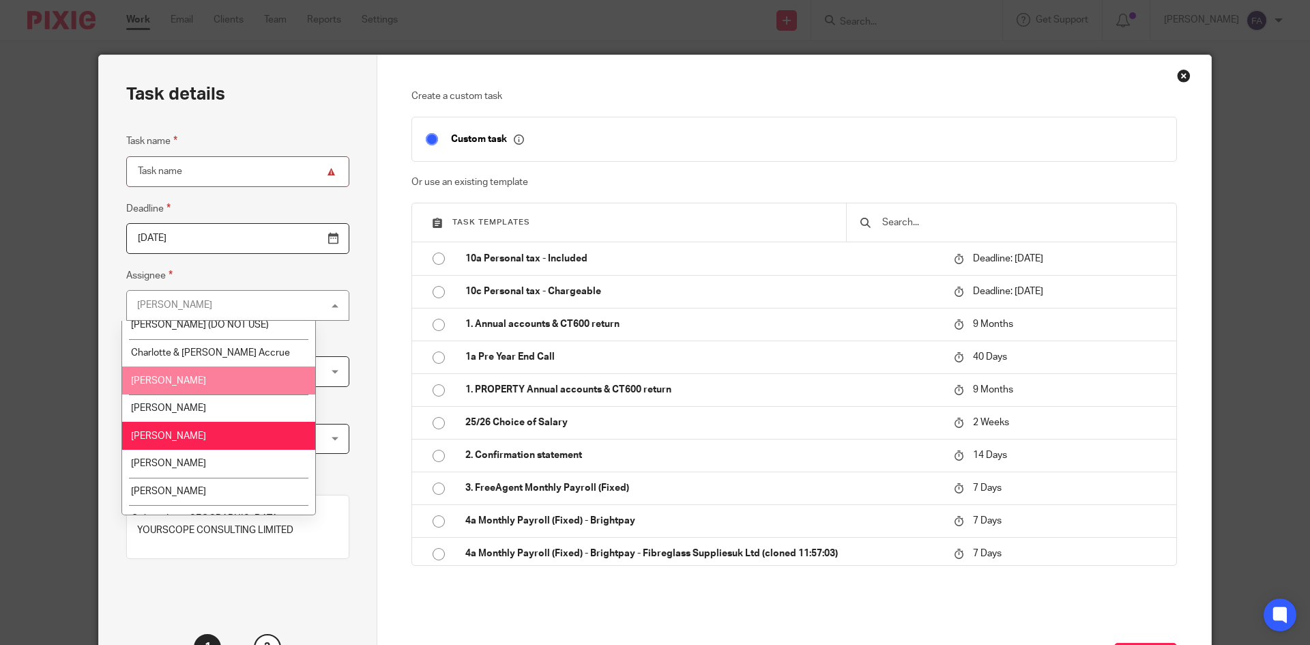
scroll to position [167, 0]
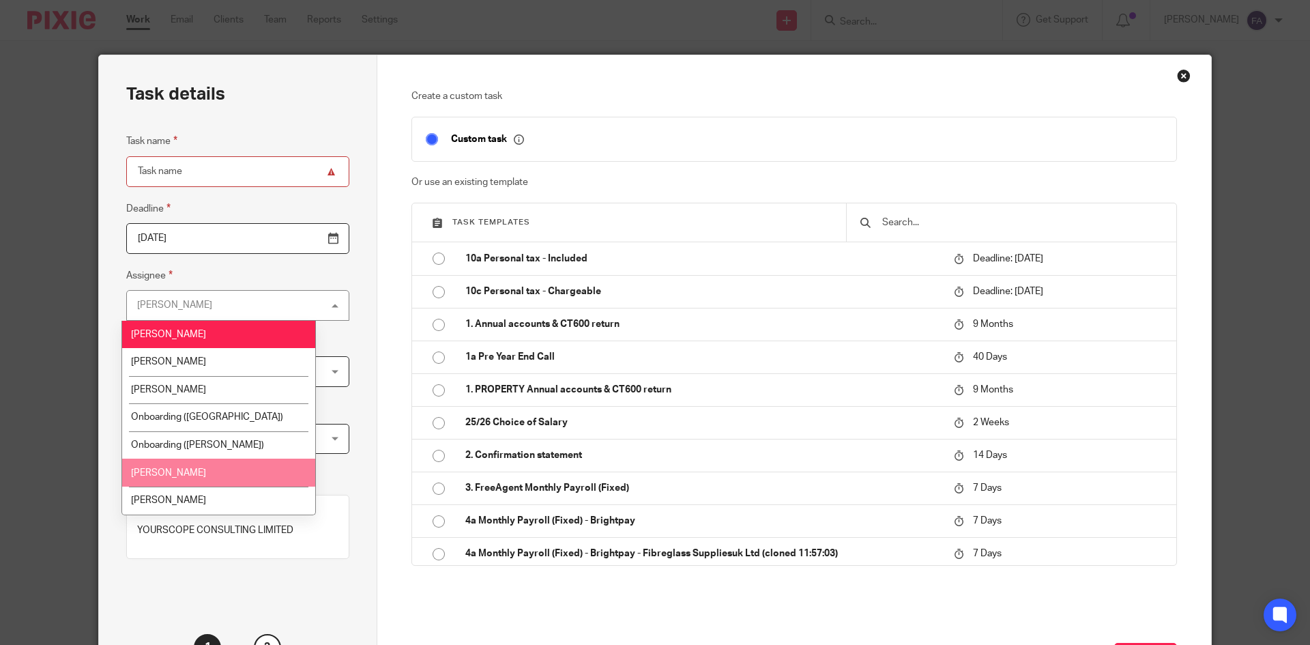
click at [201, 476] on li "[PERSON_NAME]" at bounding box center [218, 473] width 193 height 28
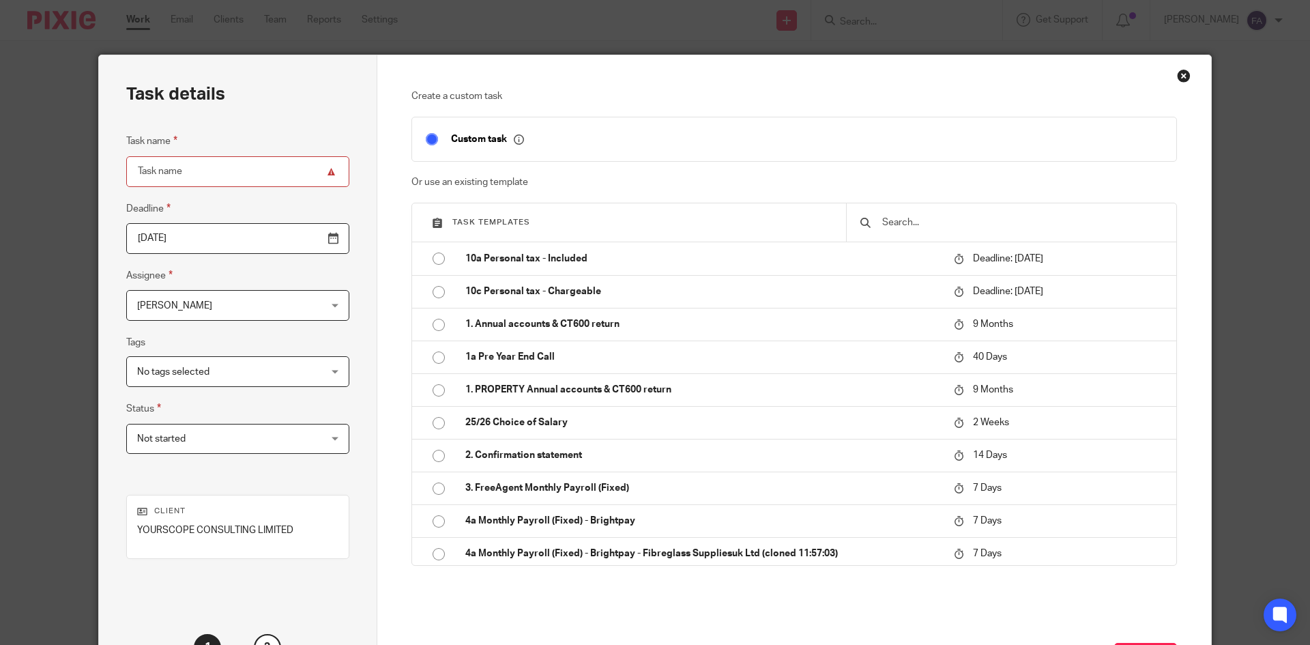
click at [986, 218] on input "text" at bounding box center [1022, 222] width 282 height 15
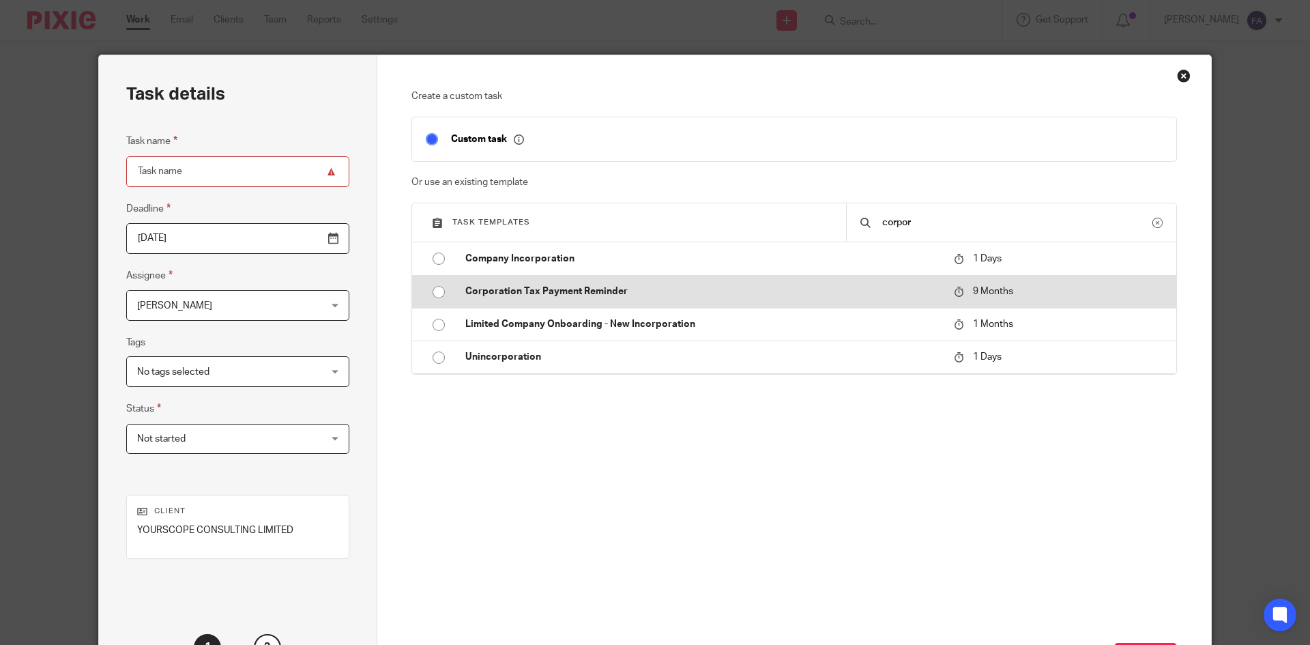
type input "corpor"
click at [590, 300] on td "Corporation Tax Payment Reminder" at bounding box center [699, 291] width 495 height 33
type input "2026-06-17"
type input "Corporation Tax Payment Reminder"
checkbox input "false"
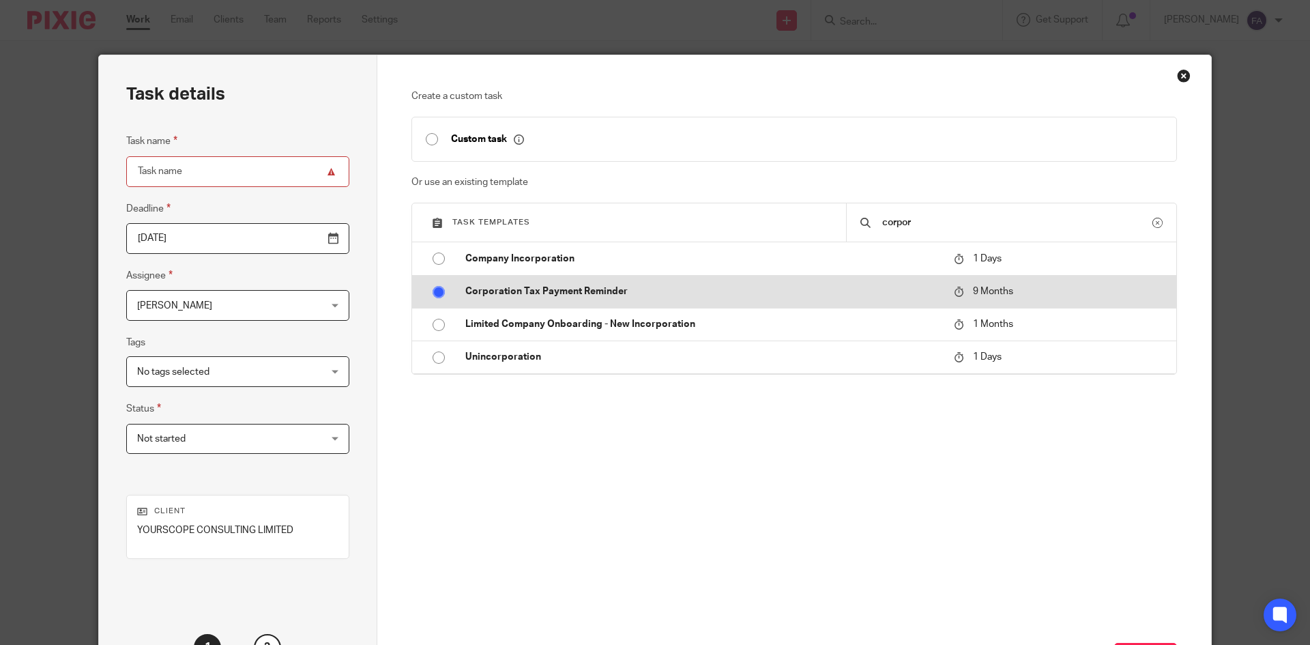
radio input "true"
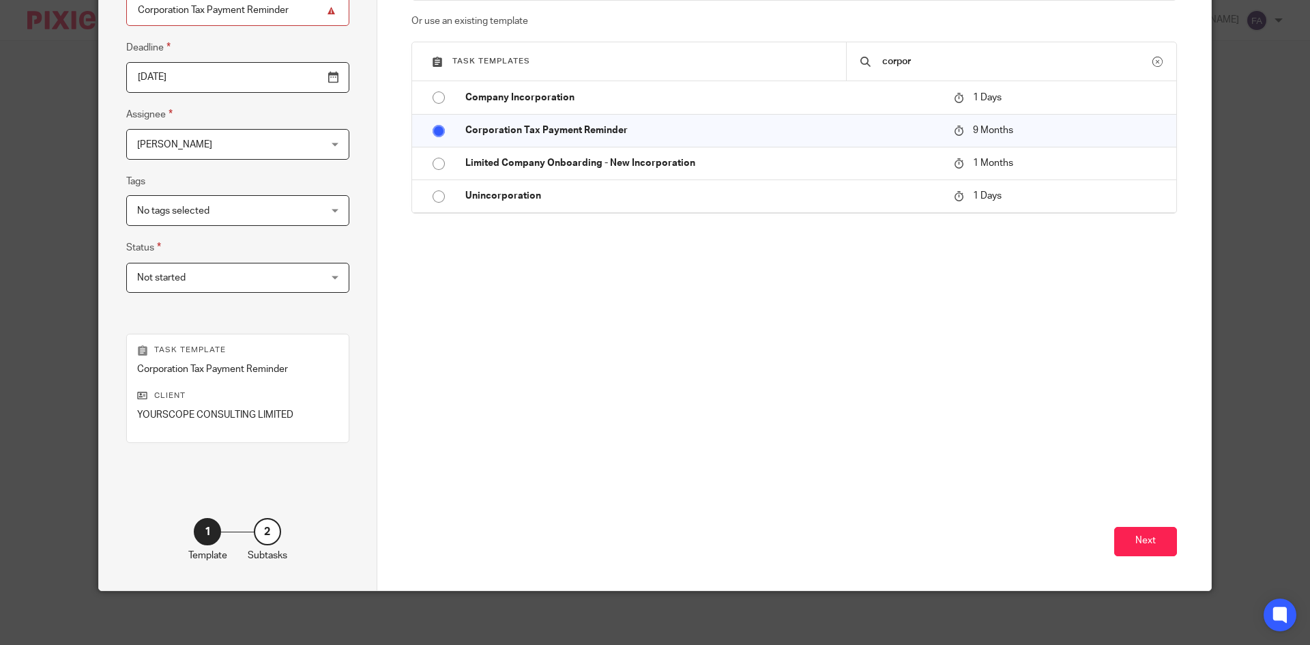
scroll to position [162, 0]
click at [1131, 537] on button "Next" at bounding box center [1145, 540] width 63 height 29
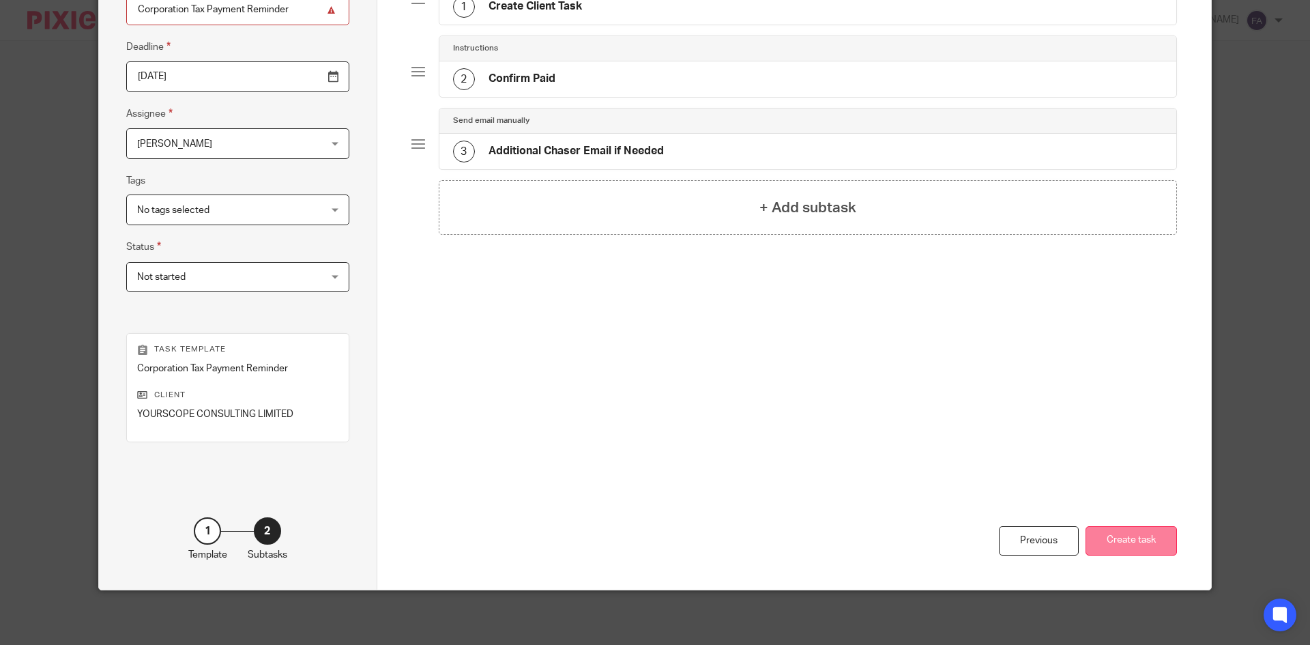
click at [1095, 536] on button "Create task" at bounding box center [1131, 540] width 91 height 29
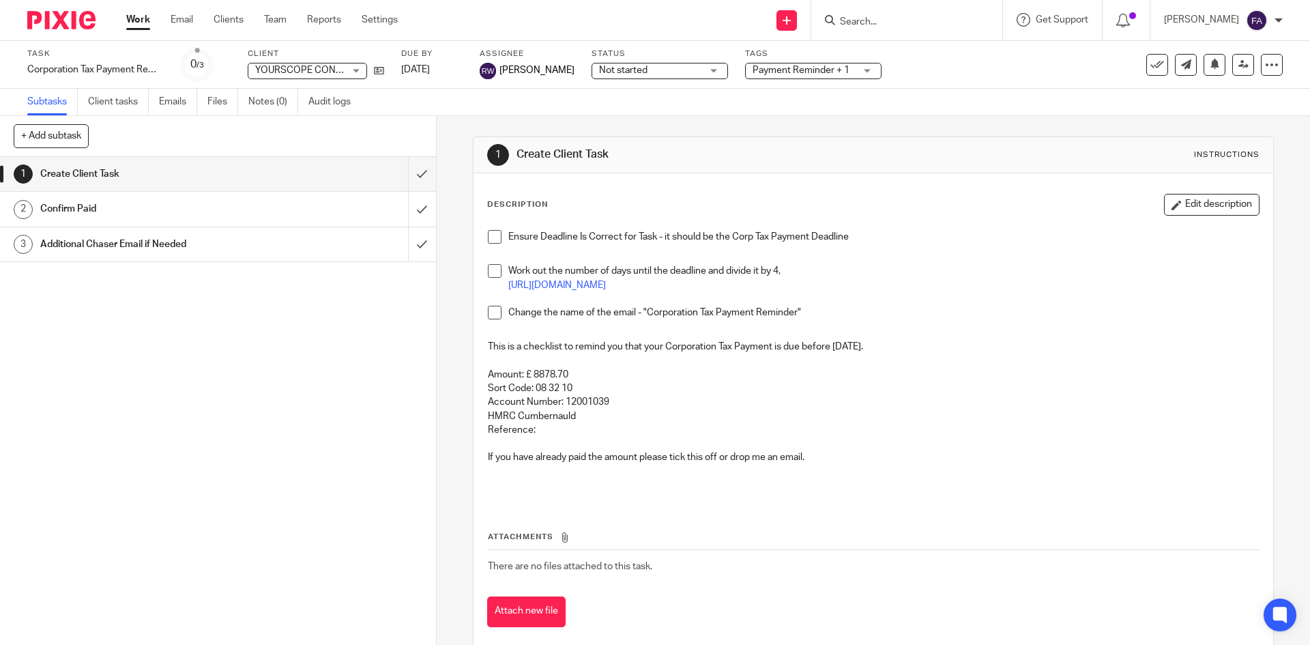
drag, startPoint x: 552, startPoint y: 159, endPoint x: 612, endPoint y: 162, distance: 60.1
click at [612, 162] on div "1 Create Client Task Instructions" at bounding box center [873, 155] width 772 height 22
drag, startPoint x: 610, startPoint y: 162, endPoint x: 527, endPoint y: 151, distance: 83.9
click at [510, 156] on div "1 Create Client Task Instructions" at bounding box center [873, 155] width 772 height 22
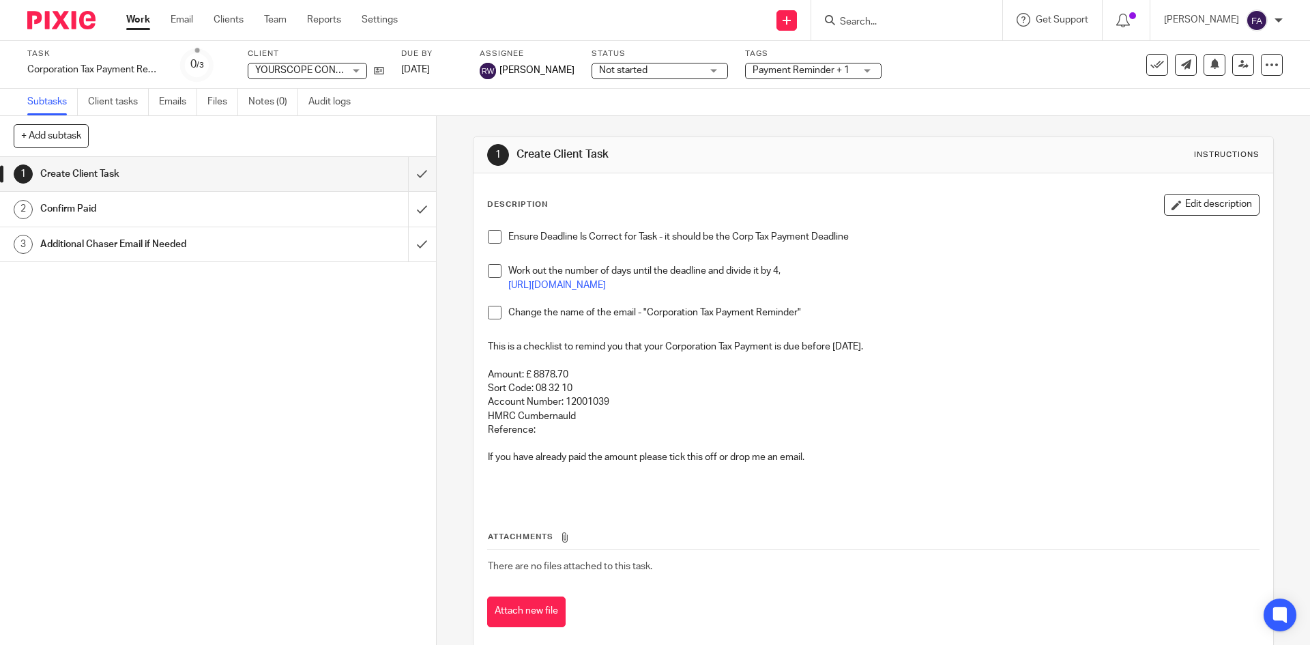
click at [532, 149] on h1 "Create Client Task" at bounding box center [710, 154] width 386 height 14
click at [1278, 22] on div at bounding box center [1279, 20] width 8 height 8
click at [1211, 93] on span "Logout" at bounding box center [1219, 95] width 31 height 10
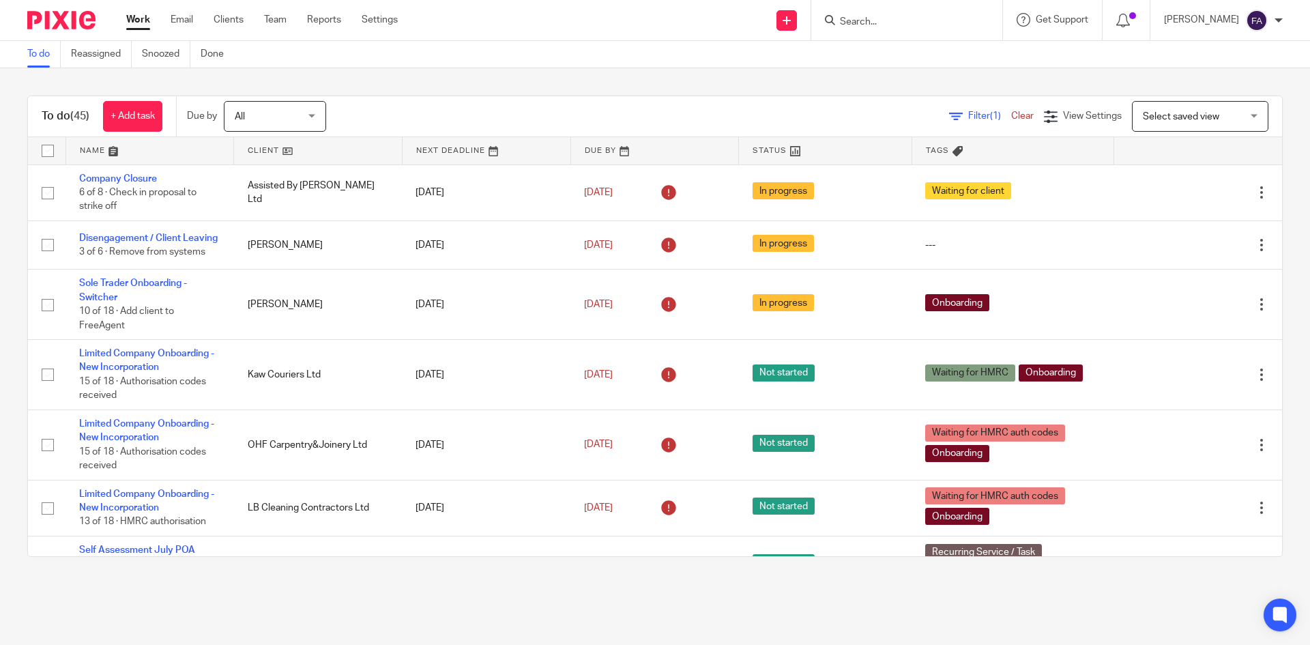
click at [968, 117] on span "Filter (1)" at bounding box center [989, 116] width 43 height 10
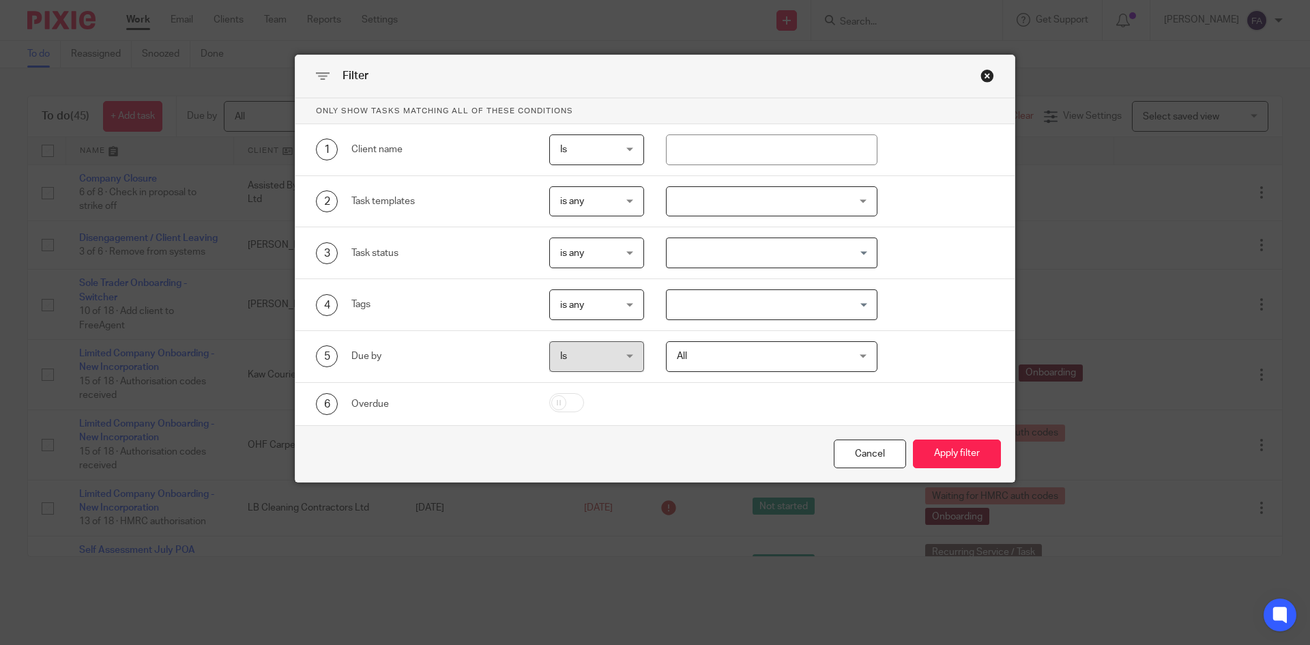
click at [769, 292] on div "Search for option" at bounding box center [769, 303] width 205 height 27
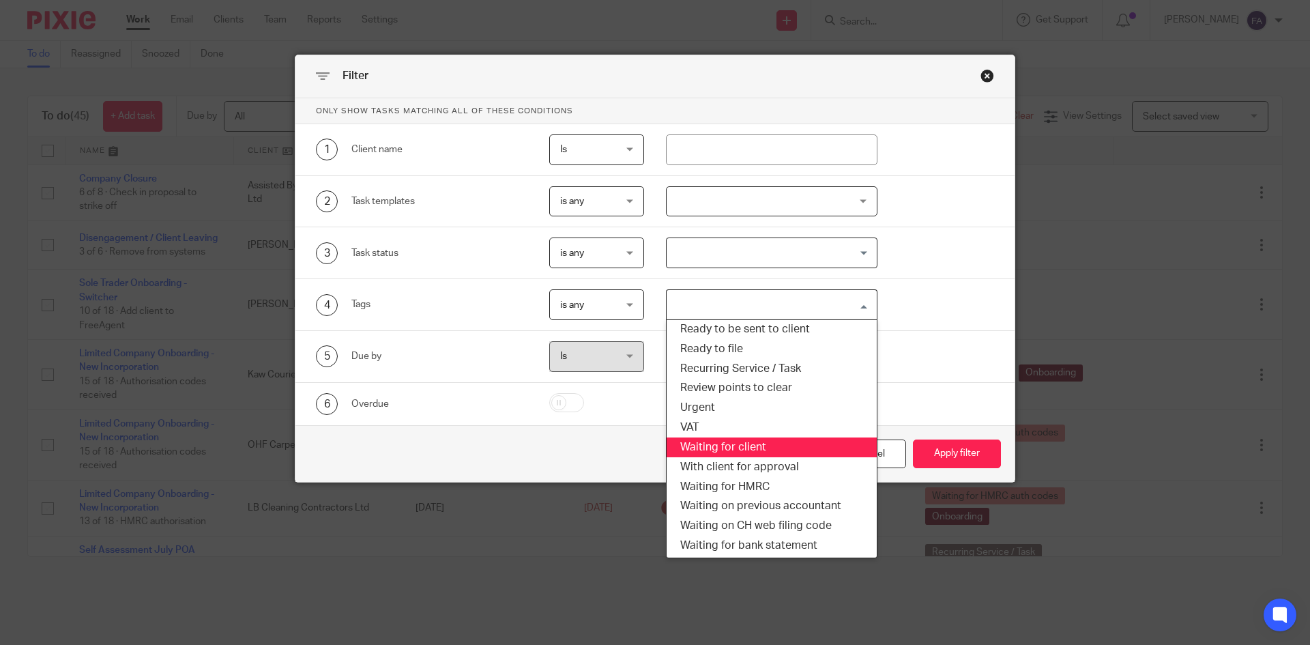
scroll to position [409, 0]
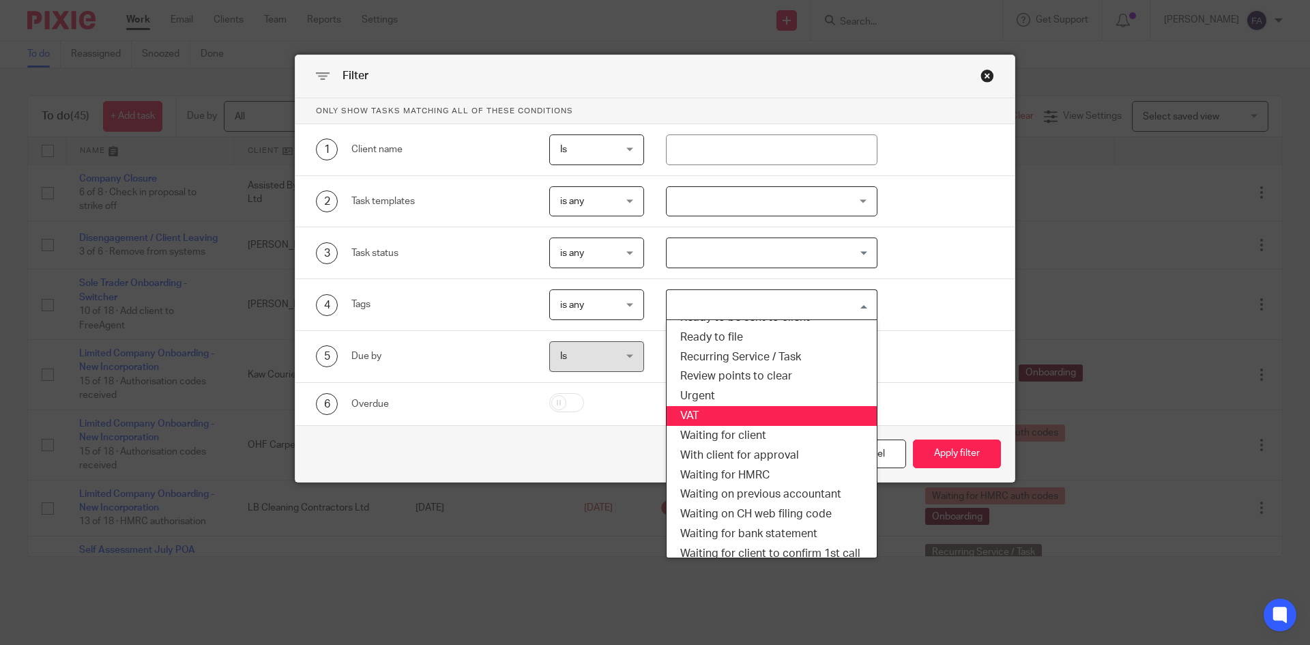
click at [677, 410] on li "VAT" at bounding box center [772, 416] width 211 height 20
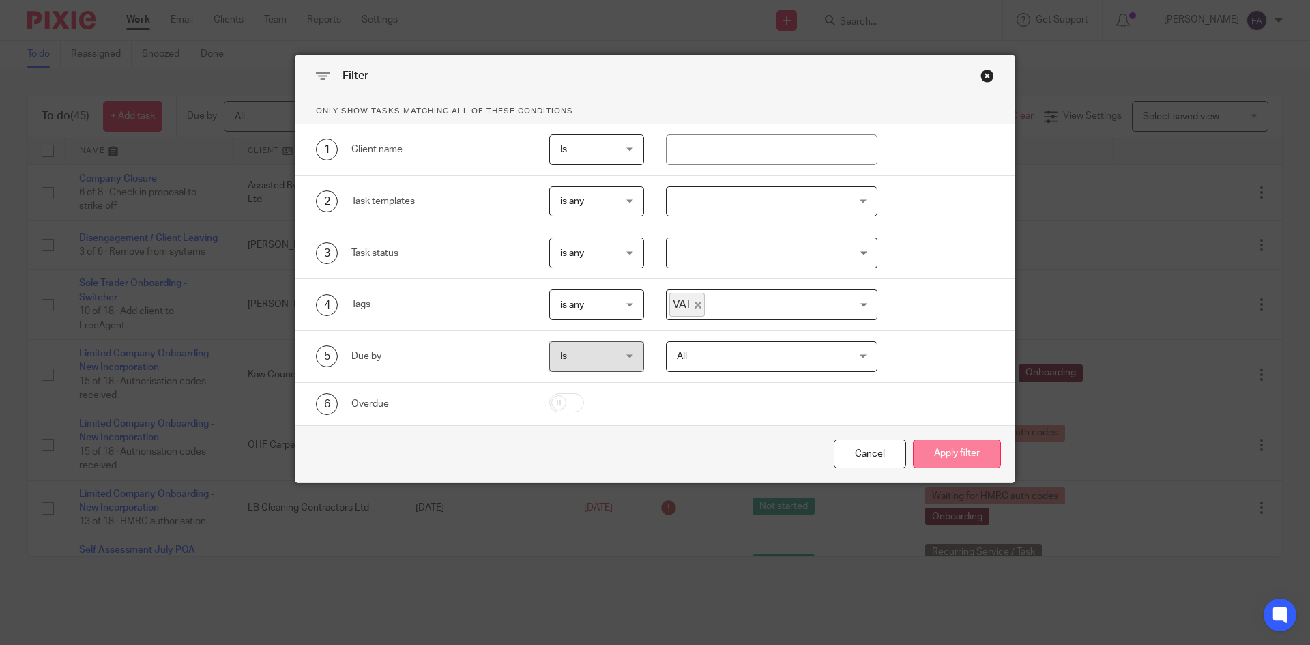
click at [933, 457] on button "Apply filter" at bounding box center [957, 453] width 88 height 29
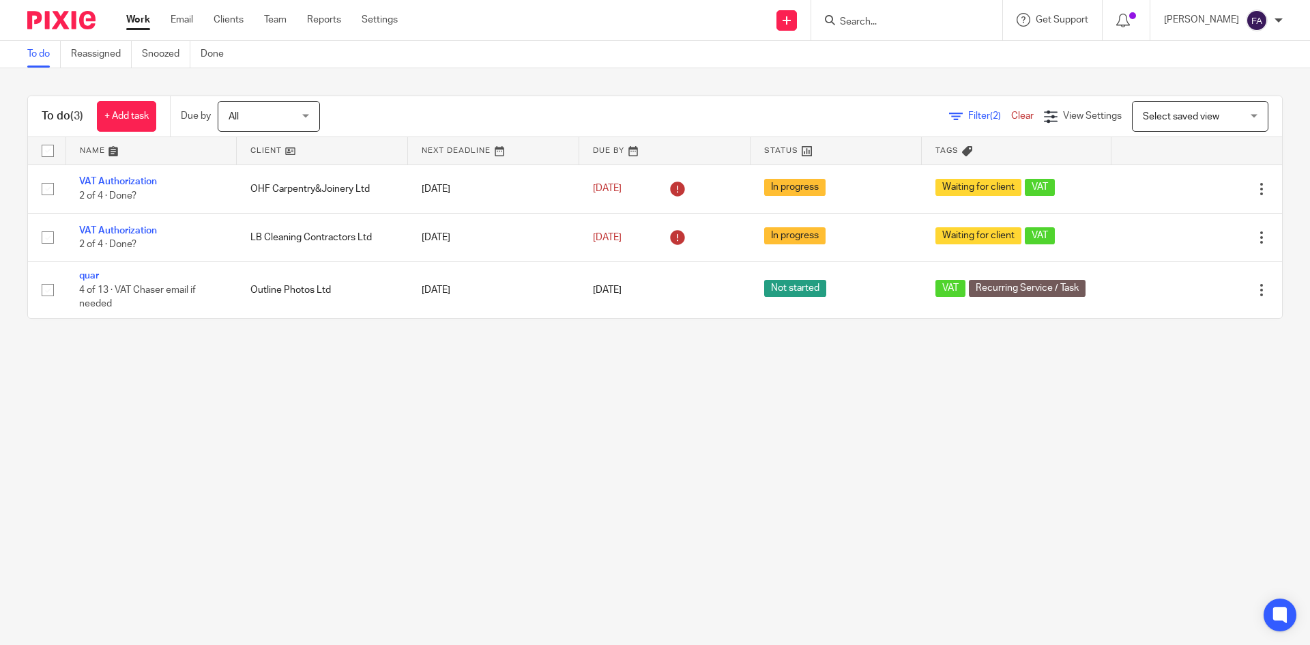
click at [1273, 23] on div "[PERSON_NAME]" at bounding box center [1223, 21] width 119 height 22
click at [1202, 97] on li "Logout" at bounding box center [1230, 95] width 90 height 20
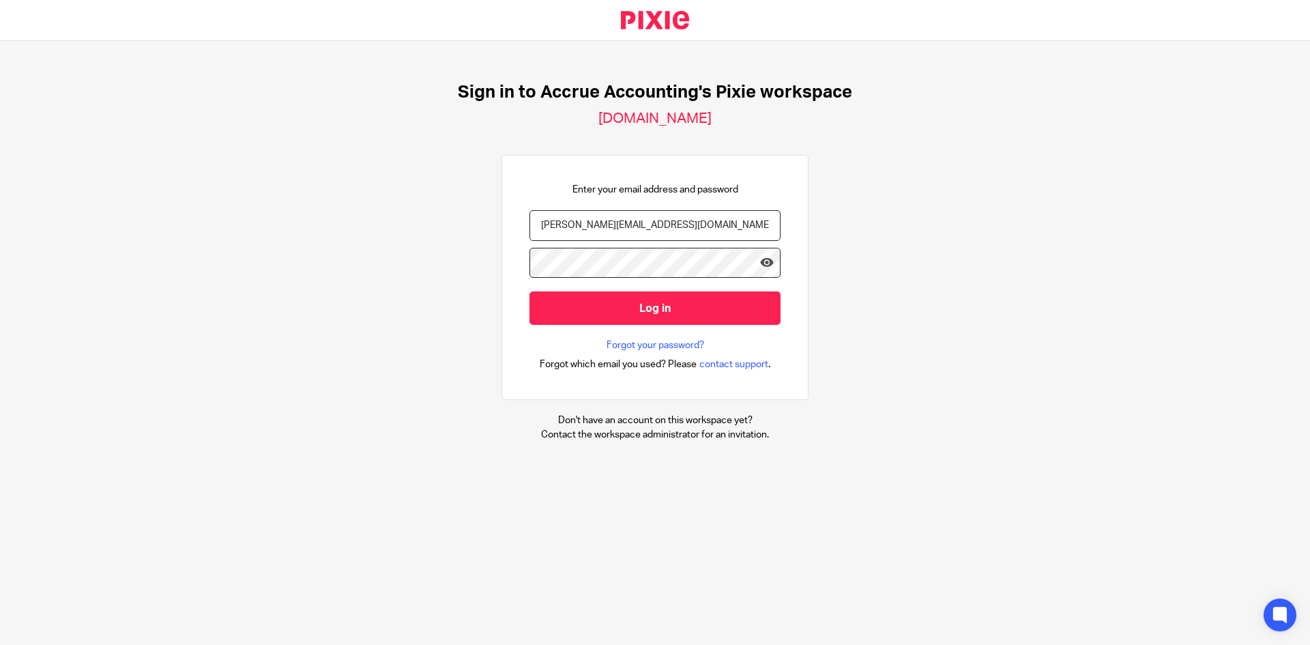
click at [605, 232] on input "[PERSON_NAME][EMAIL_ADDRESS][DOMAIN_NAME]" at bounding box center [655, 225] width 251 height 31
type input "[EMAIL_ADDRESS][DOMAIN_NAME]"
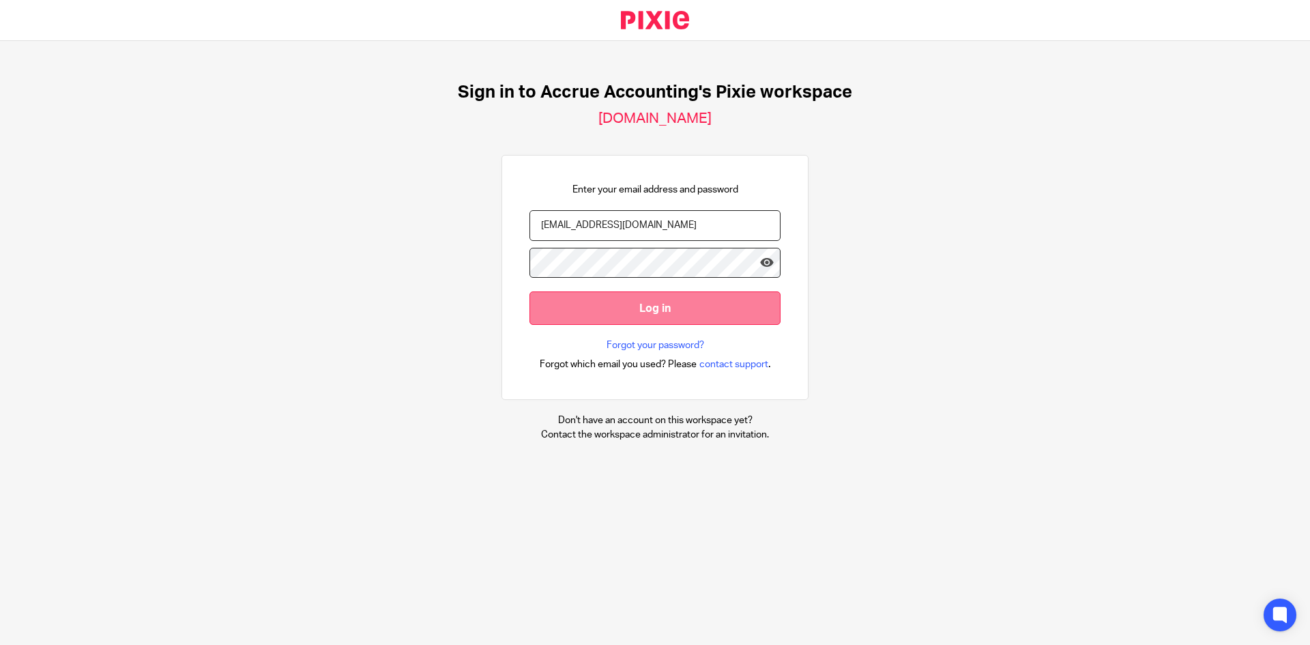
click at [639, 307] on input "Log in" at bounding box center [655, 307] width 251 height 33
